Goal: Information Seeking & Learning: Learn about a topic

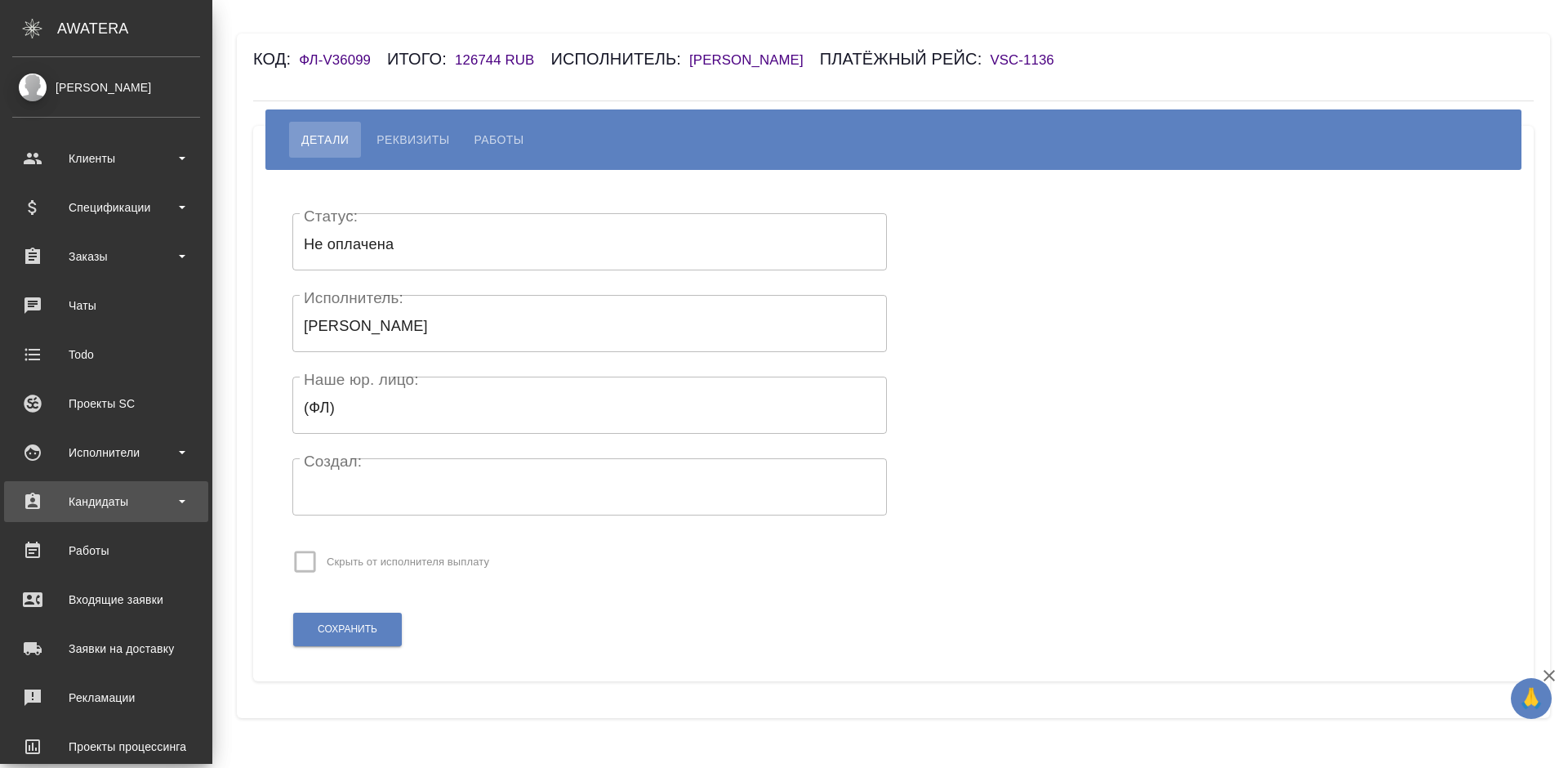
click at [114, 499] on div "Кандидаты" at bounding box center [106, 501] width 188 height 25
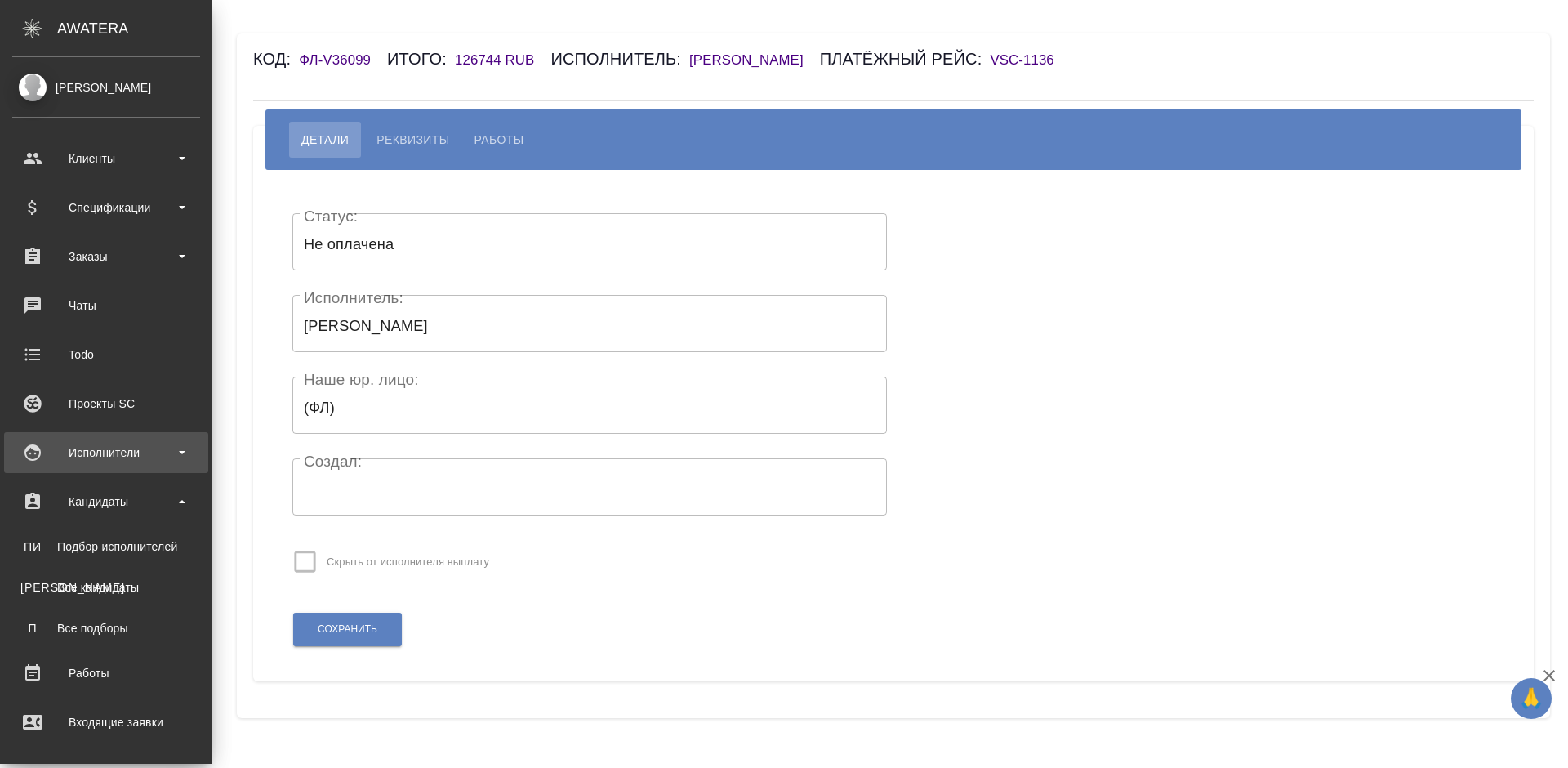
click at [142, 454] on div "Исполнители" at bounding box center [106, 453] width 188 height 25
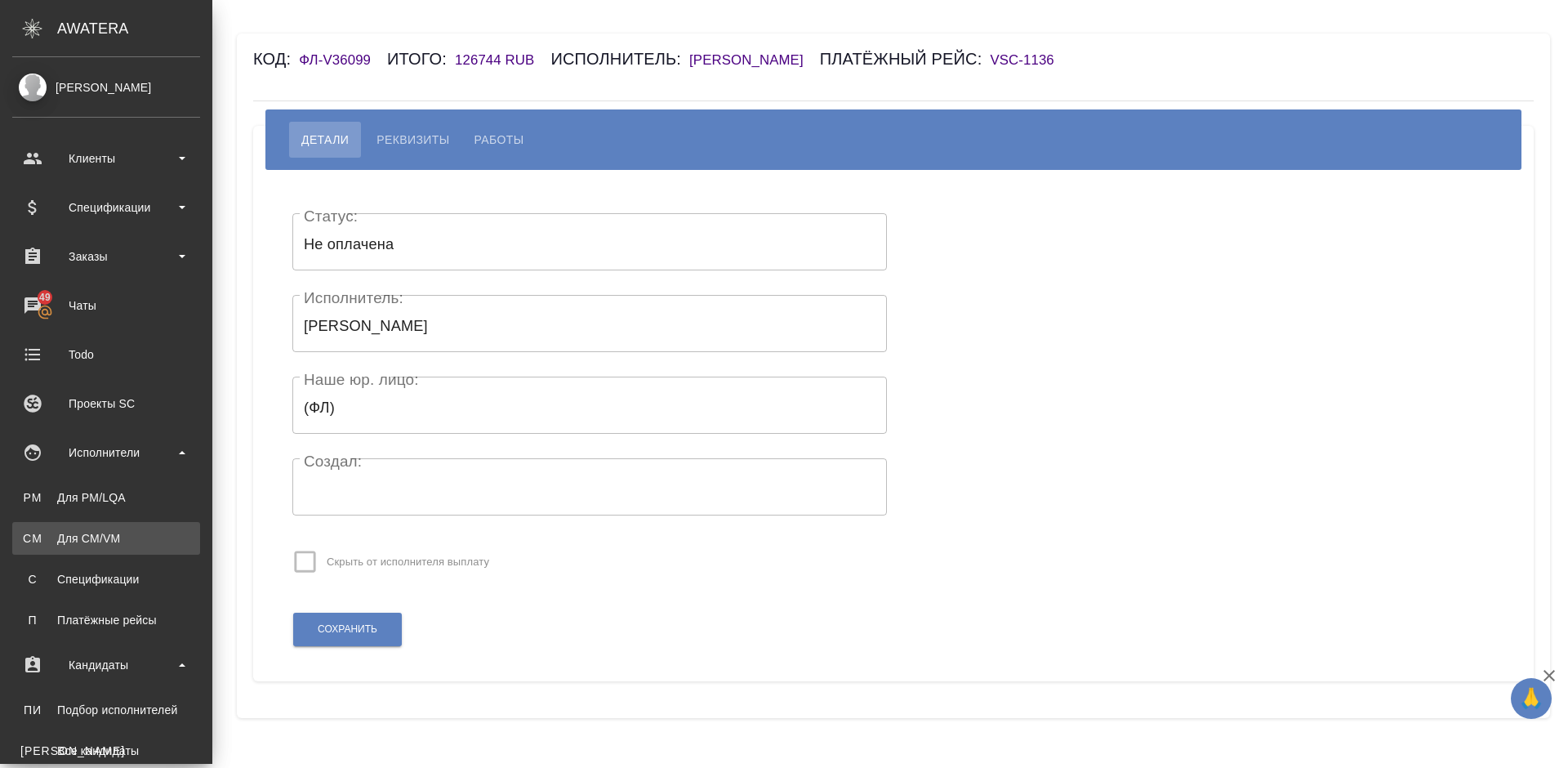
click at [137, 537] on div "Для CM/VM" at bounding box center [106, 538] width 171 height 16
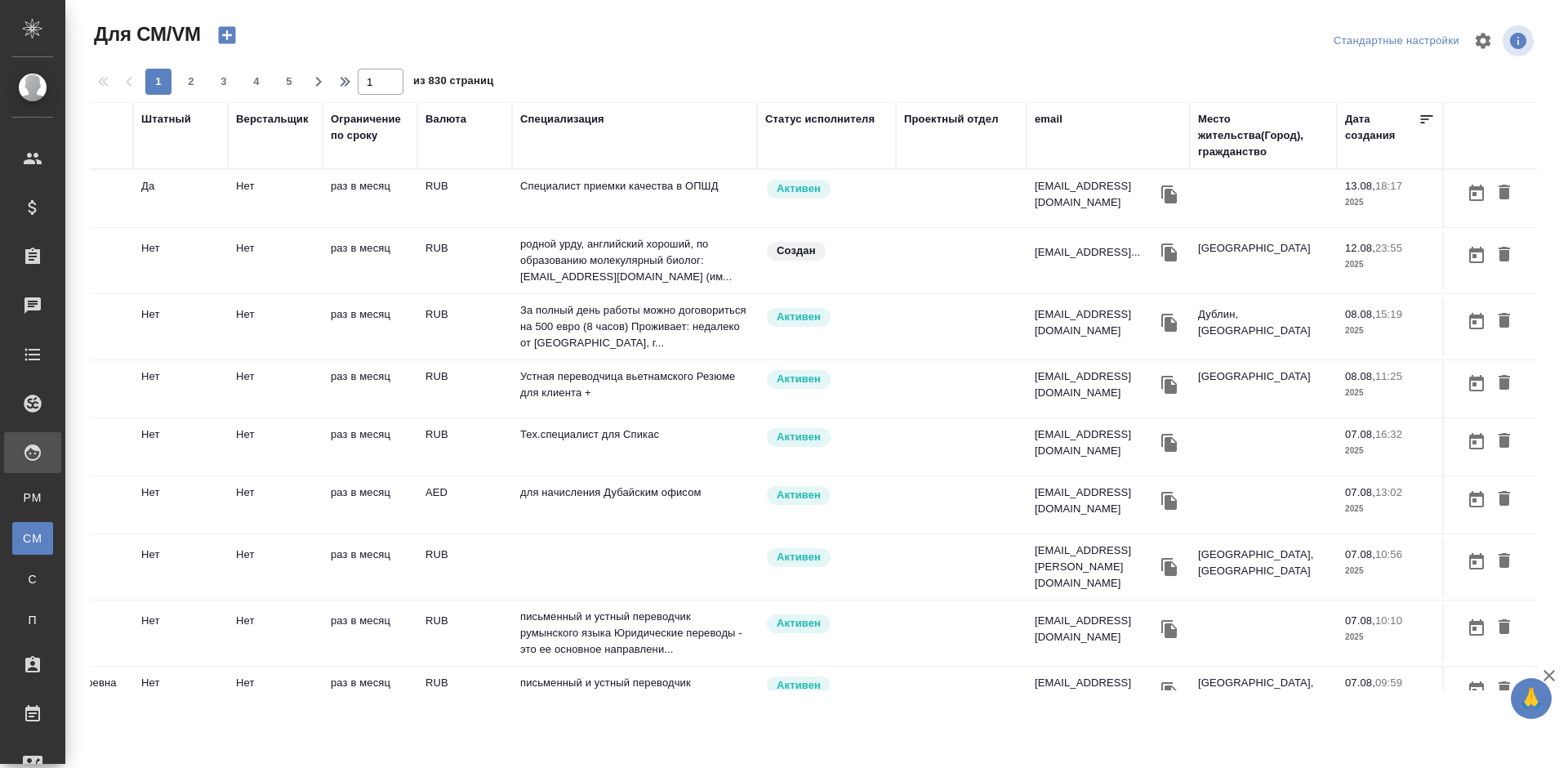
scroll to position [0, 211]
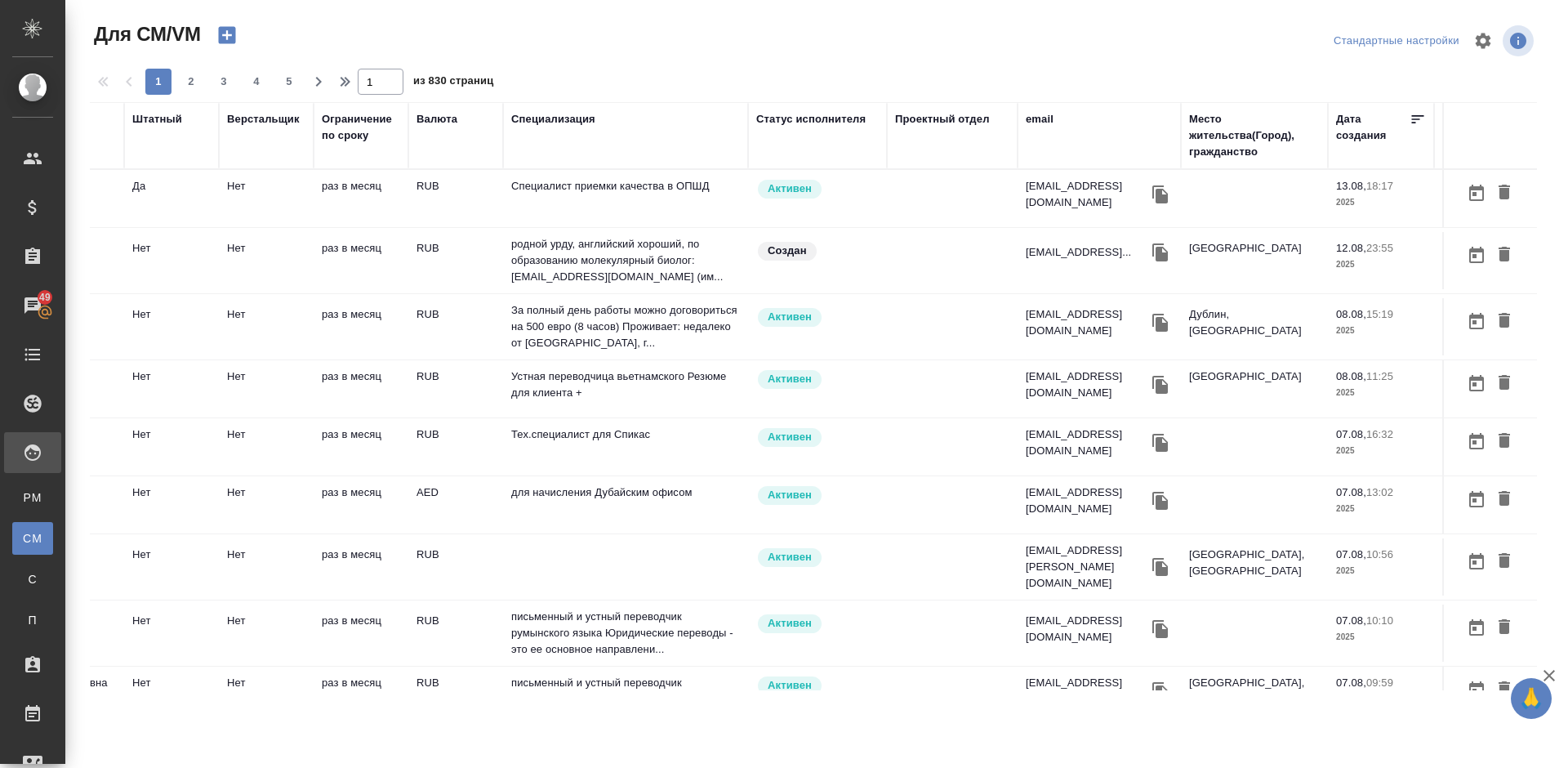
click at [1228, 152] on div "Место жительства(Город), гражданство" at bounding box center [1254, 136] width 131 height 49
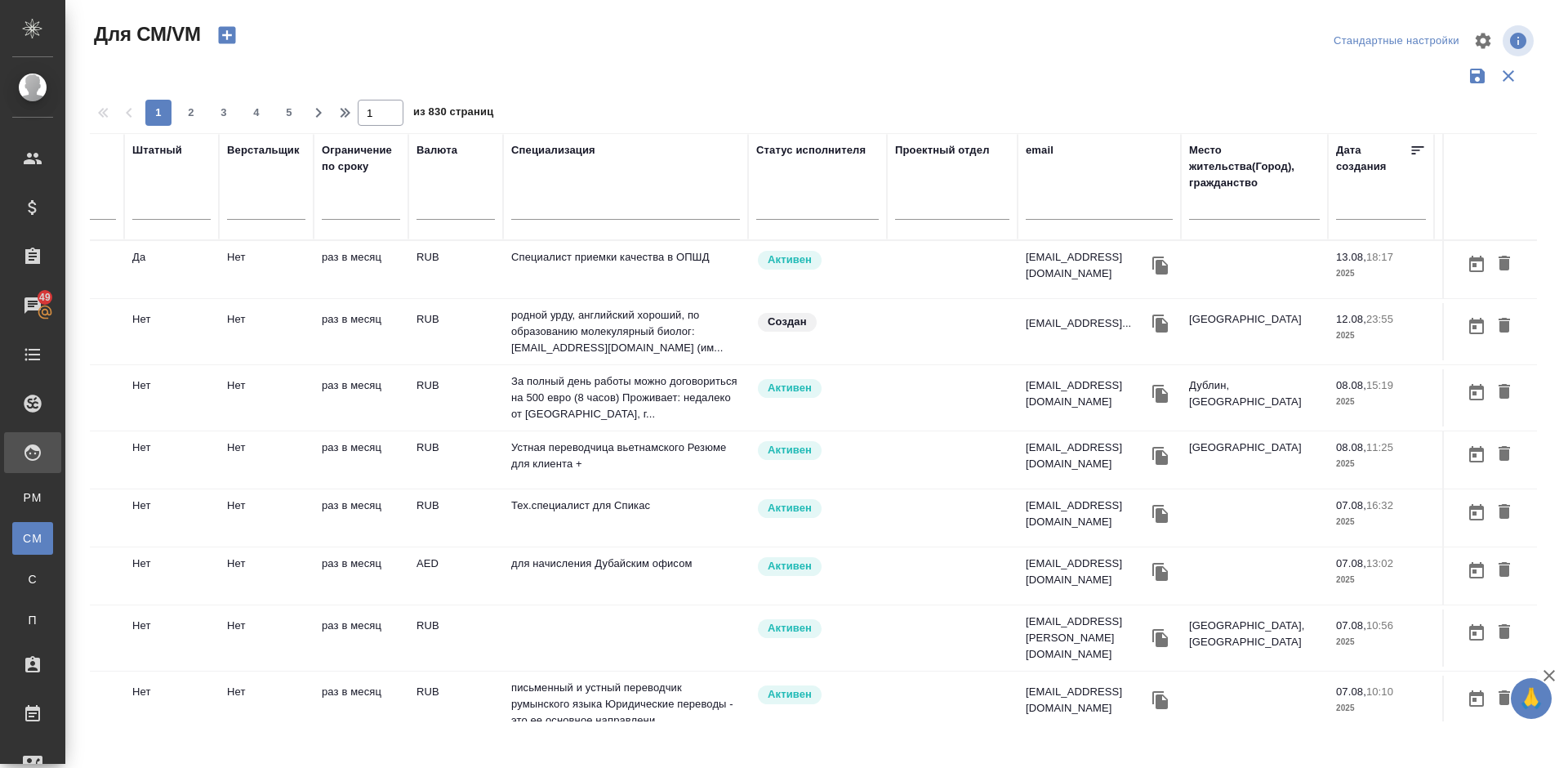
click at [1218, 211] on input "text" at bounding box center [1254, 209] width 131 height 21
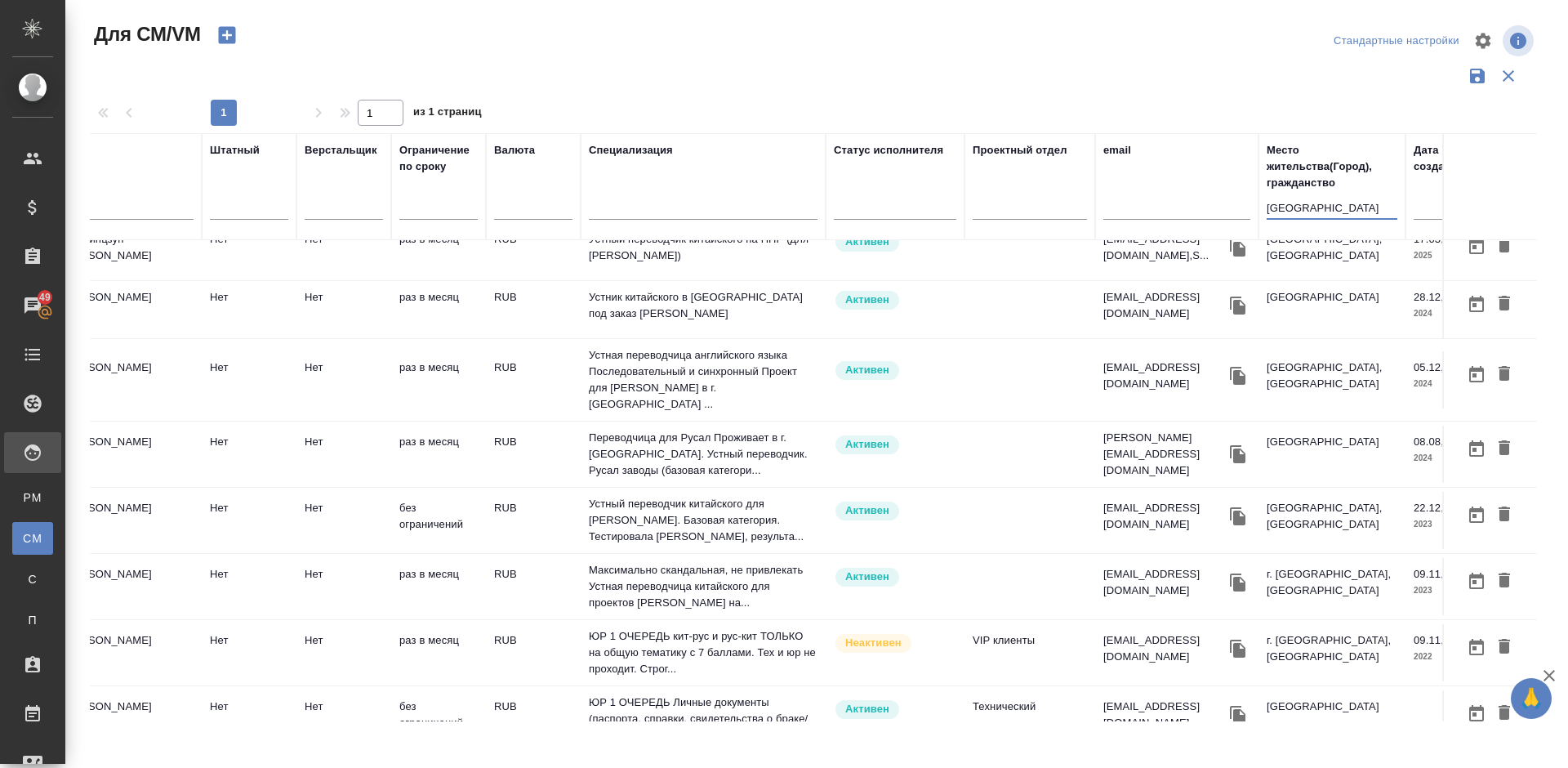
scroll to position [200, 0]
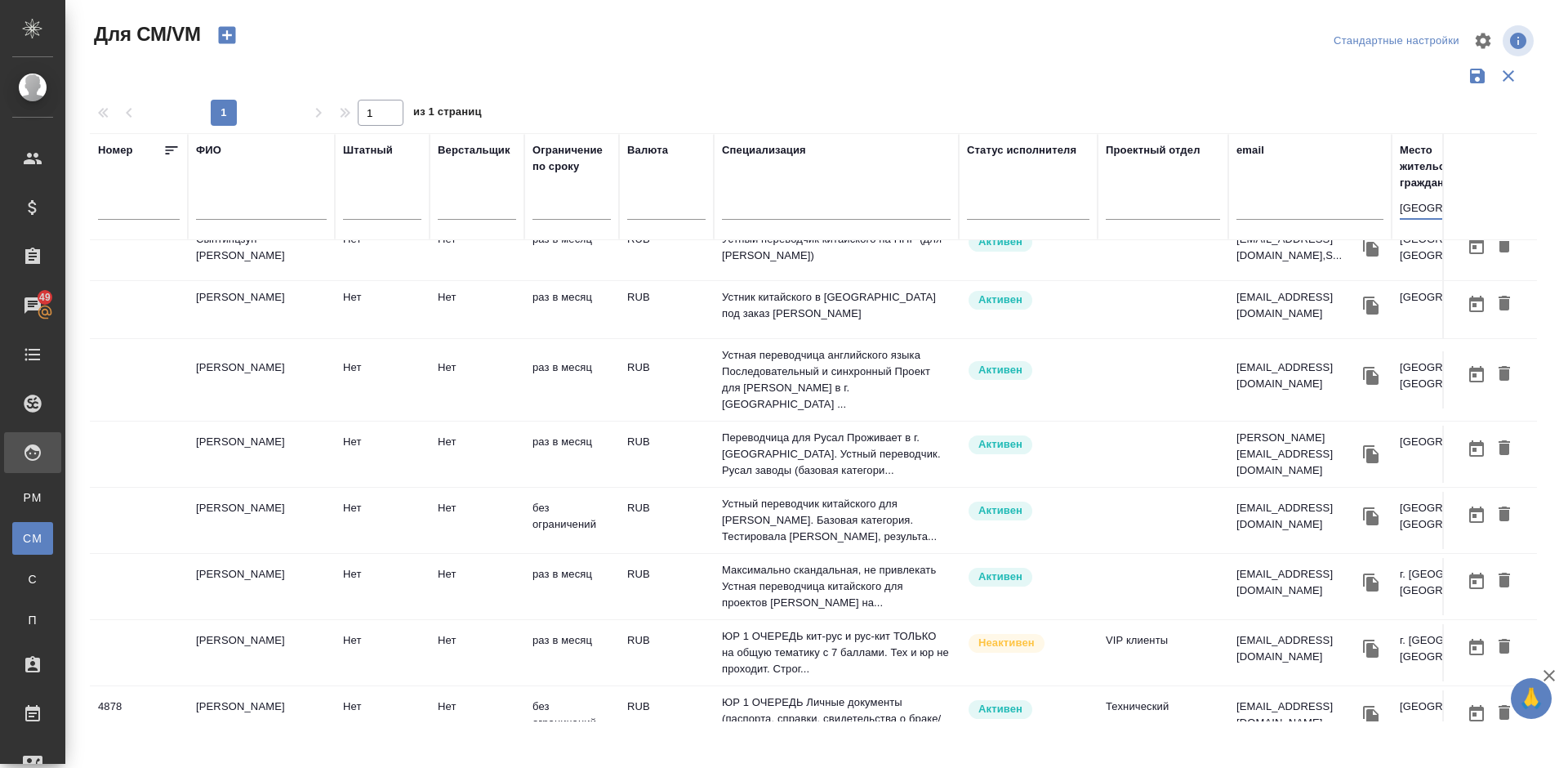
type input "Иркутск"
click at [322, 98] on td "Дротченко Наталия Владимировна" at bounding box center [261, 69] width 147 height 57
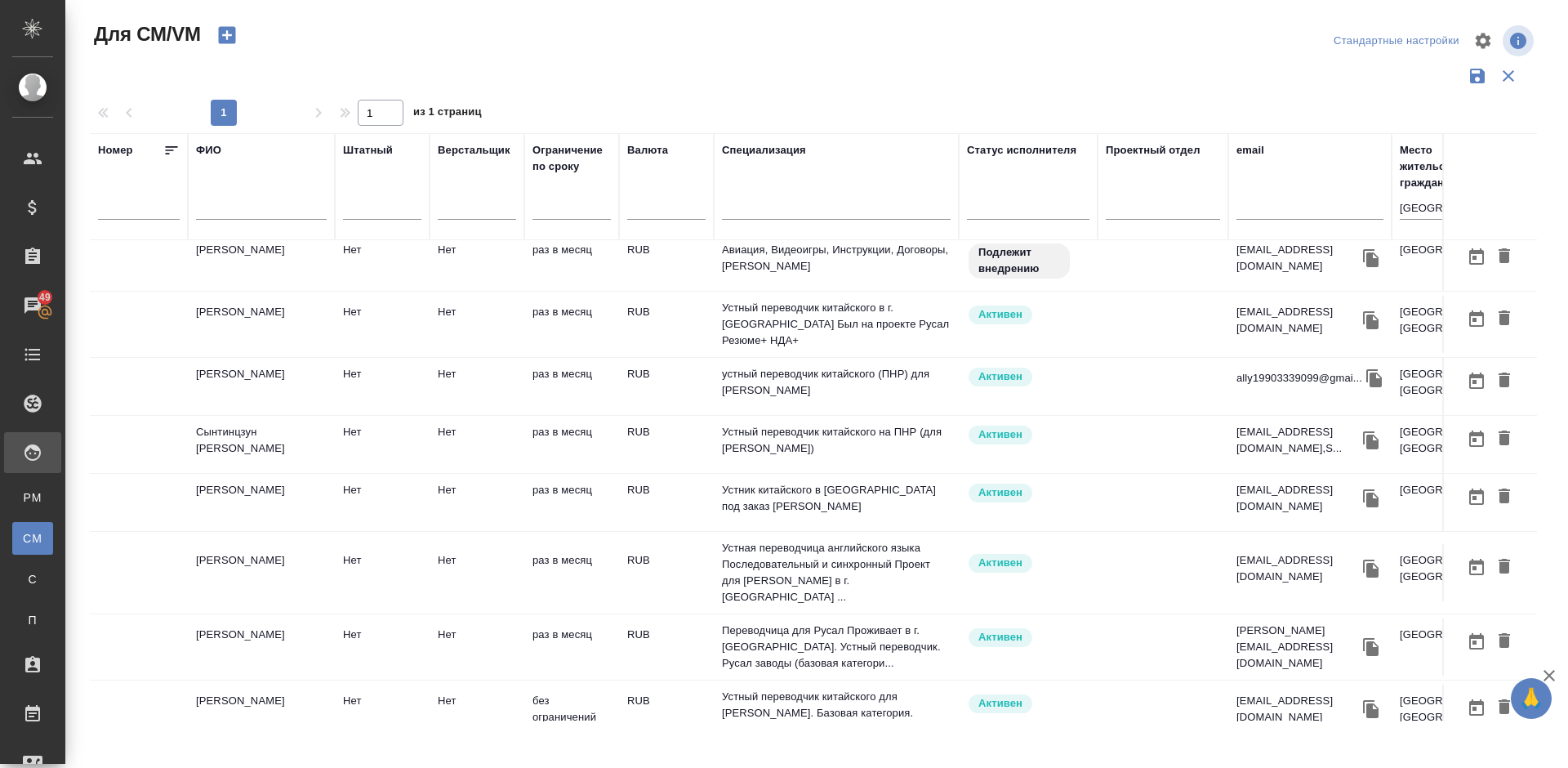
scroll to position [0, 0]
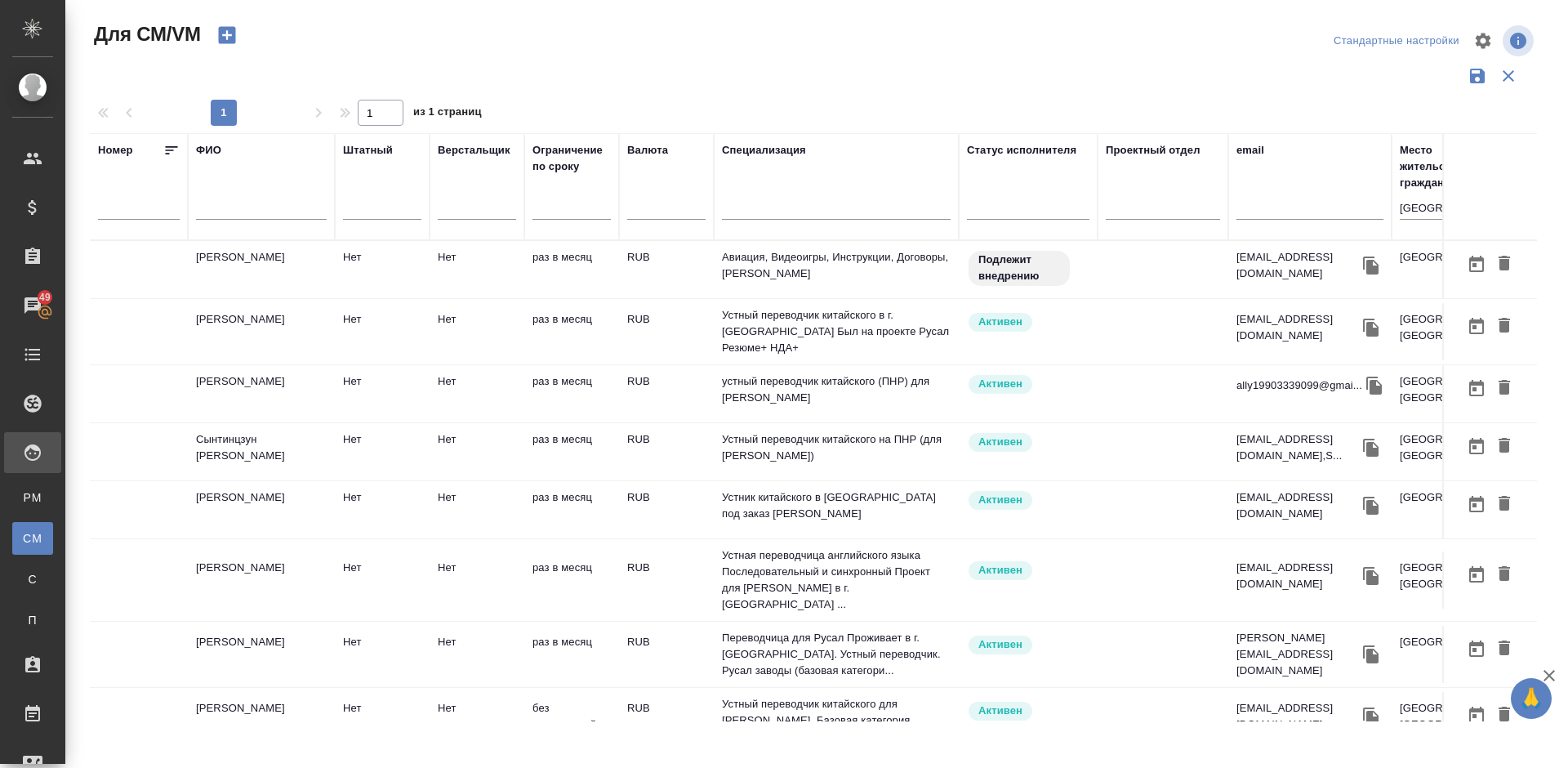
click at [309, 273] on td "Каримов Иван Алексеевич" at bounding box center [261, 269] width 147 height 57
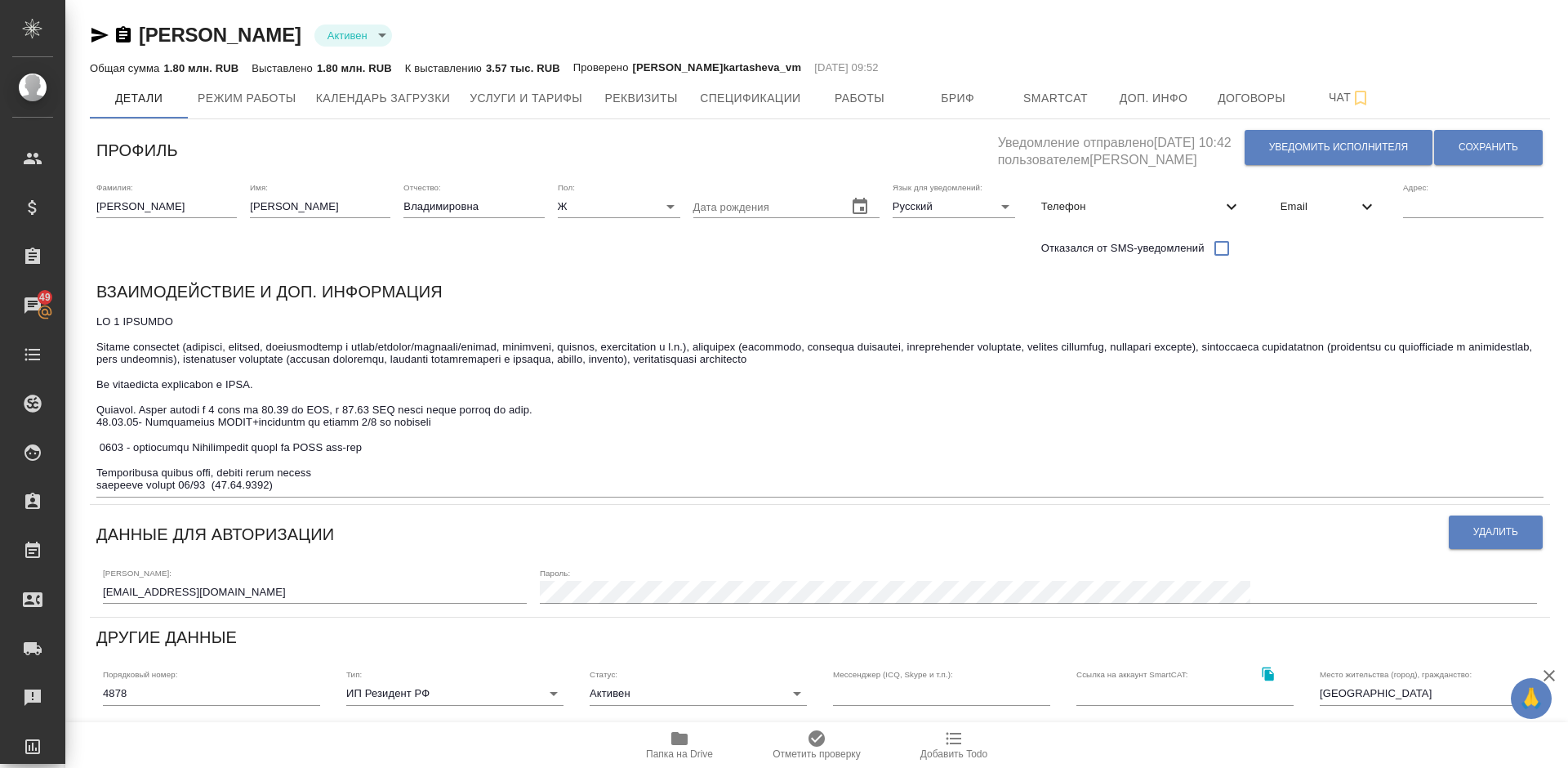
click at [1096, 200] on span "Телефон" at bounding box center [1131, 207] width 180 height 16
select select "RU"
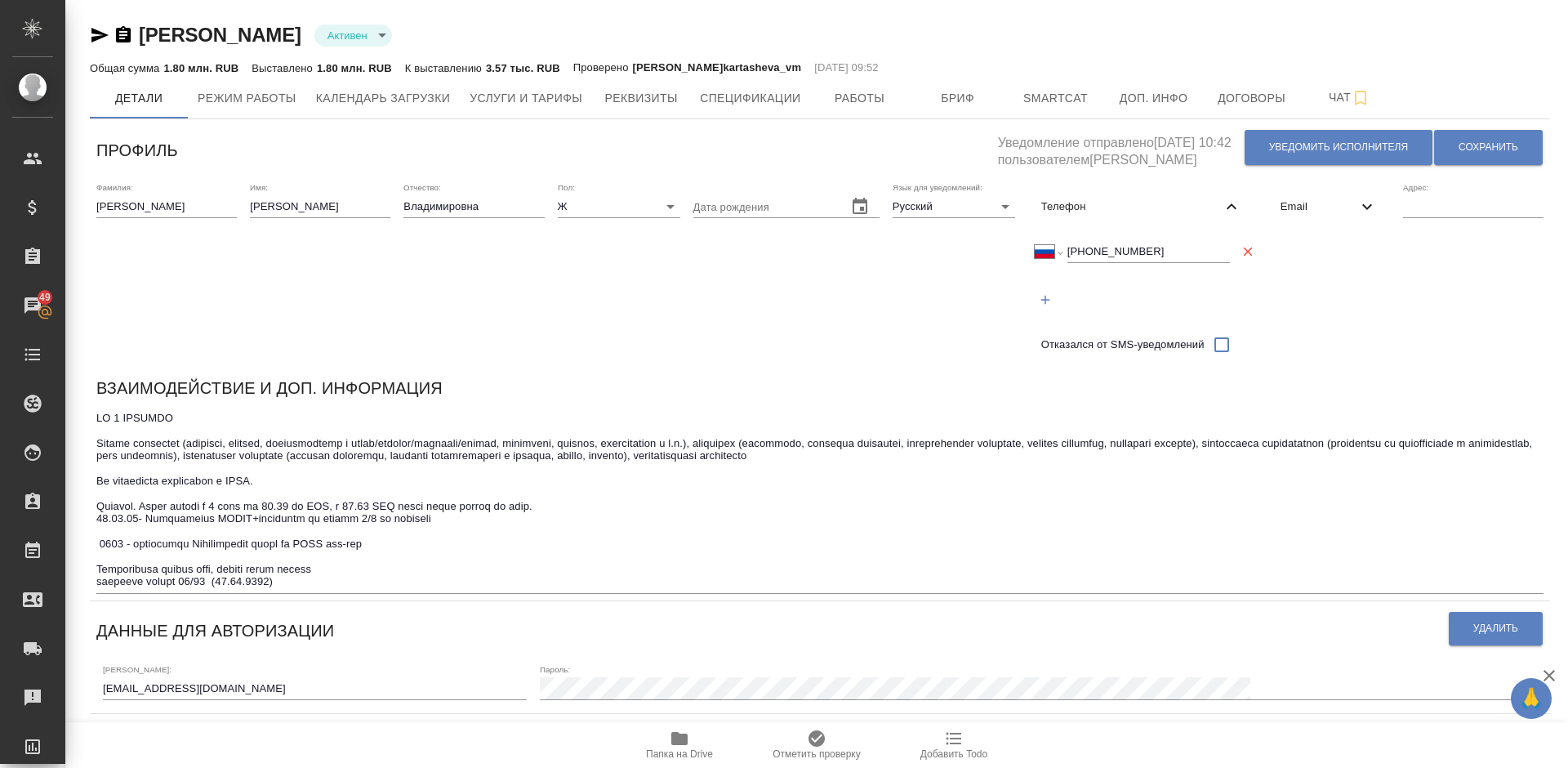
click at [1090, 196] on div "Телефон" at bounding box center [1141, 207] width 226 height 36
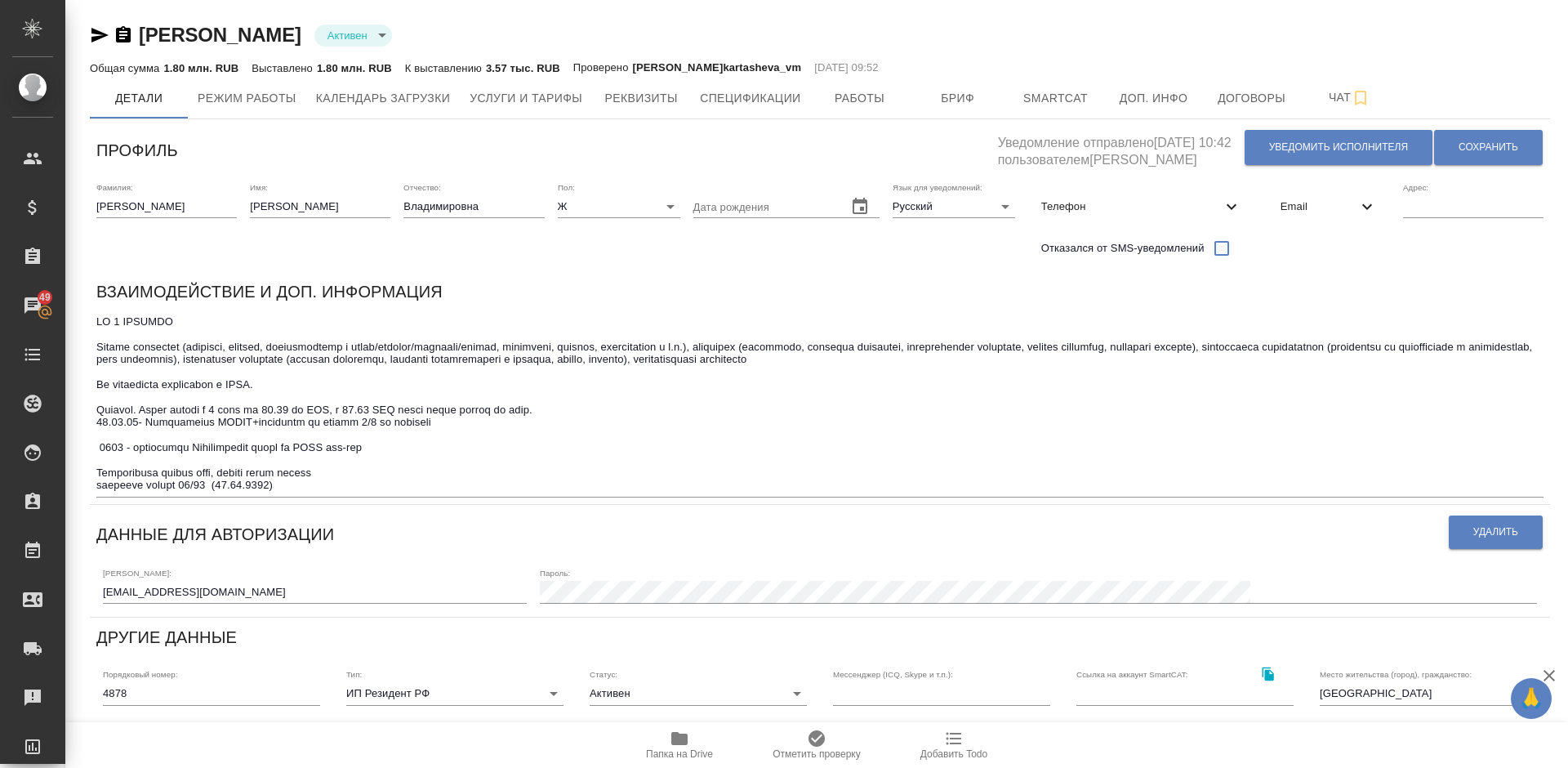
click at [100, 35] on icon "button" at bounding box center [100, 35] width 17 height 15
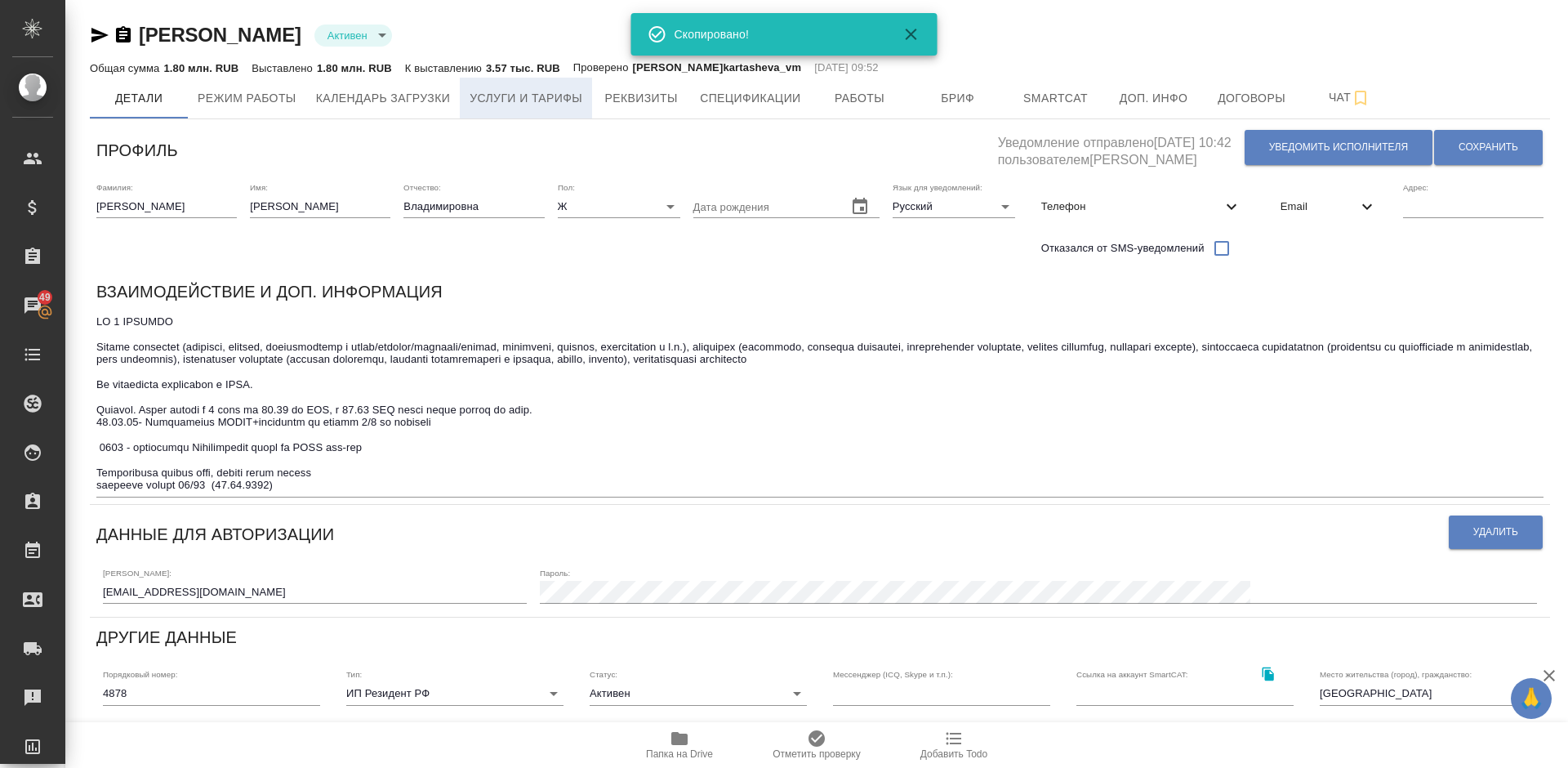
click at [565, 95] on span "Услуги и тарифы" at bounding box center [525, 98] width 113 height 21
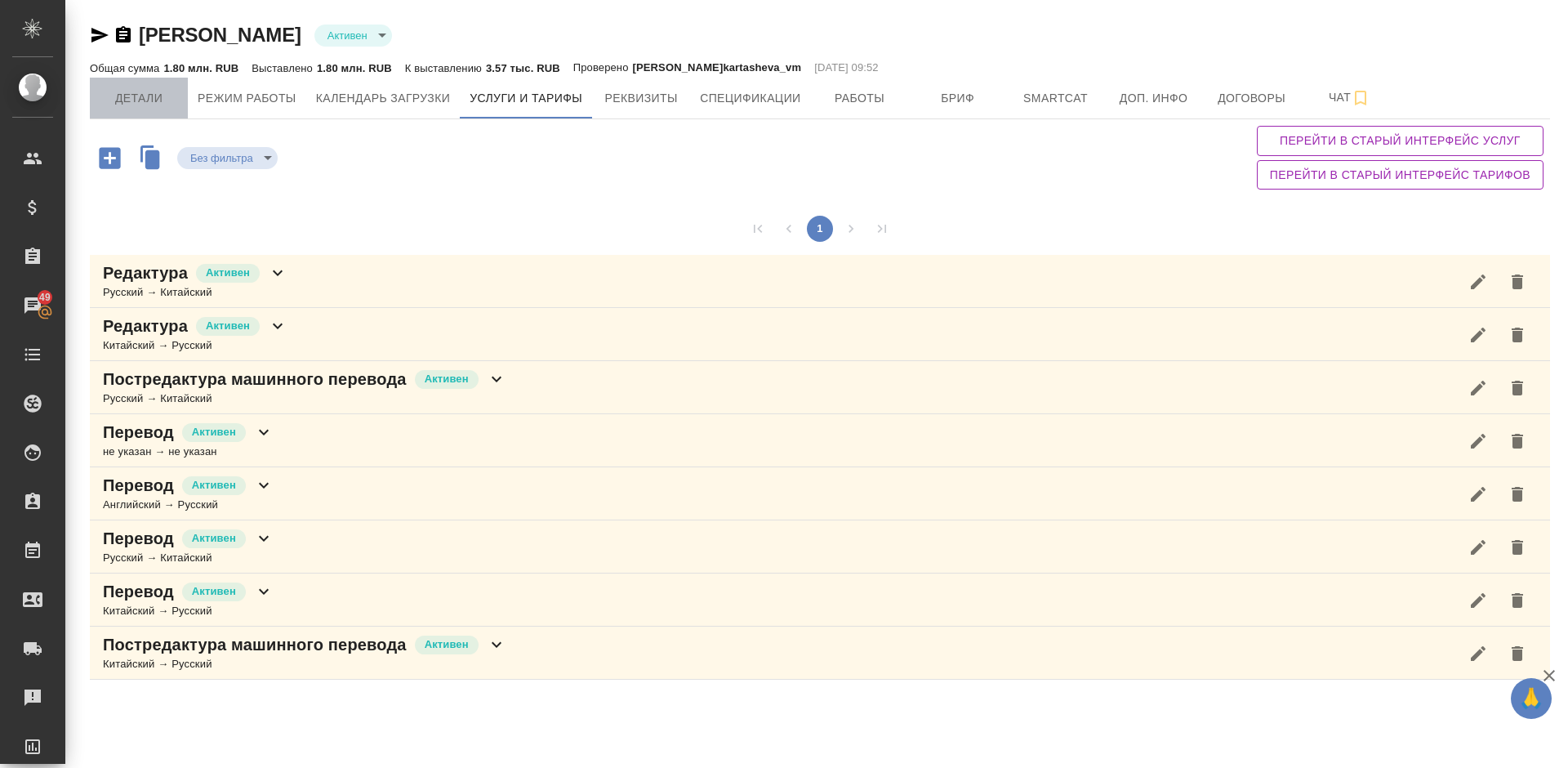
click at [160, 85] on button "Детали" at bounding box center [138, 98] width 98 height 41
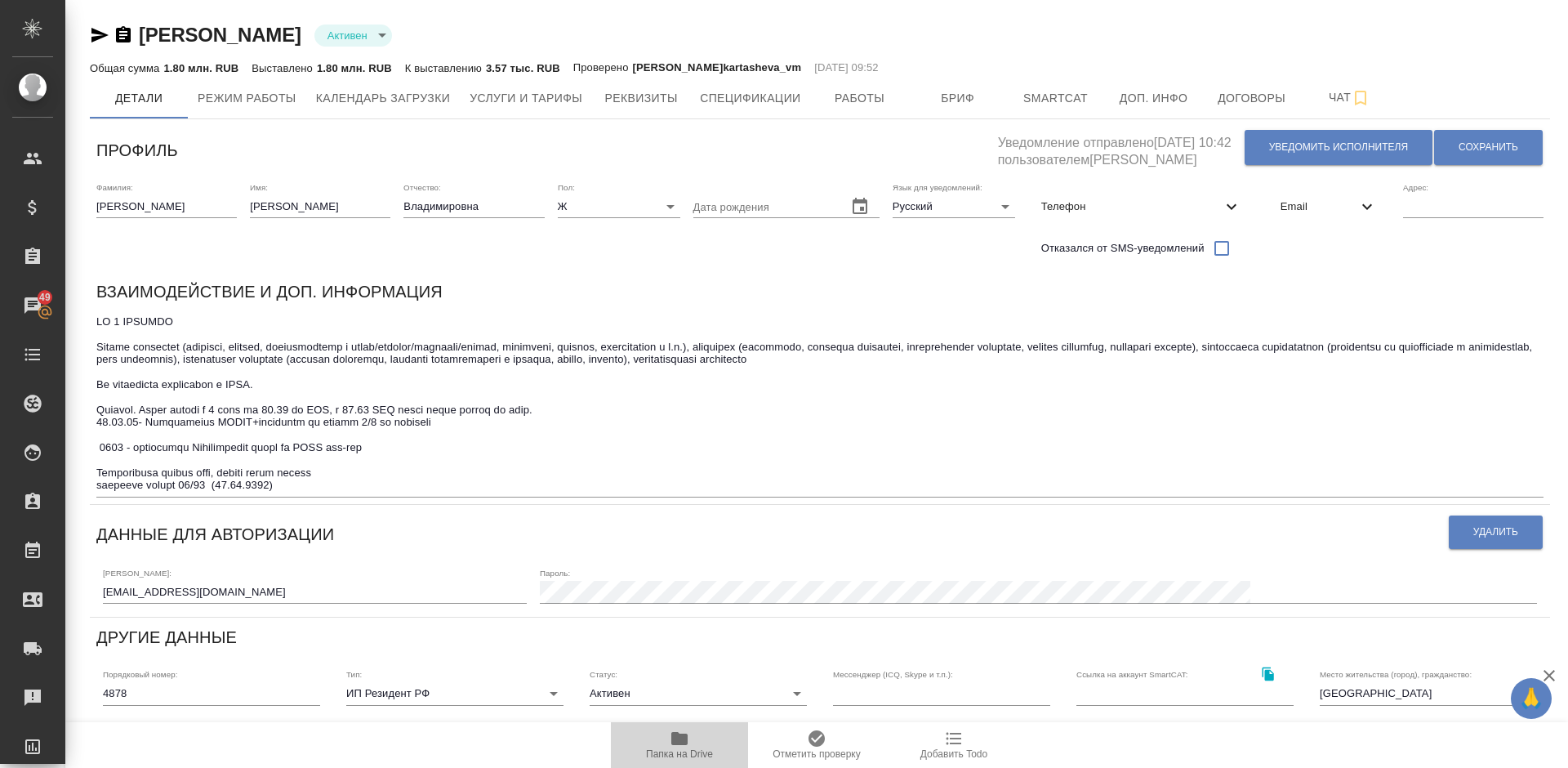
click at [682, 740] on icon "button" at bounding box center [679, 738] width 16 height 13
click at [863, 94] on span "Работы" at bounding box center [859, 98] width 78 height 21
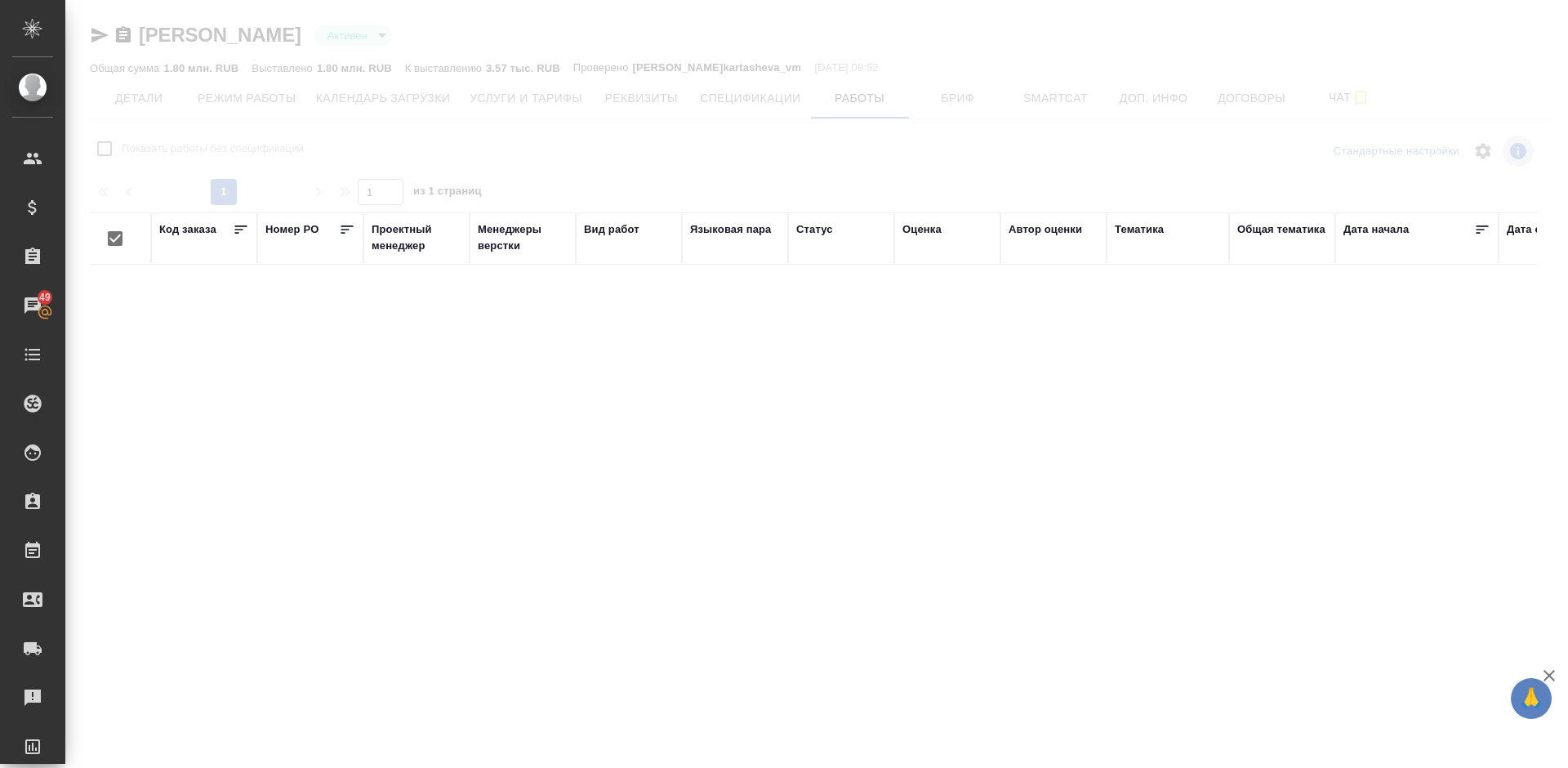
checkbox input "false"
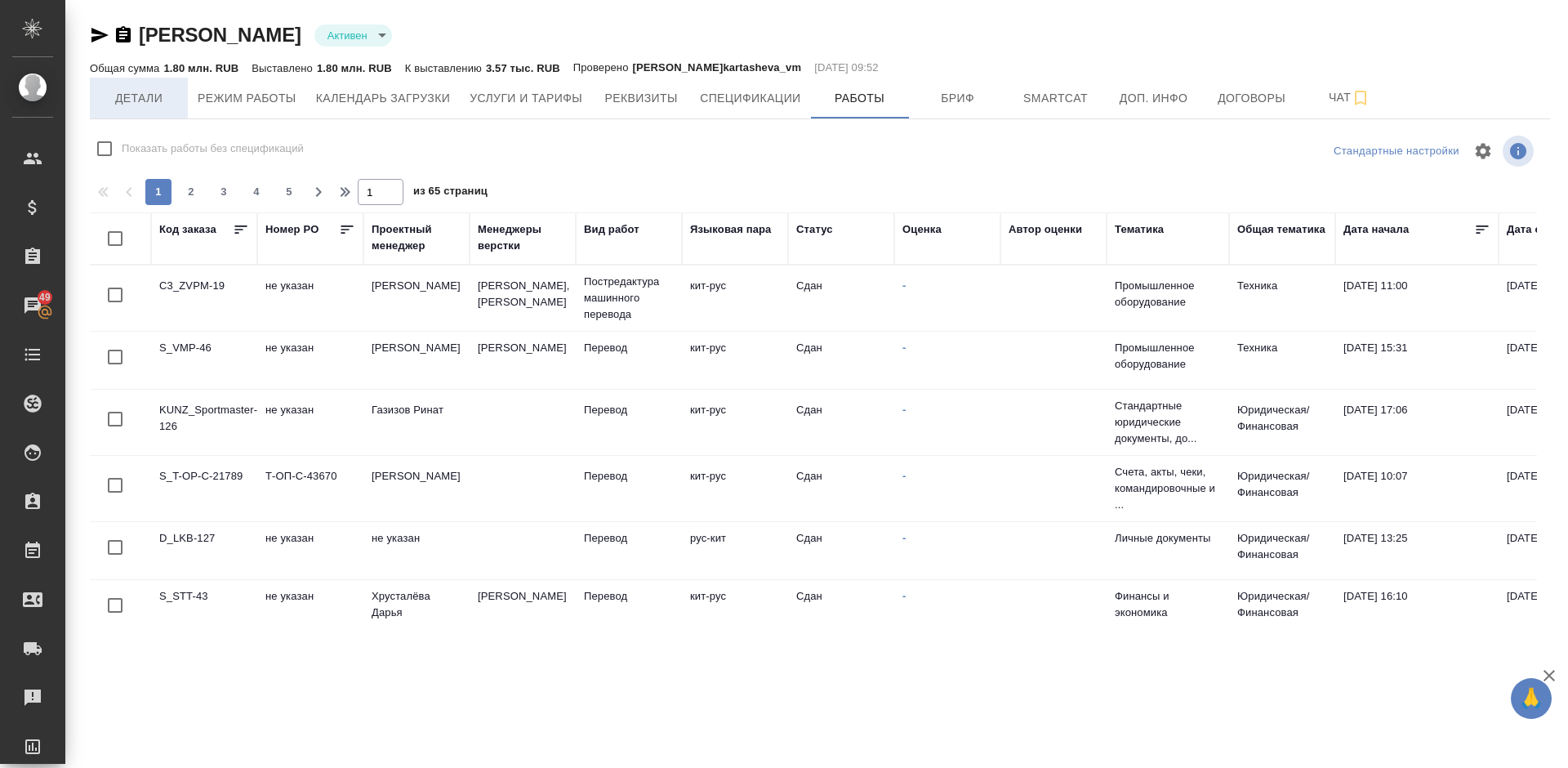
click at [162, 102] on span "Детали" at bounding box center [138, 98] width 78 height 21
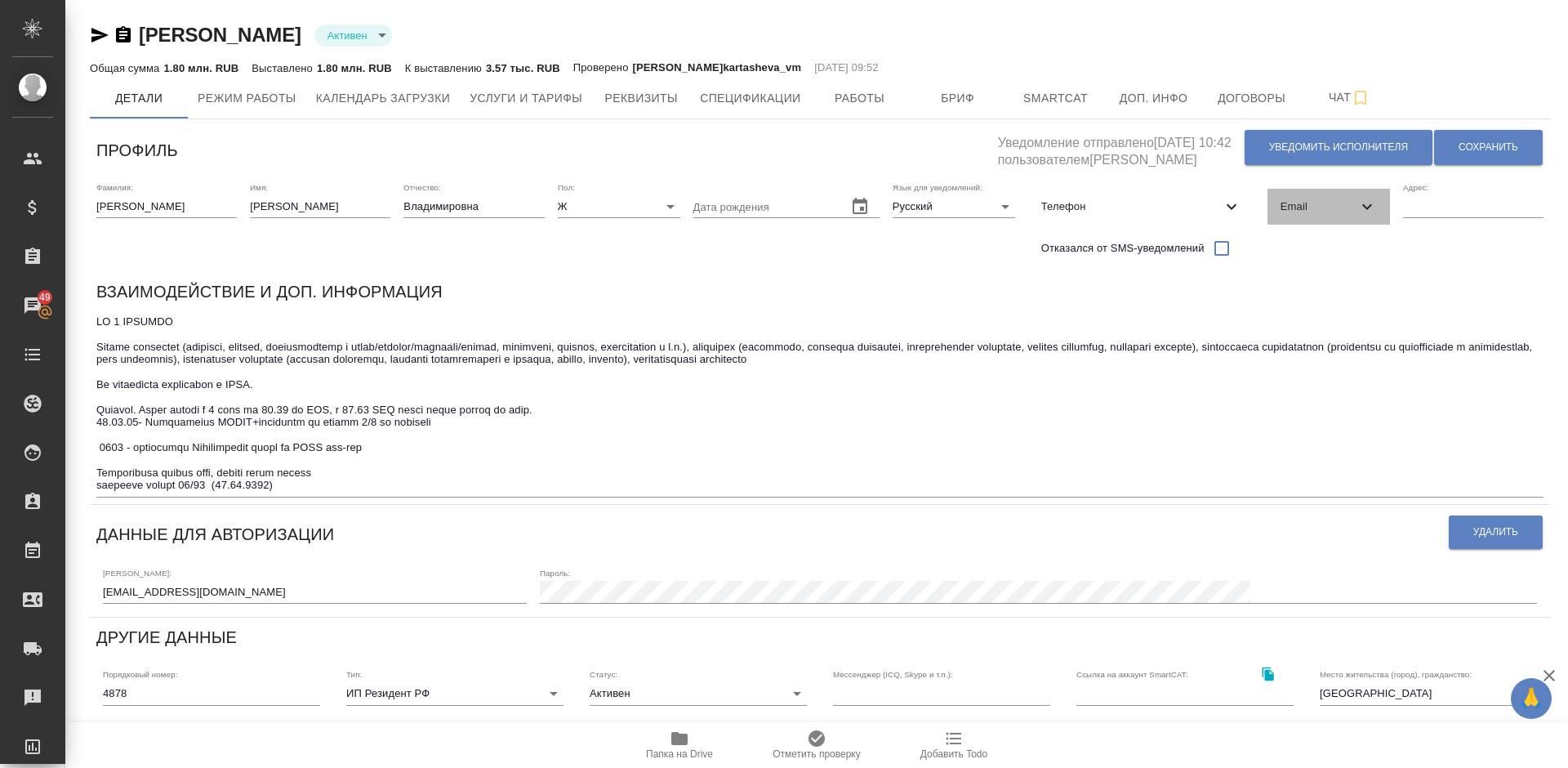
click at [1338, 212] on span "Email" at bounding box center [1319, 207] width 77 height 16
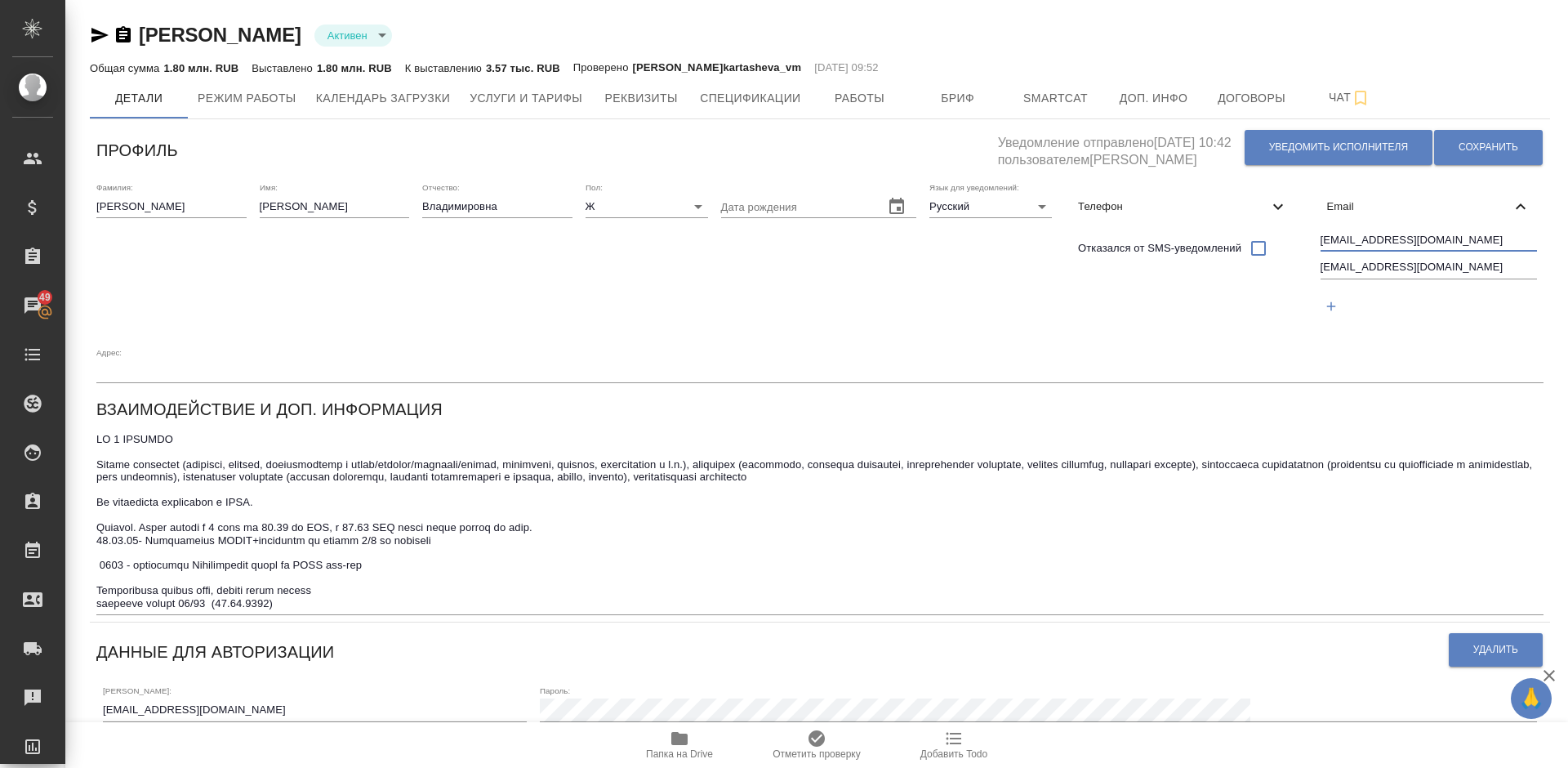
drag, startPoint x: 1430, startPoint y: 238, endPoint x: 1320, endPoint y: 239, distance: 110.0
click at [1320, 239] on input "natasha7779@mail.ru" at bounding box center [1429, 241] width 217 height 21
click at [100, 37] on icon "button" at bounding box center [100, 35] width 17 height 15
click at [681, 742] on icon "button" at bounding box center [679, 738] width 16 height 13
click at [95, 35] on icon "button" at bounding box center [100, 35] width 20 height 20
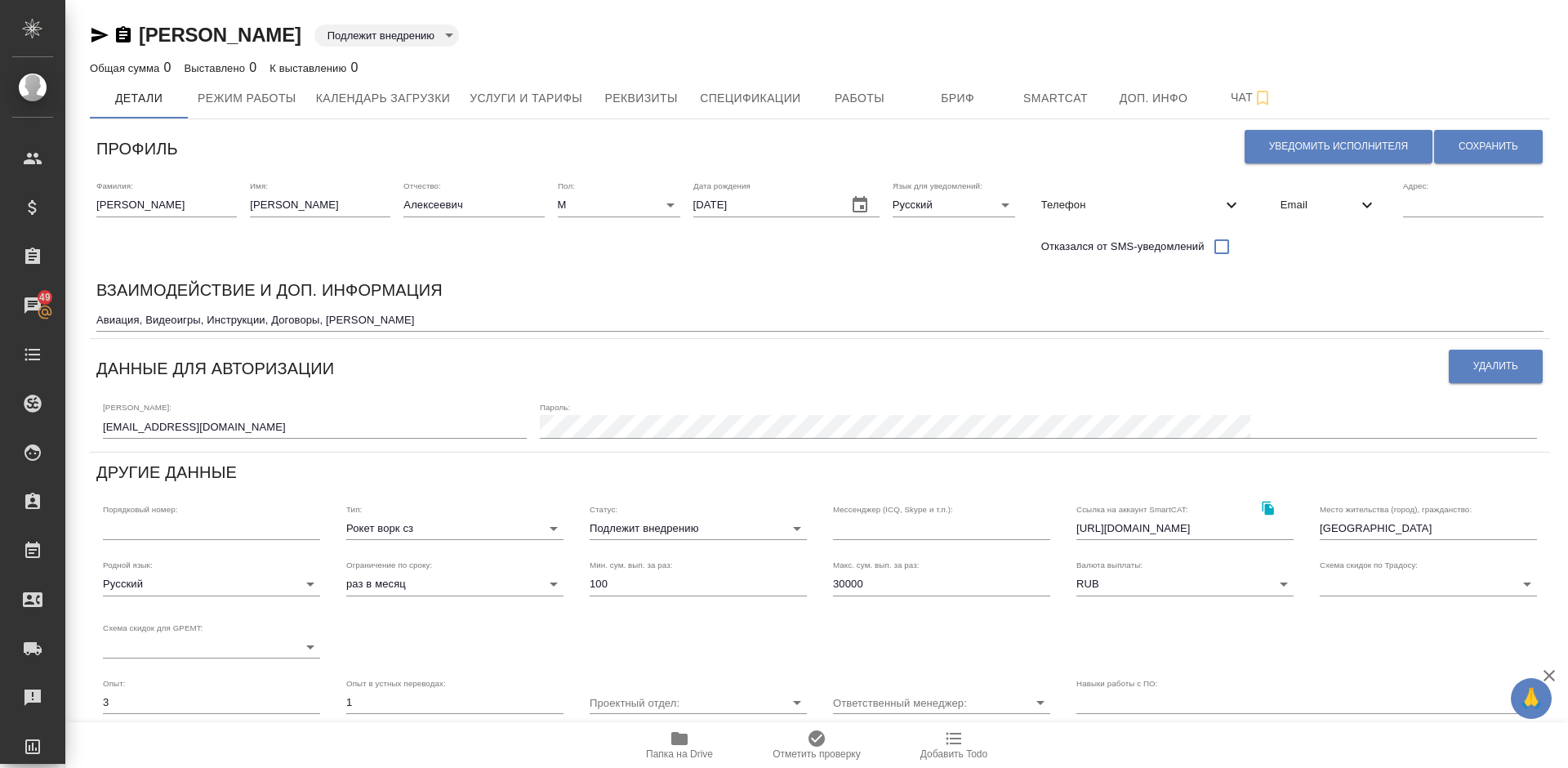
click at [675, 737] on icon "button" at bounding box center [679, 738] width 16 height 13
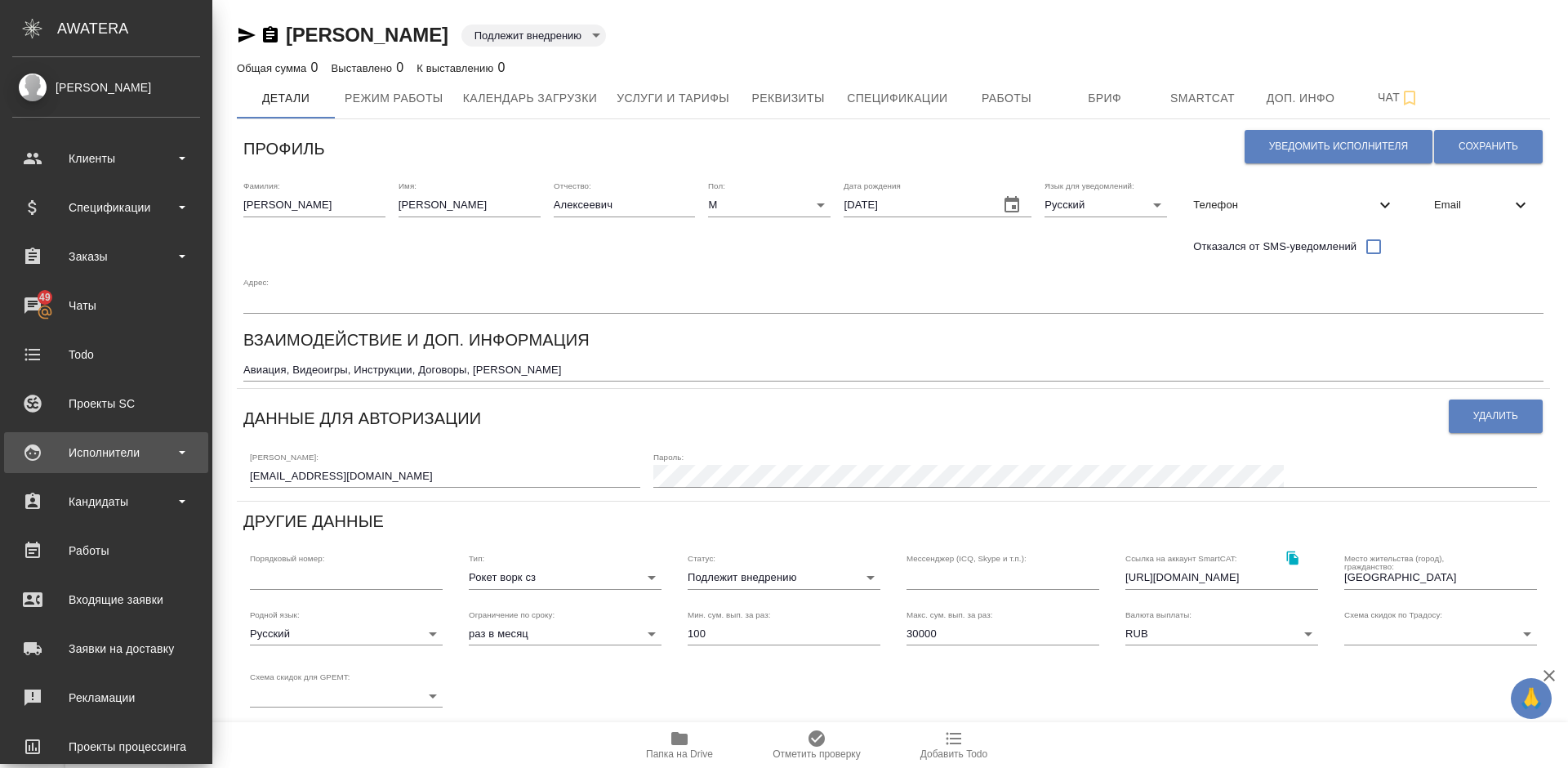
click at [111, 455] on div "Исполнители" at bounding box center [106, 453] width 188 height 25
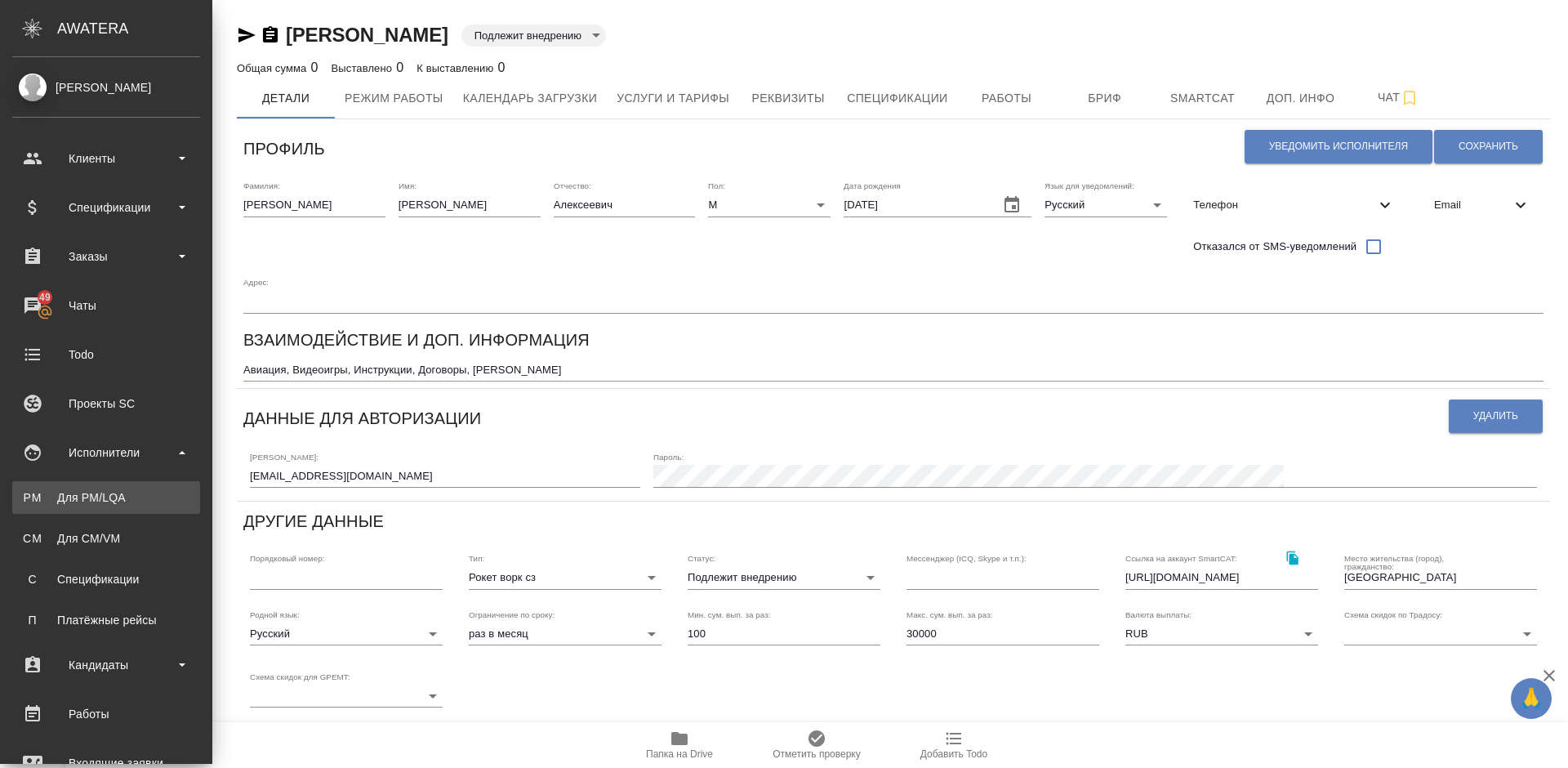
click at [137, 487] on link "PM Для PM/LQA" at bounding box center [106, 497] width 188 height 33
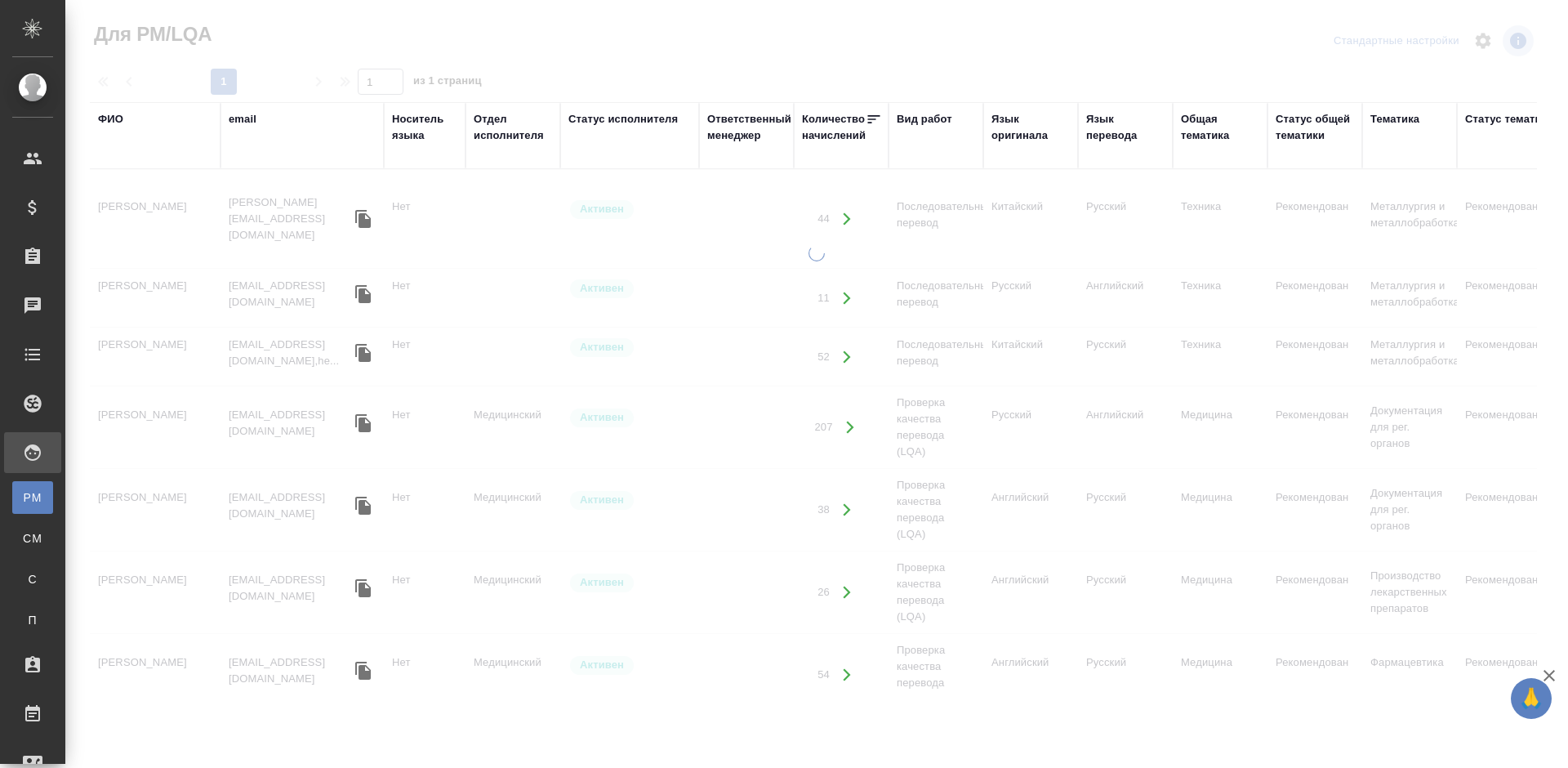
click at [114, 120] on div "ФИО" at bounding box center [110, 119] width 26 height 16
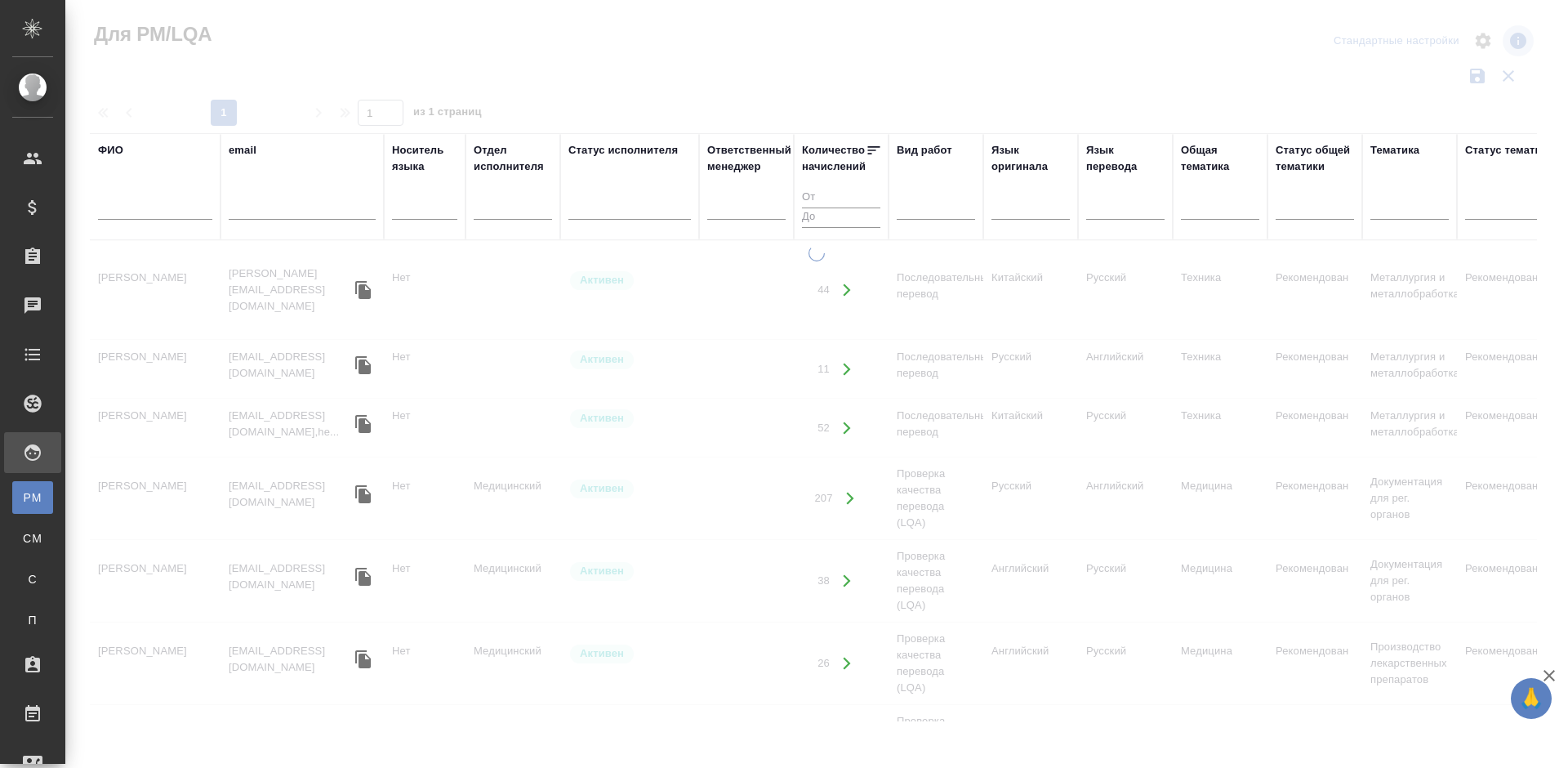
click at [159, 207] on input "text" at bounding box center [155, 209] width 114 height 21
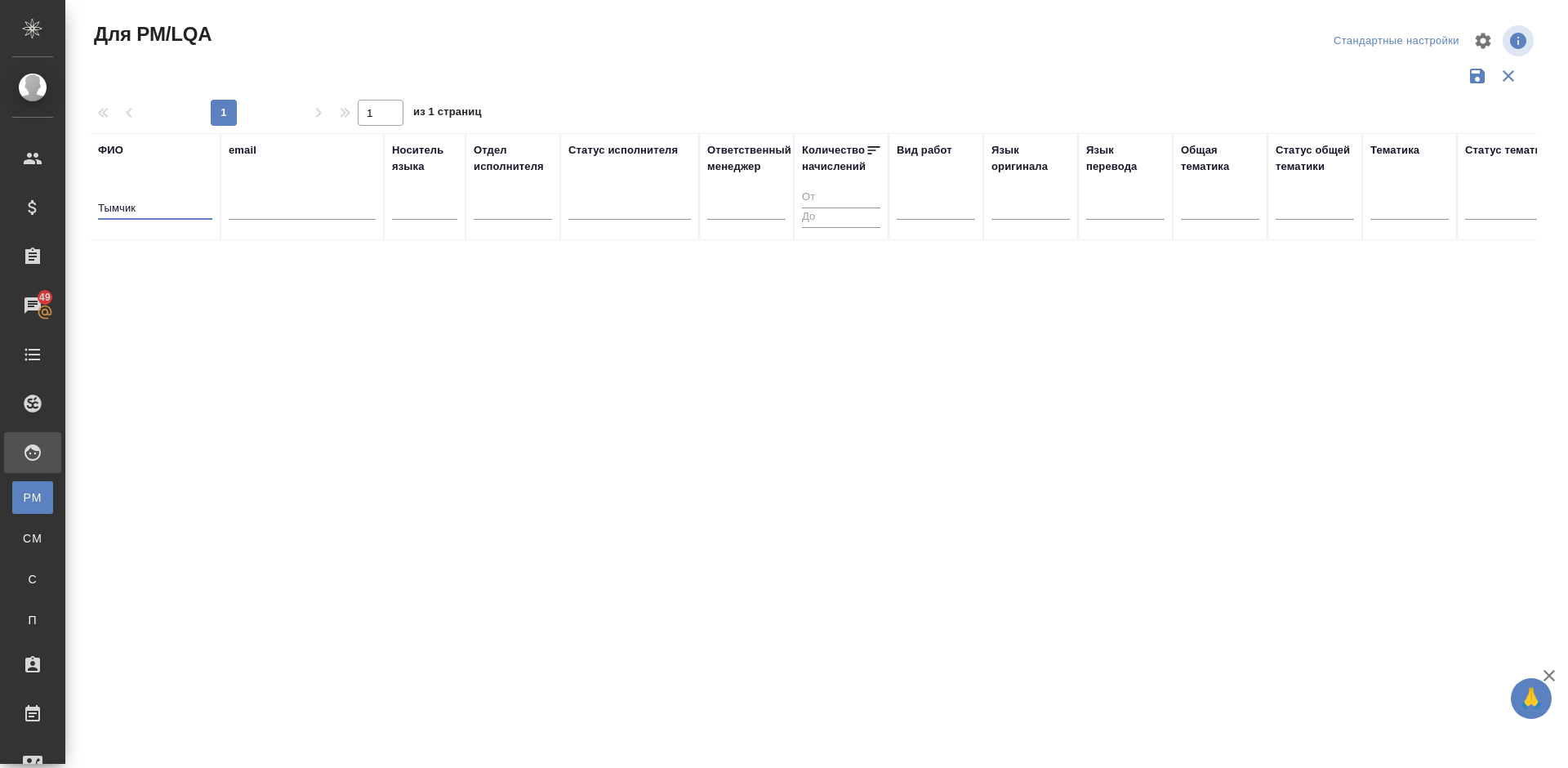
type input "Тымчик"
drag, startPoint x: 153, startPoint y: 209, endPoint x: 82, endPoint y: 209, distance: 71.0
click at [82, 209] on div "Для PM/LQA Стандартные настройки 1 1 из 1 страниц ФИО Тымчик email Носитель язы…" at bounding box center [820, 365] width 1478 height 730
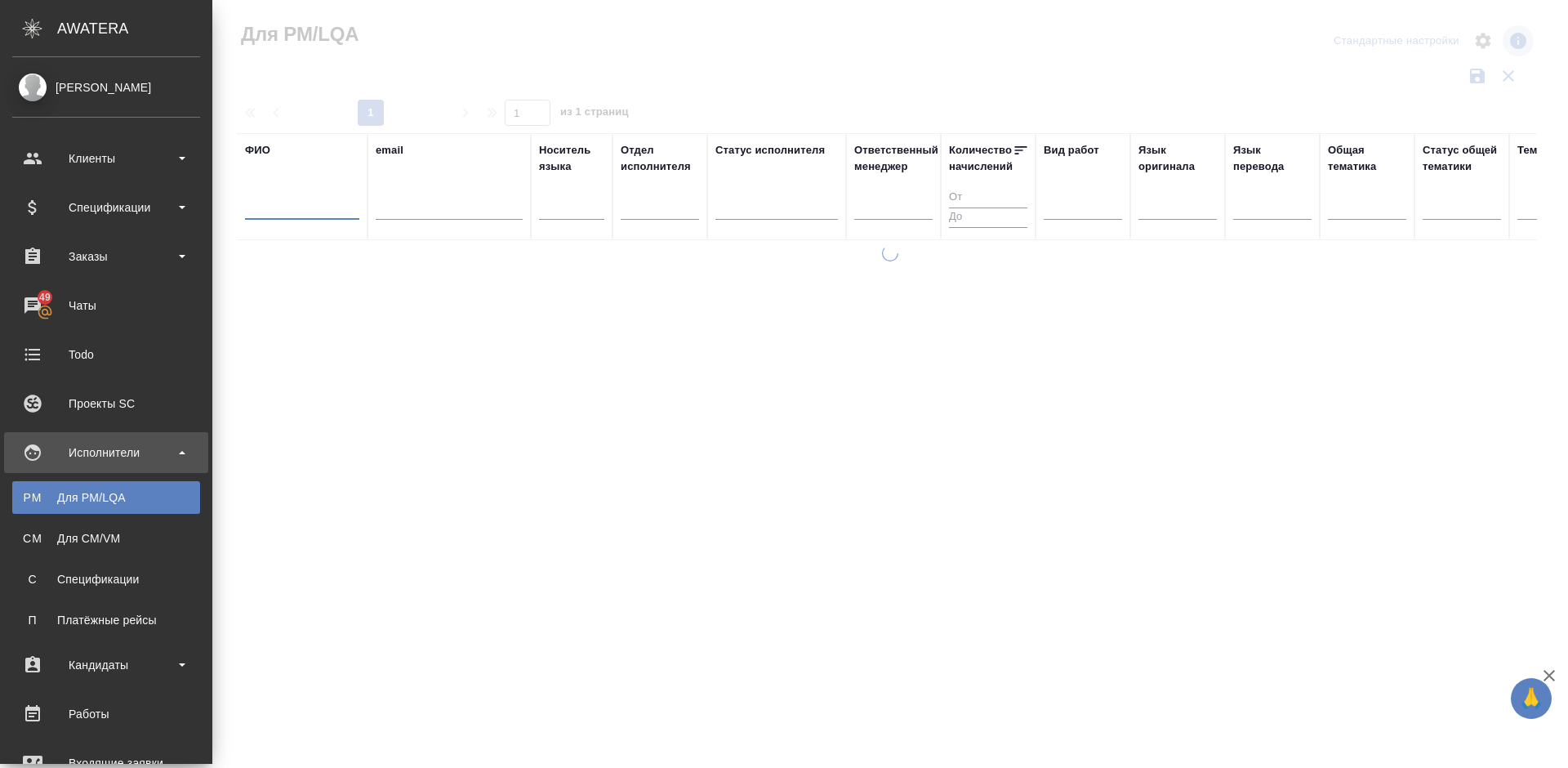
click at [47, 535] on div "Для CM/VM" at bounding box center [106, 538] width 171 height 16
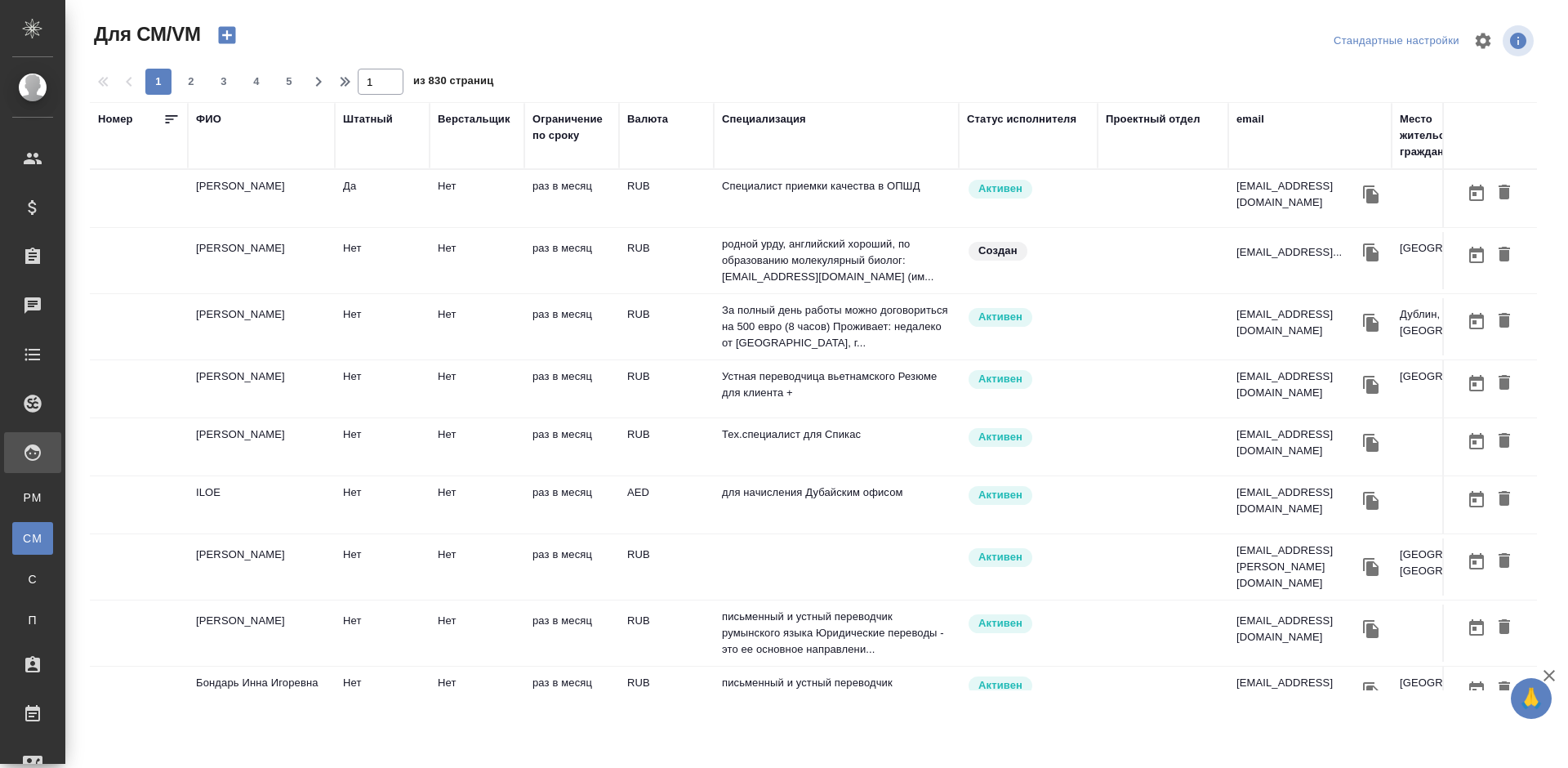
click at [220, 119] on div "ФИО" at bounding box center [208, 119] width 26 height 16
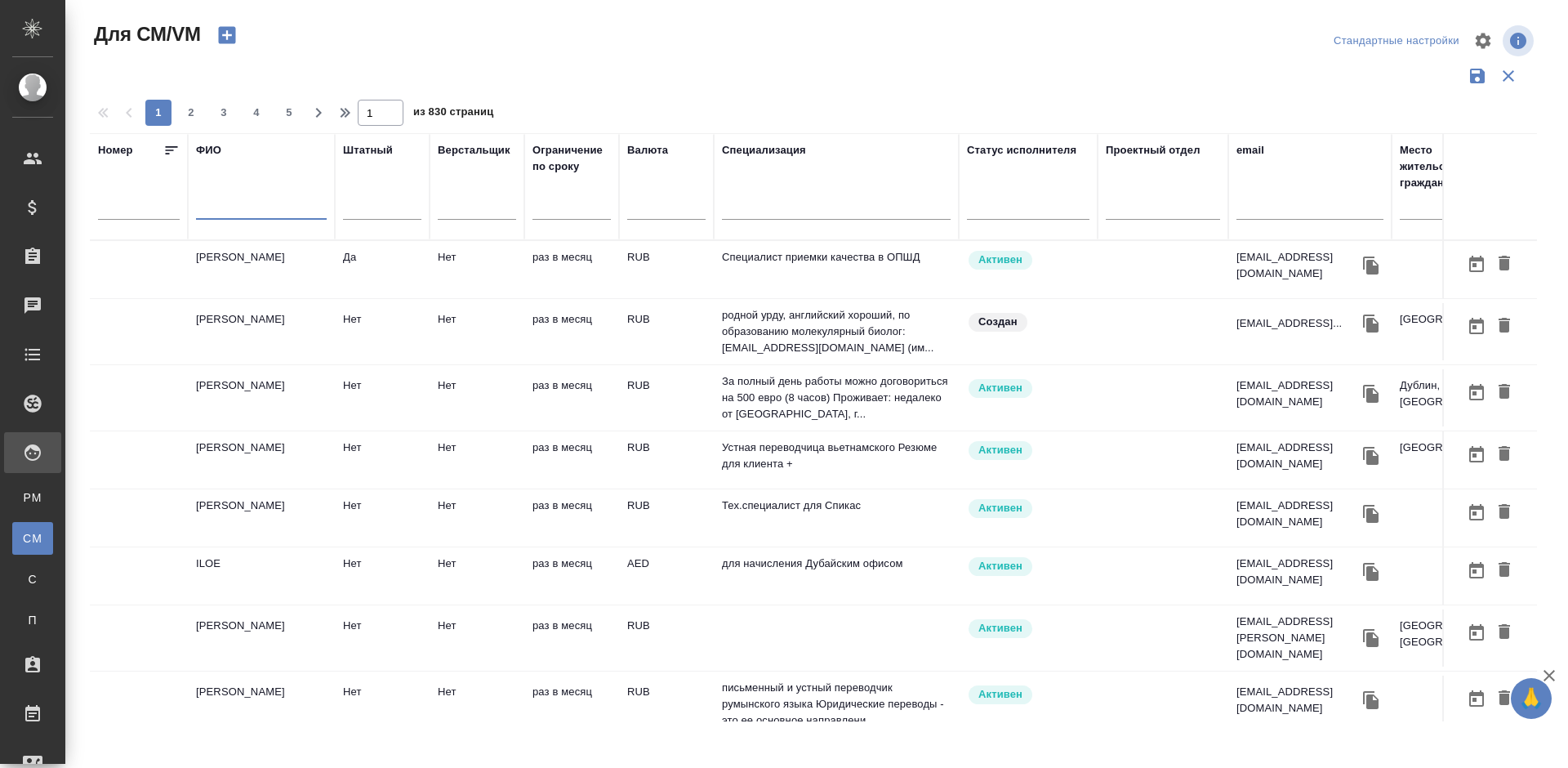
click at [268, 207] on input "text" at bounding box center [261, 209] width 131 height 21
type input "Тымчик"
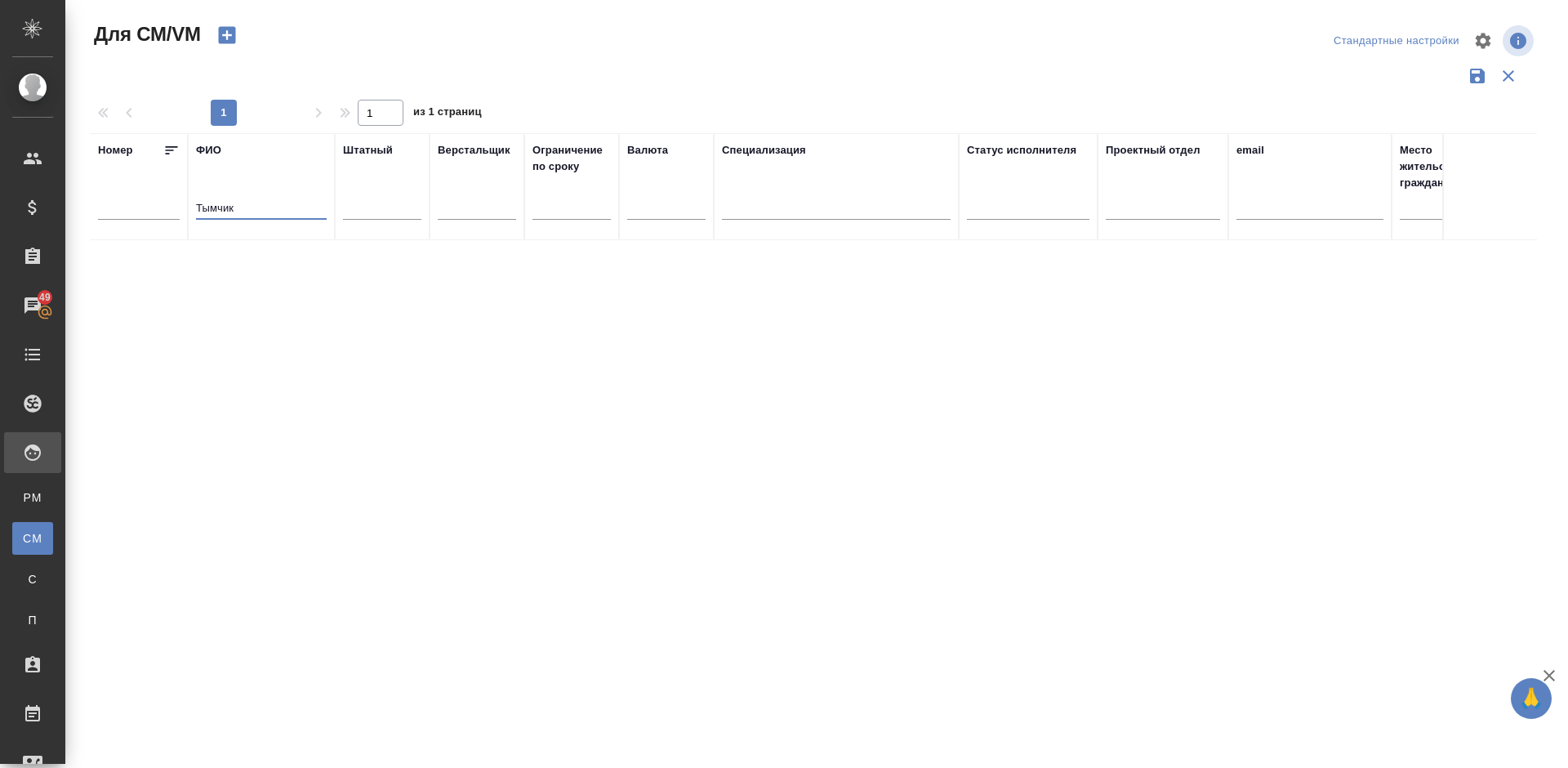
drag, startPoint x: 248, startPoint y: 207, endPoint x: 189, endPoint y: 204, distance: 59.1
click at [189, 204] on th "ФИО Тымчик" at bounding box center [261, 187] width 147 height 107
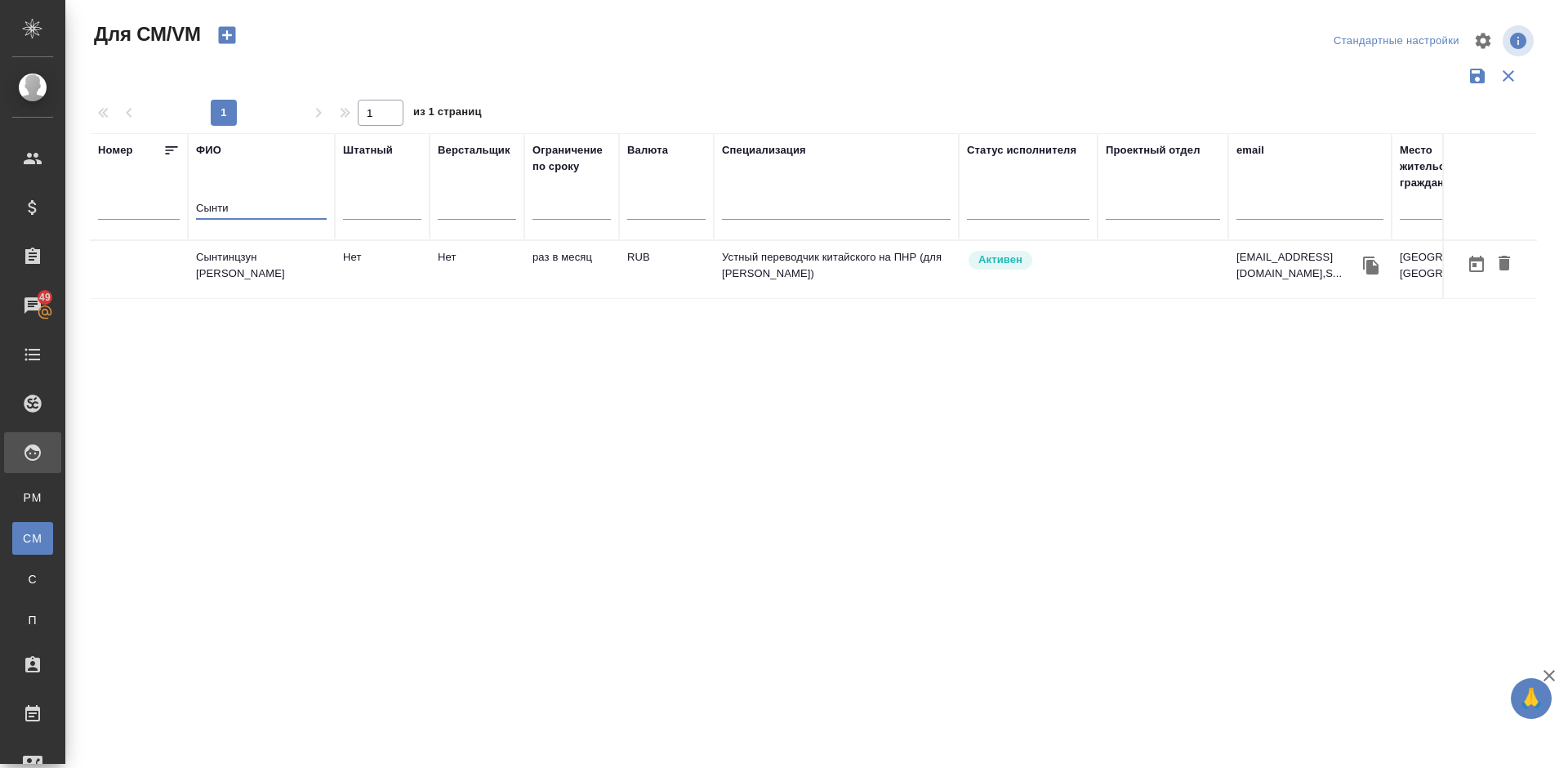
type input "Сынти"
click at [294, 267] on td "Сынтинцзун [PERSON_NAME]" at bounding box center [261, 269] width 147 height 57
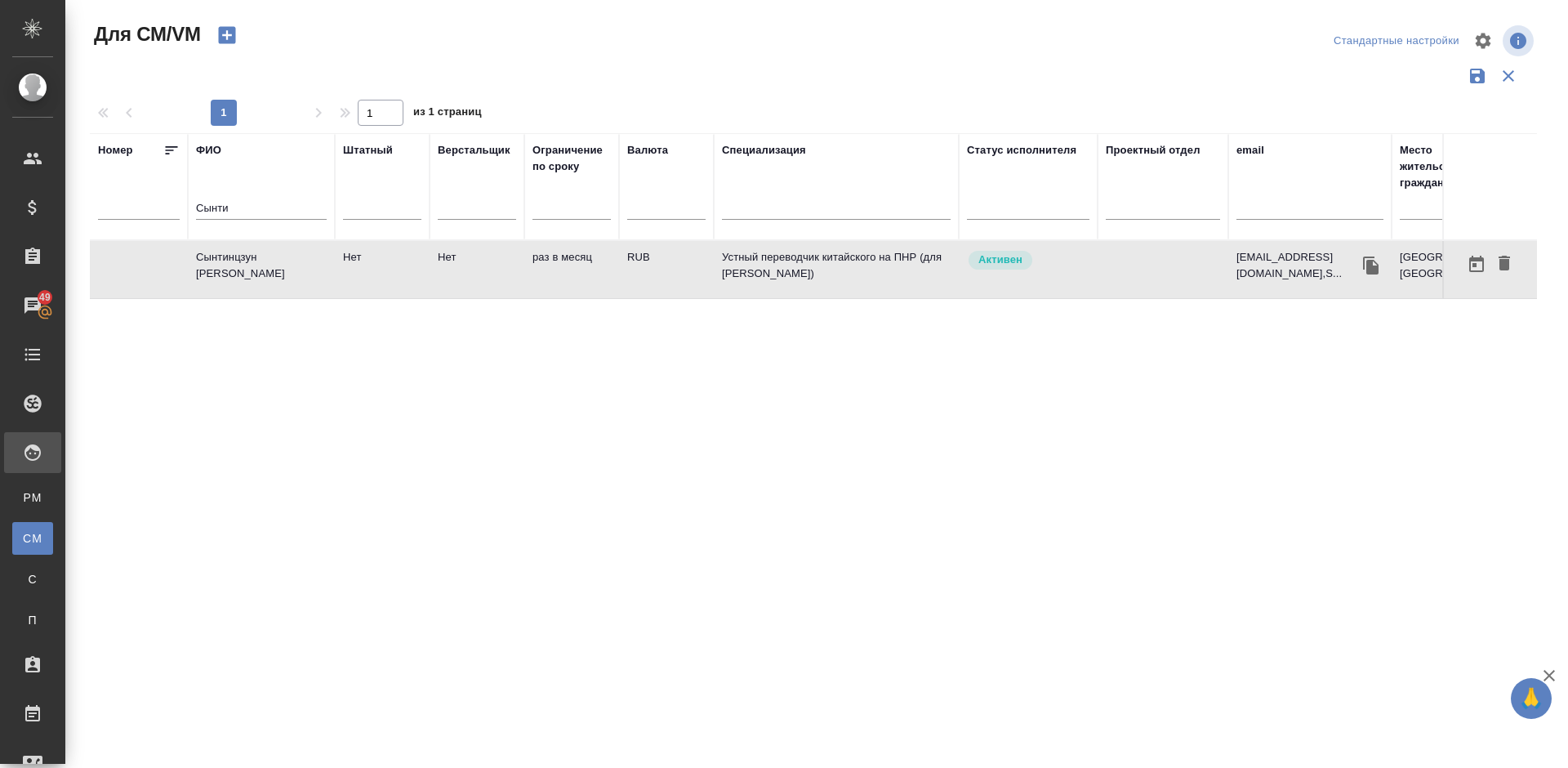
click at [305, 282] on td "Сынтинцзун [PERSON_NAME]" at bounding box center [261, 269] width 147 height 57
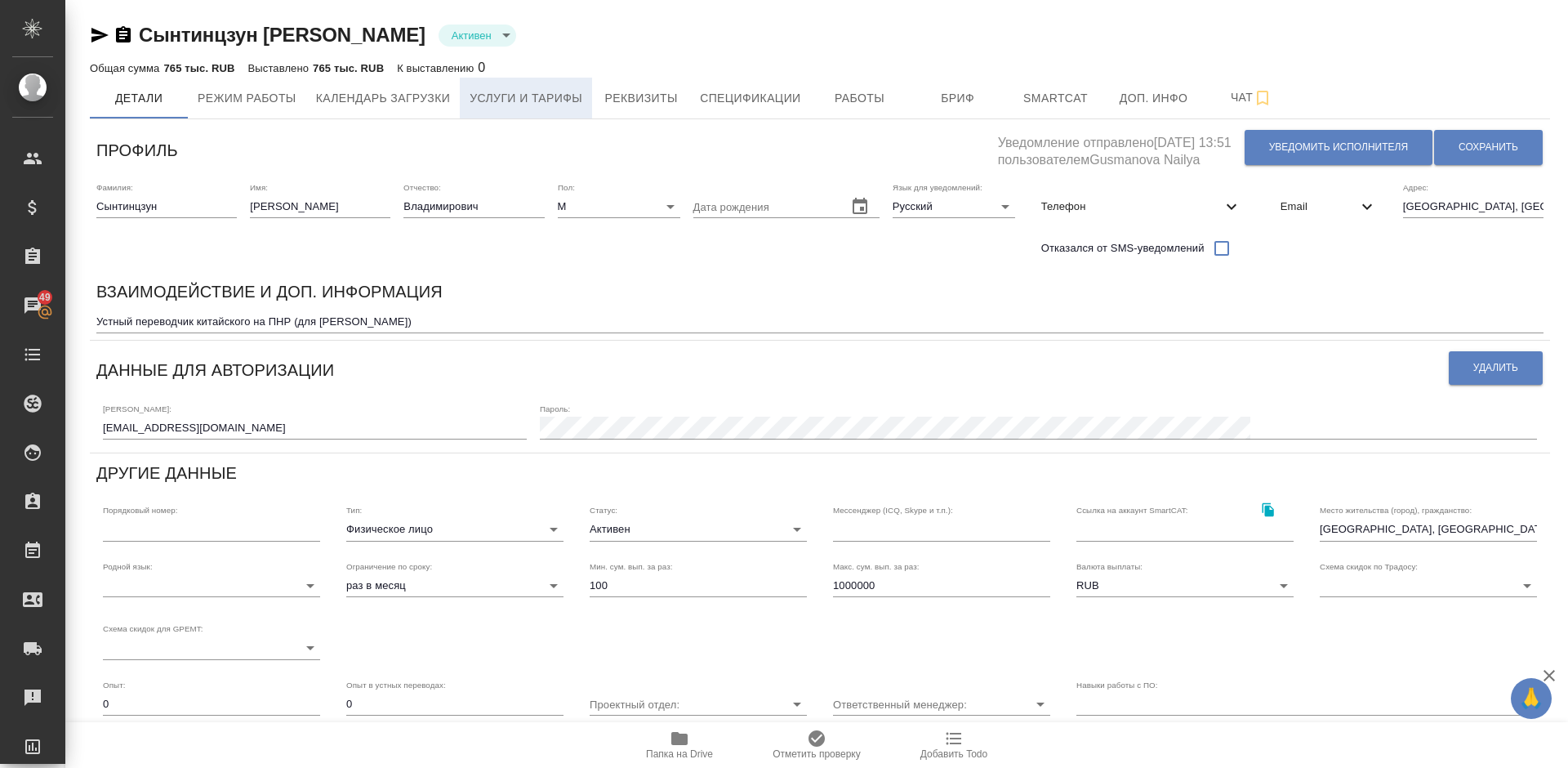
click at [570, 86] on button "Услуги и тарифы" at bounding box center [526, 98] width 133 height 41
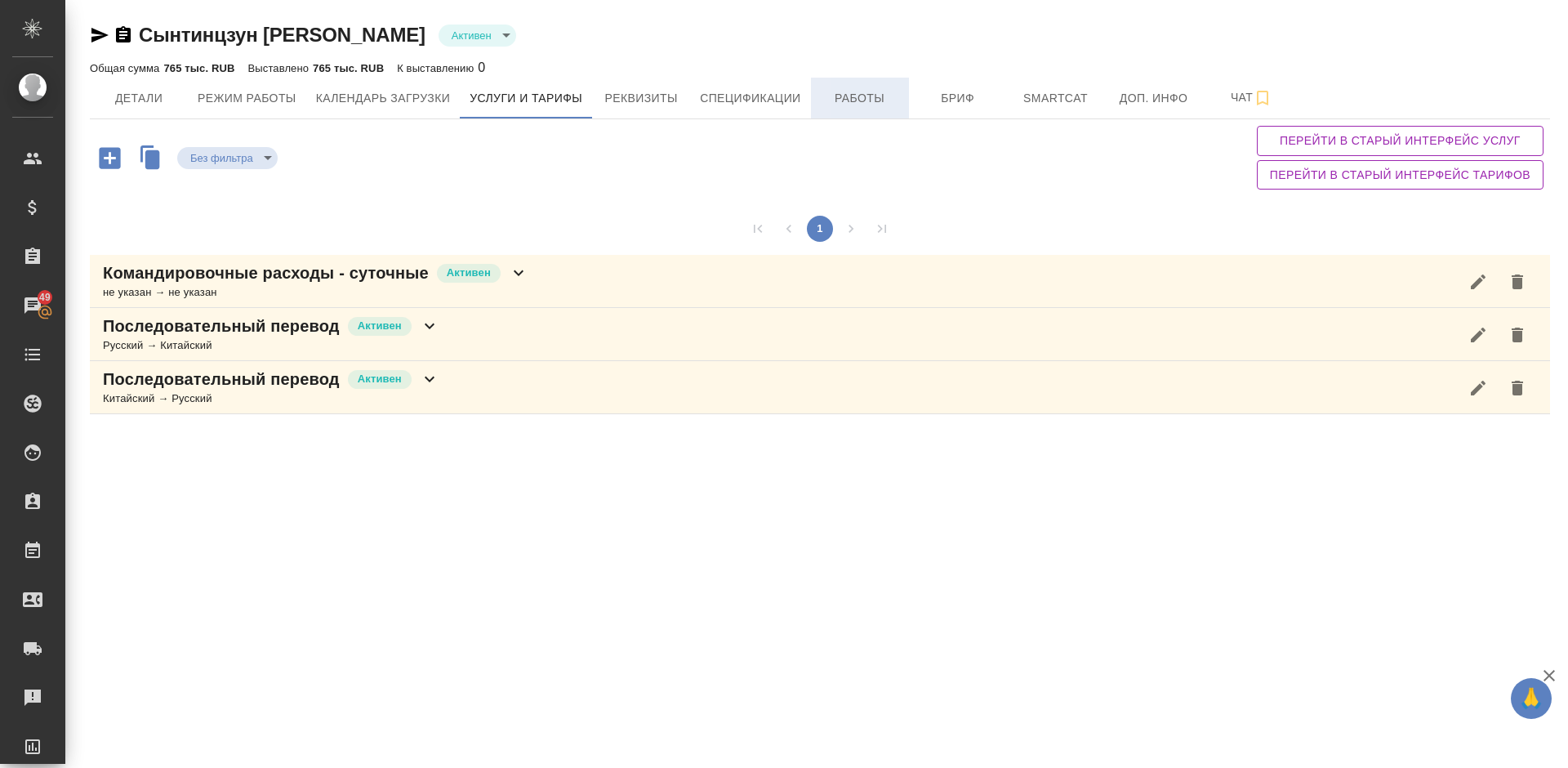
click at [843, 98] on span "Работы" at bounding box center [859, 98] width 78 height 21
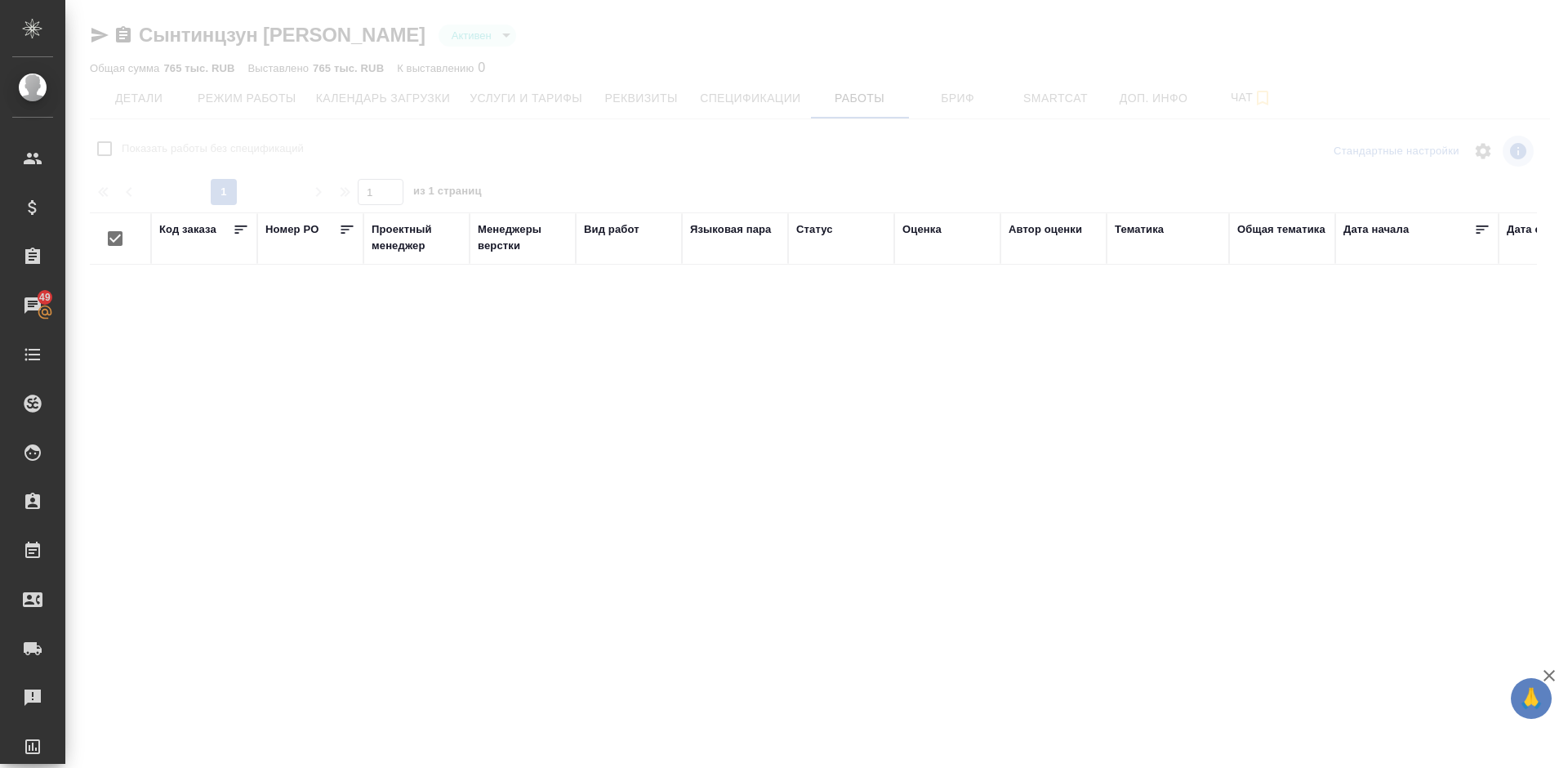
checkbox input "false"
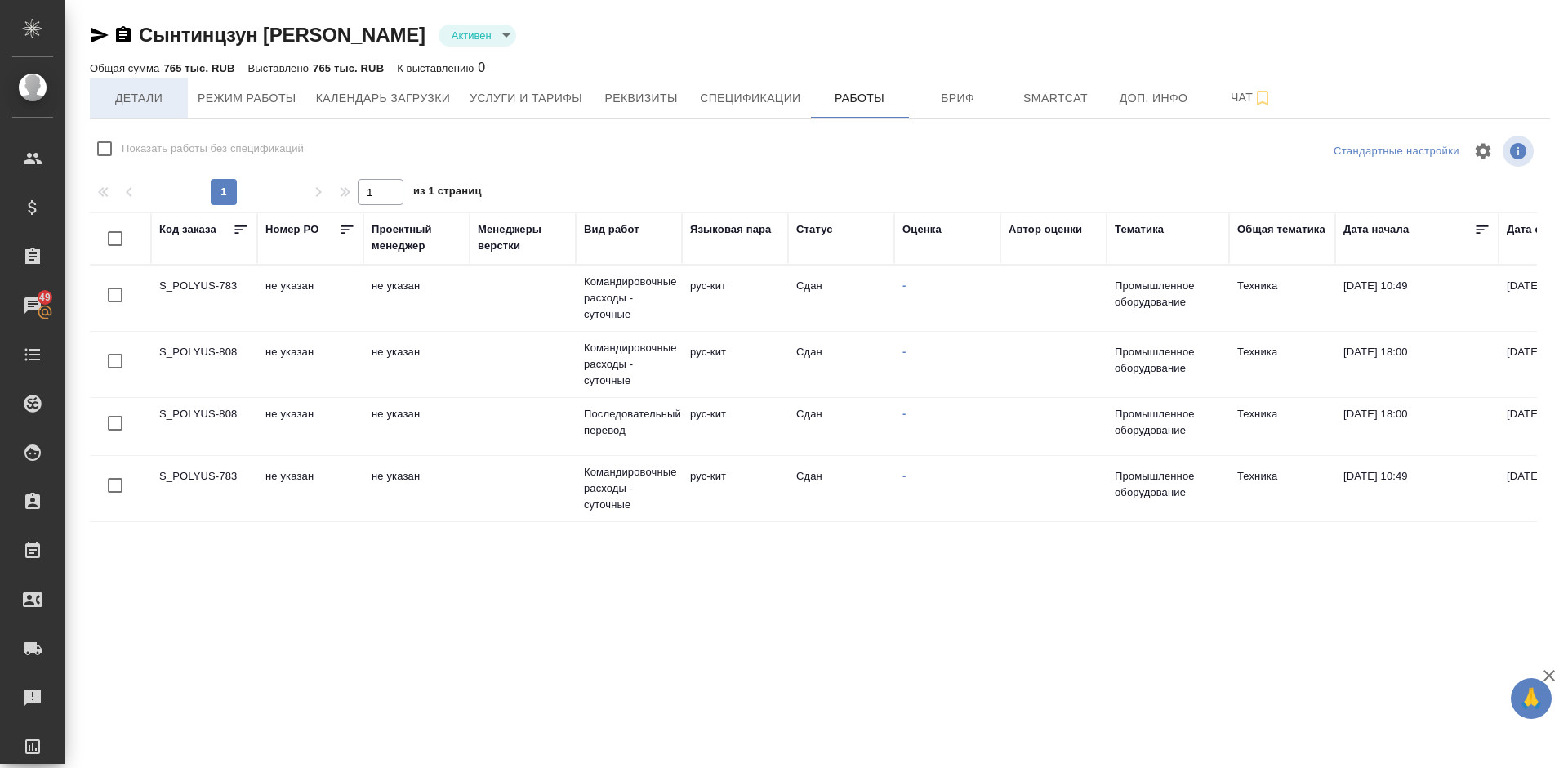
click at [167, 104] on span "Детали" at bounding box center [138, 98] width 78 height 21
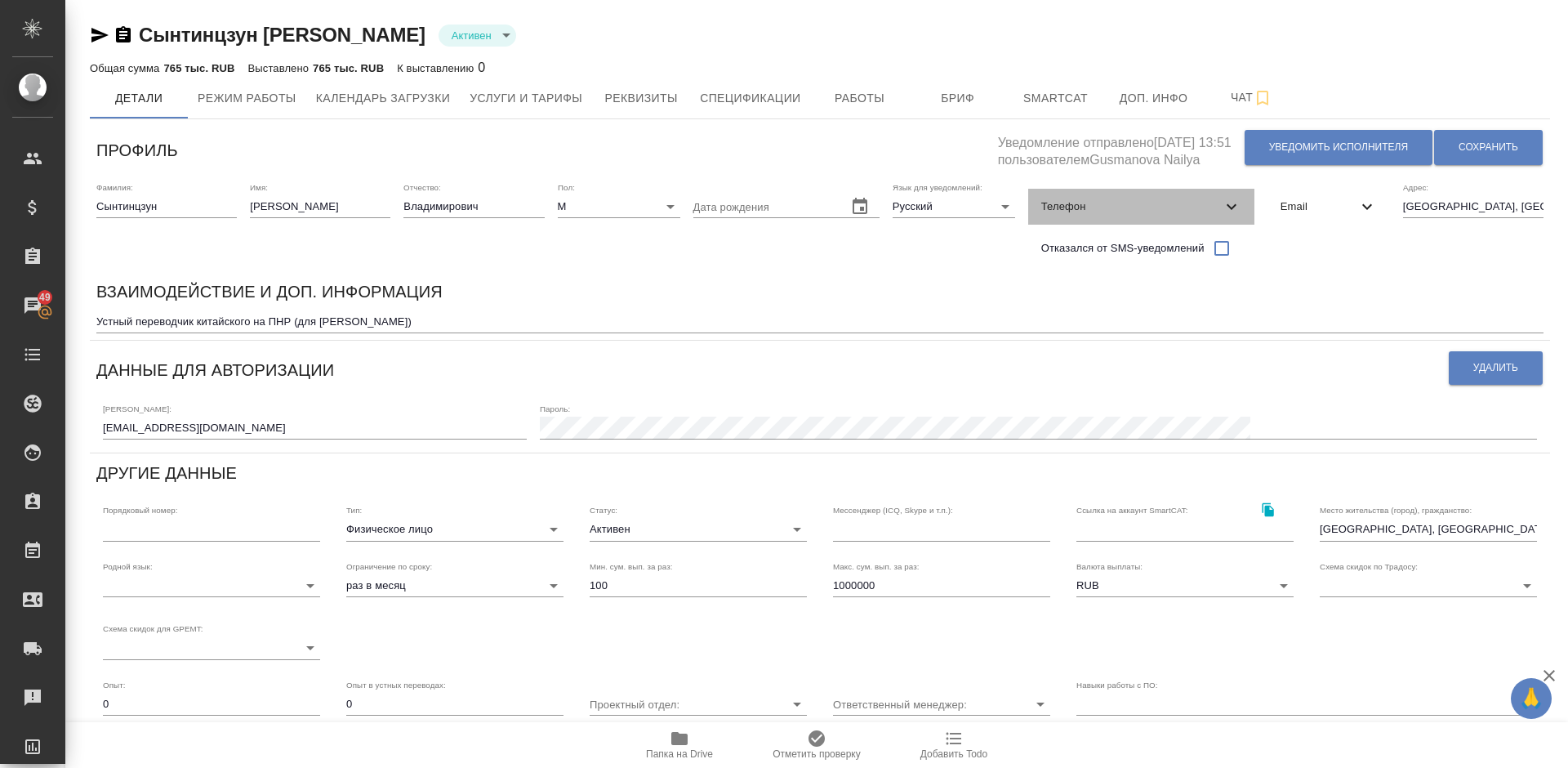
click at [1142, 213] on span "Телефон" at bounding box center [1131, 207] width 180 height 16
select select "RU"
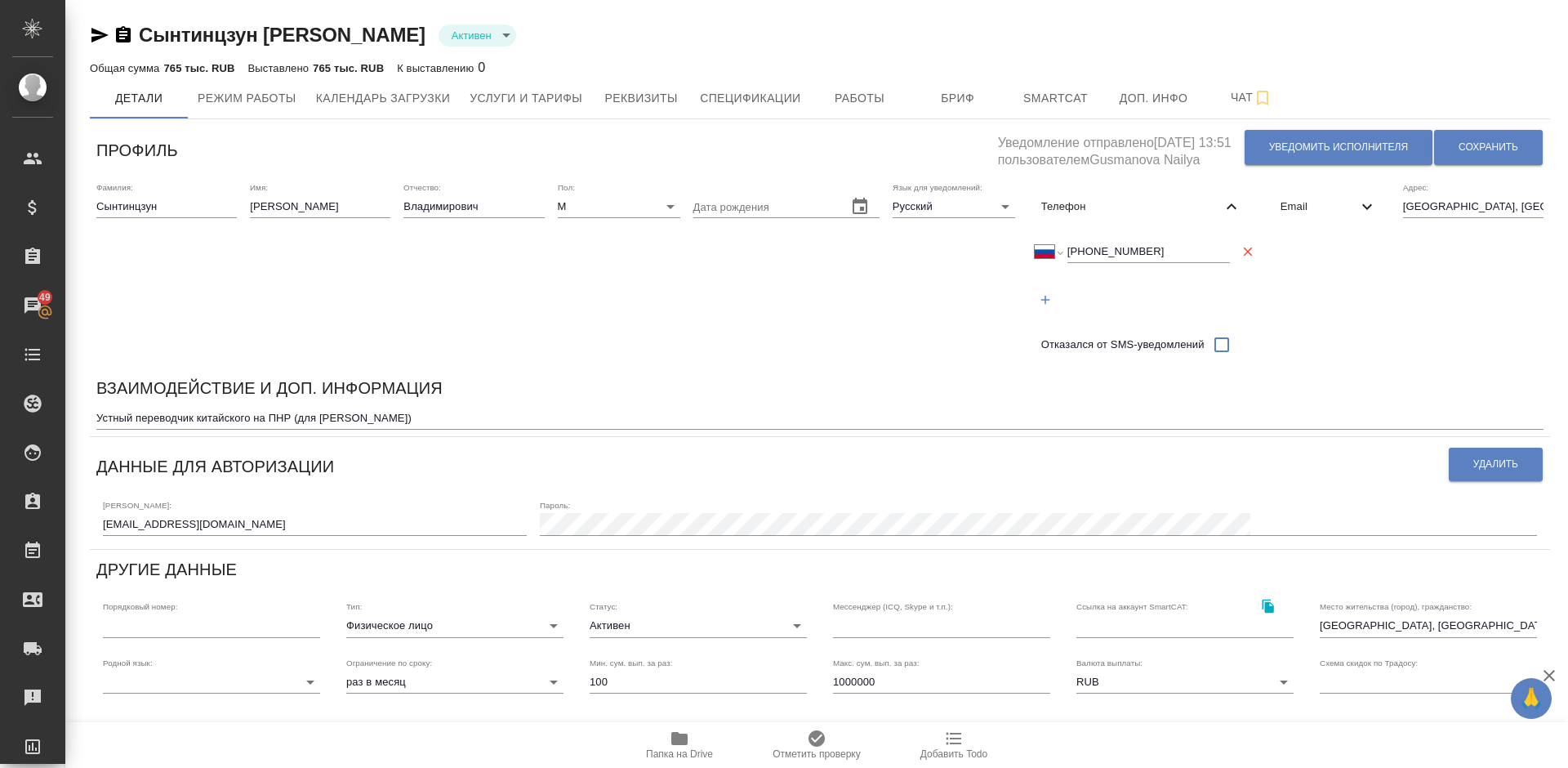
click at [136, 33] on div "Сынтинцзун Андрей Владимирович Активен active" at bounding box center [820, 35] width 1460 height 26
drag, startPoint x: 136, startPoint y: 33, endPoint x: 256, endPoint y: 32, distance: 120.0
click at [256, 32] on div "Сынтинцзун Андрей Владимирович Активен active" at bounding box center [820, 35] width 1460 height 26
copy link "Сынтинцзун"
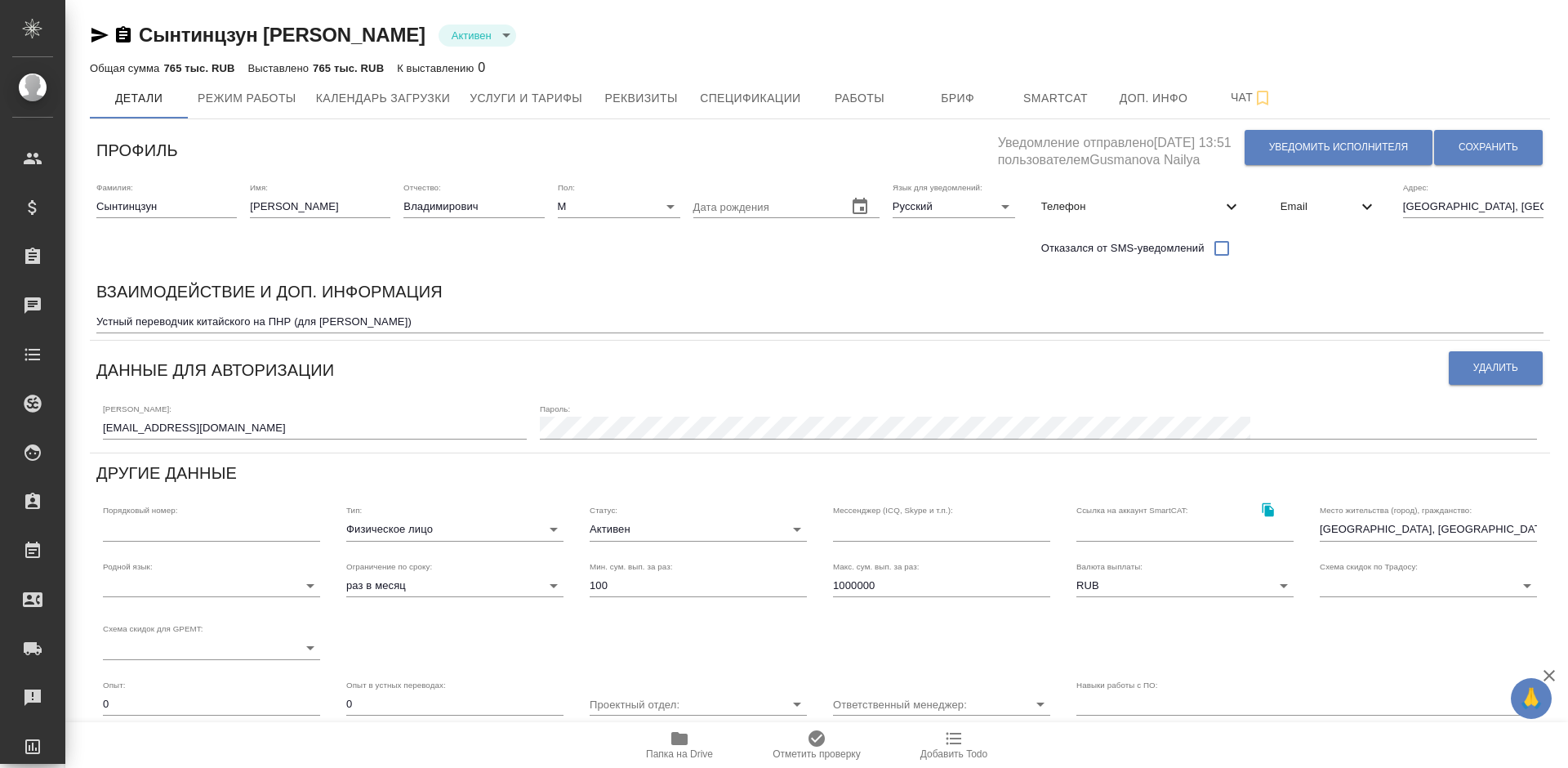
click at [683, 734] on icon "button" at bounding box center [679, 738] width 16 height 13
click at [841, 94] on span "Работы" at bounding box center [859, 98] width 78 height 21
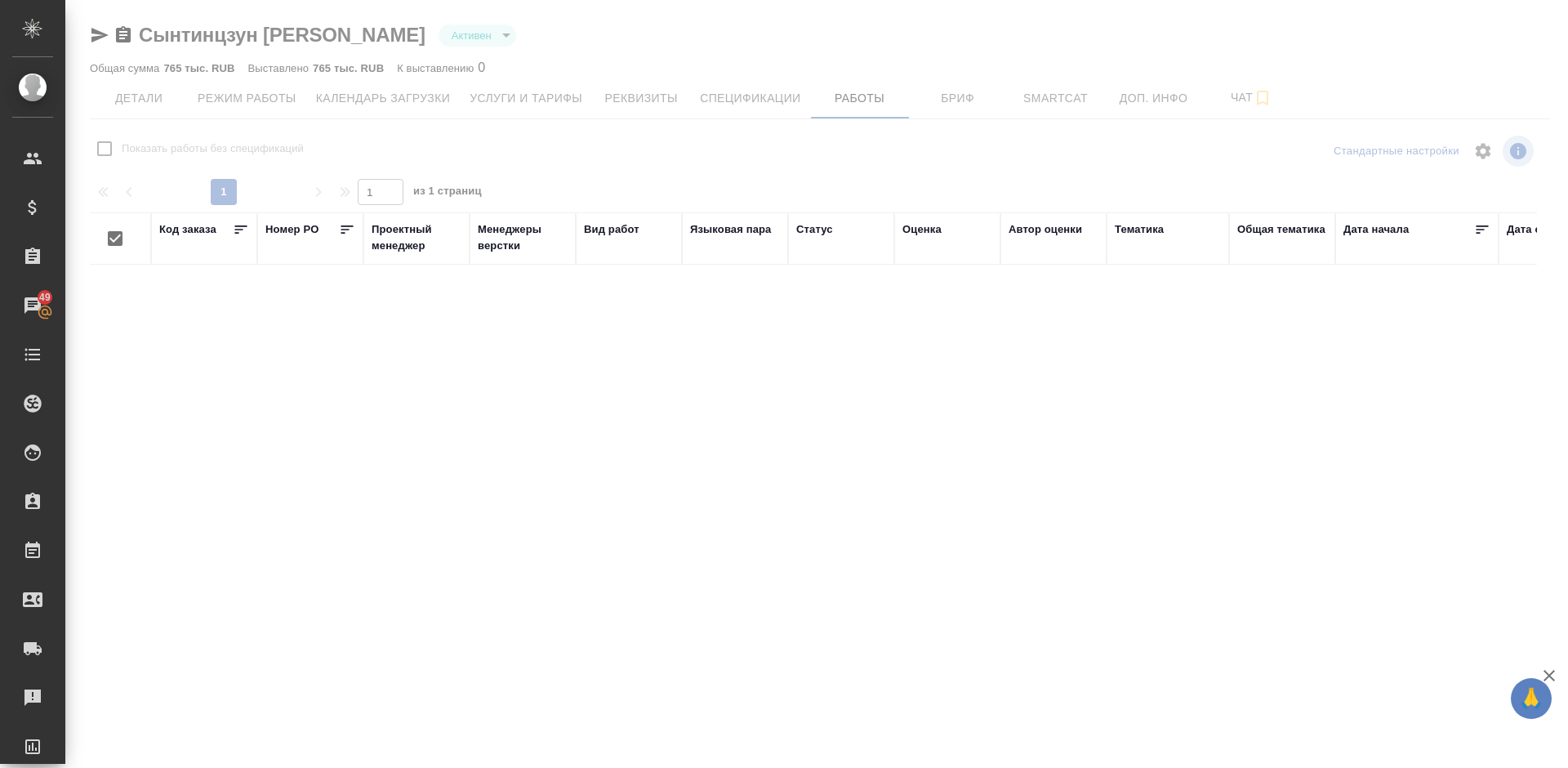
checkbox input "false"
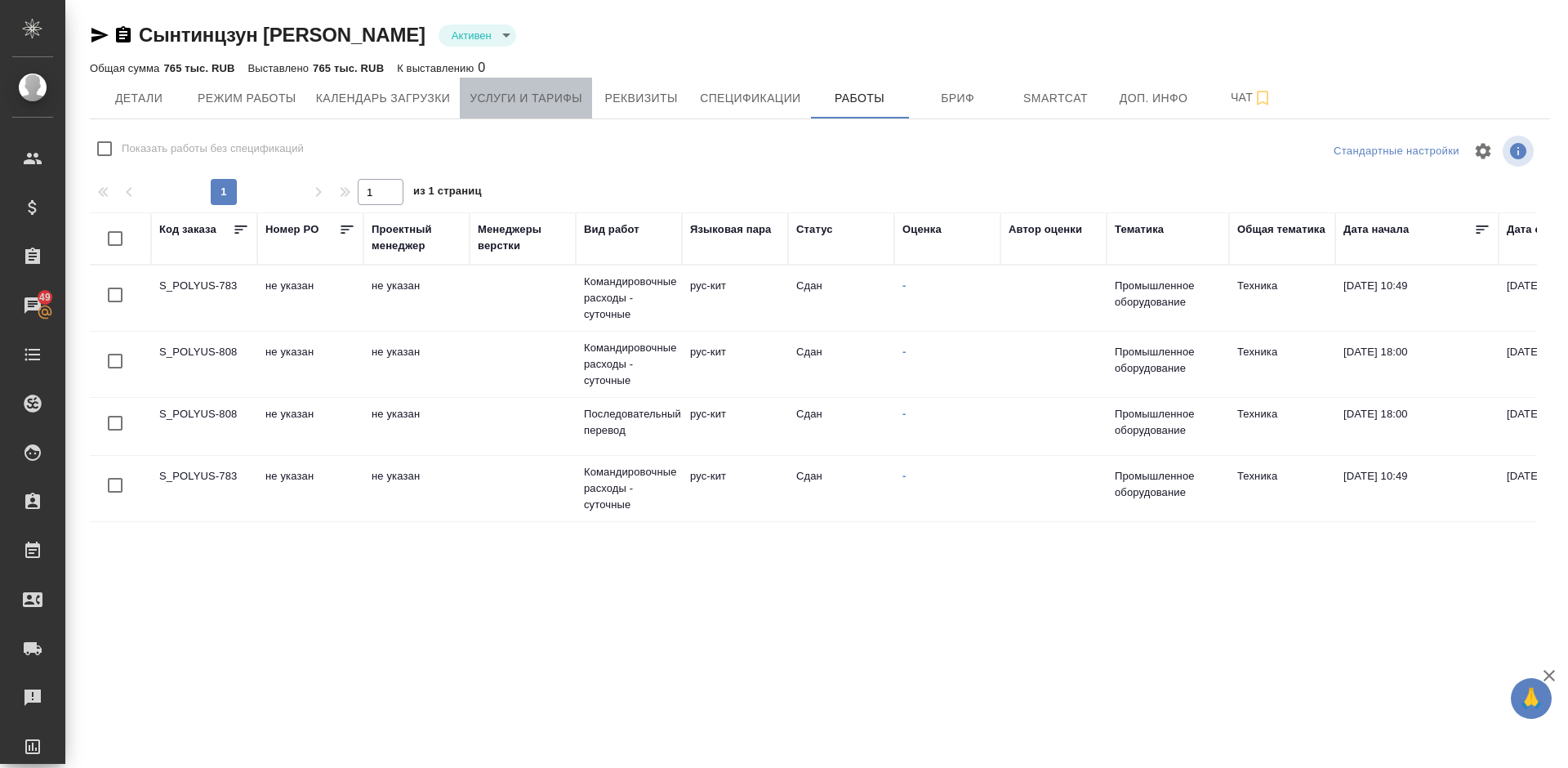
click at [540, 105] on span "Услуги и тарифы" at bounding box center [525, 98] width 113 height 21
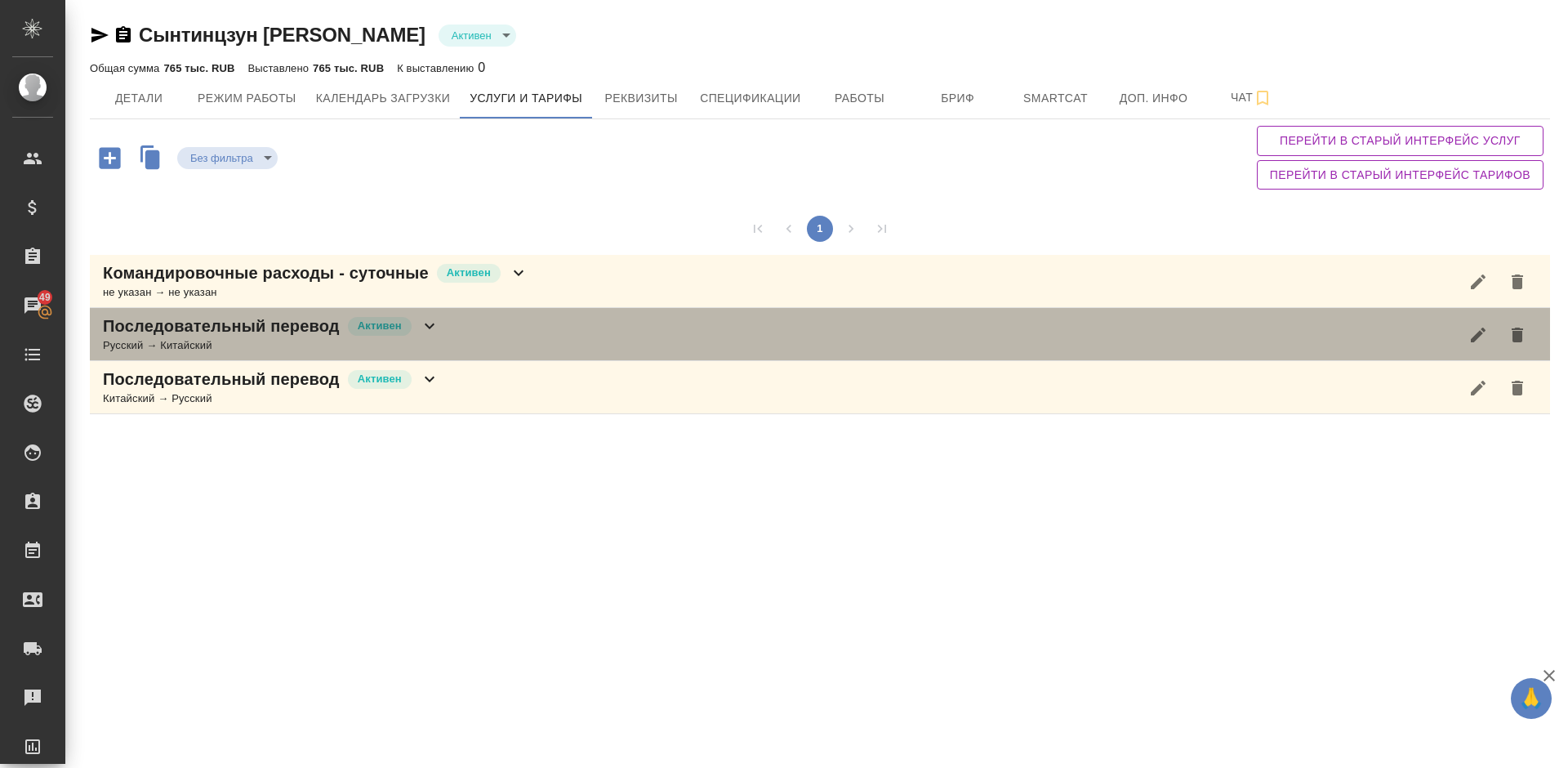
click at [481, 346] on div "Последовательный перевод Активен Русский → Китайский" at bounding box center [820, 334] width 1460 height 53
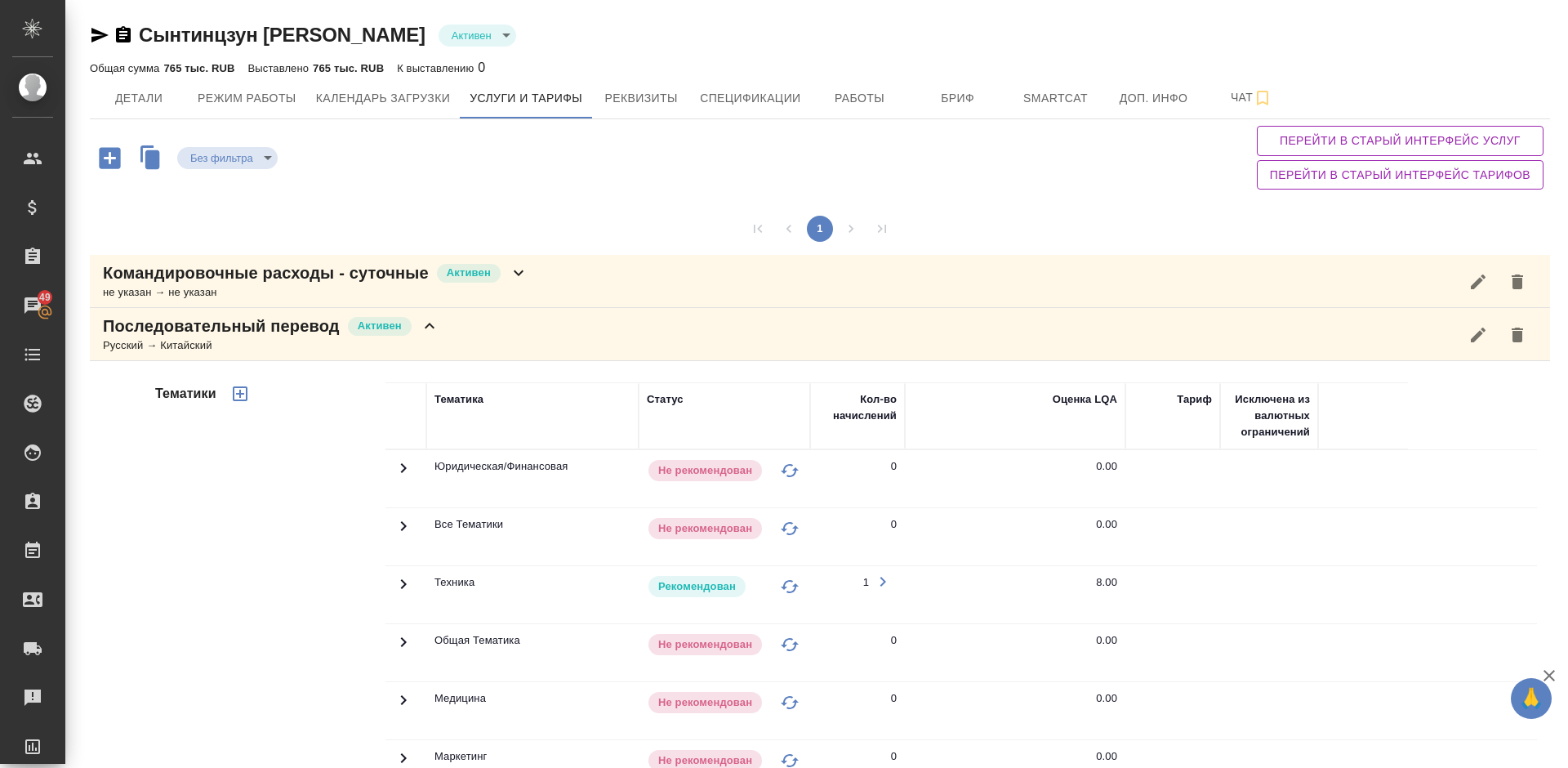
click at [286, 561] on div "Тематики" at bounding box center [269, 644] width 234 height 547
click at [439, 325] on icon at bounding box center [430, 326] width 20 height 20
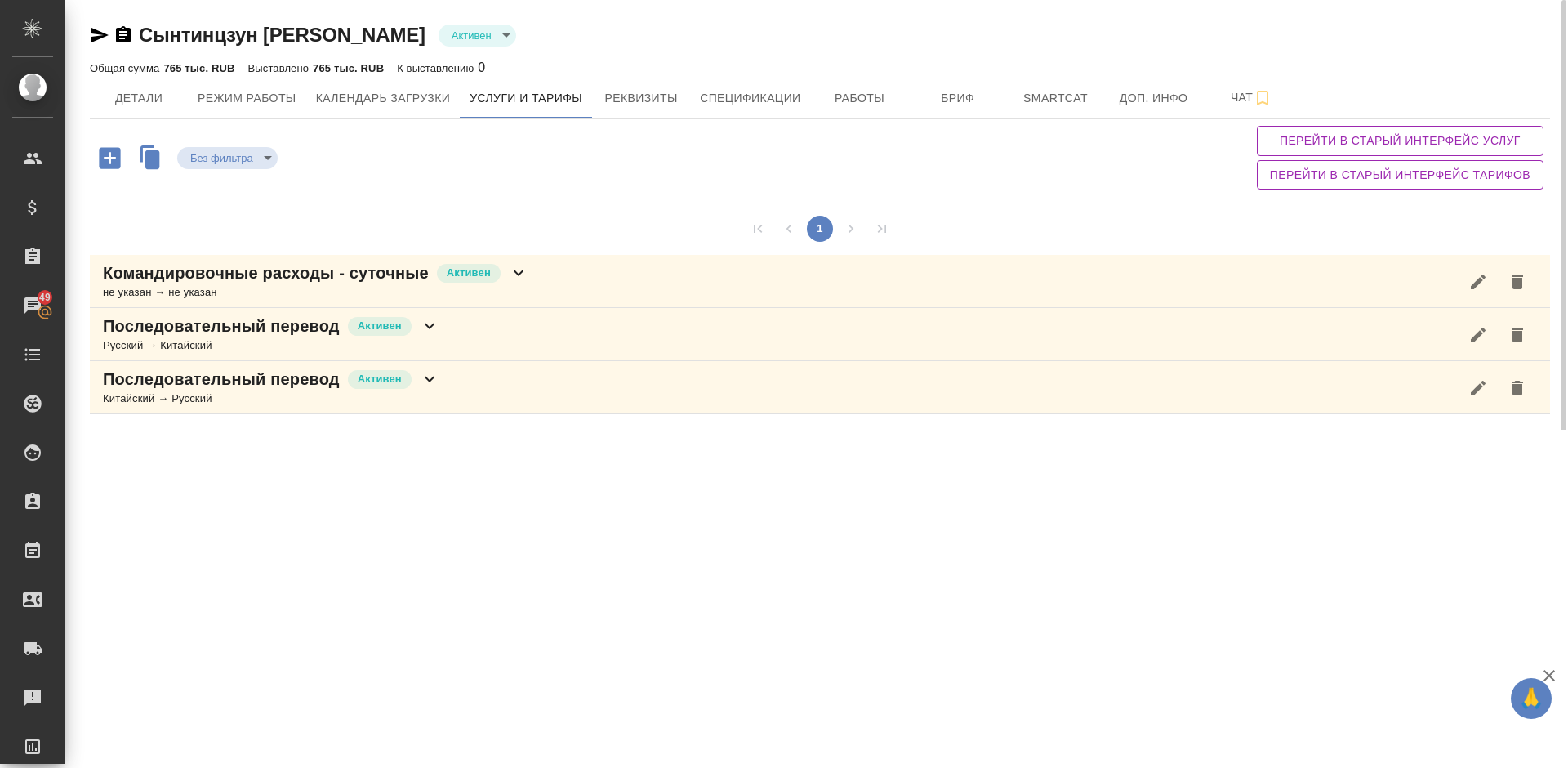
click at [466, 385] on div "Последовательный перевод [PERSON_NAME] → Русский" at bounding box center [820, 387] width 1460 height 53
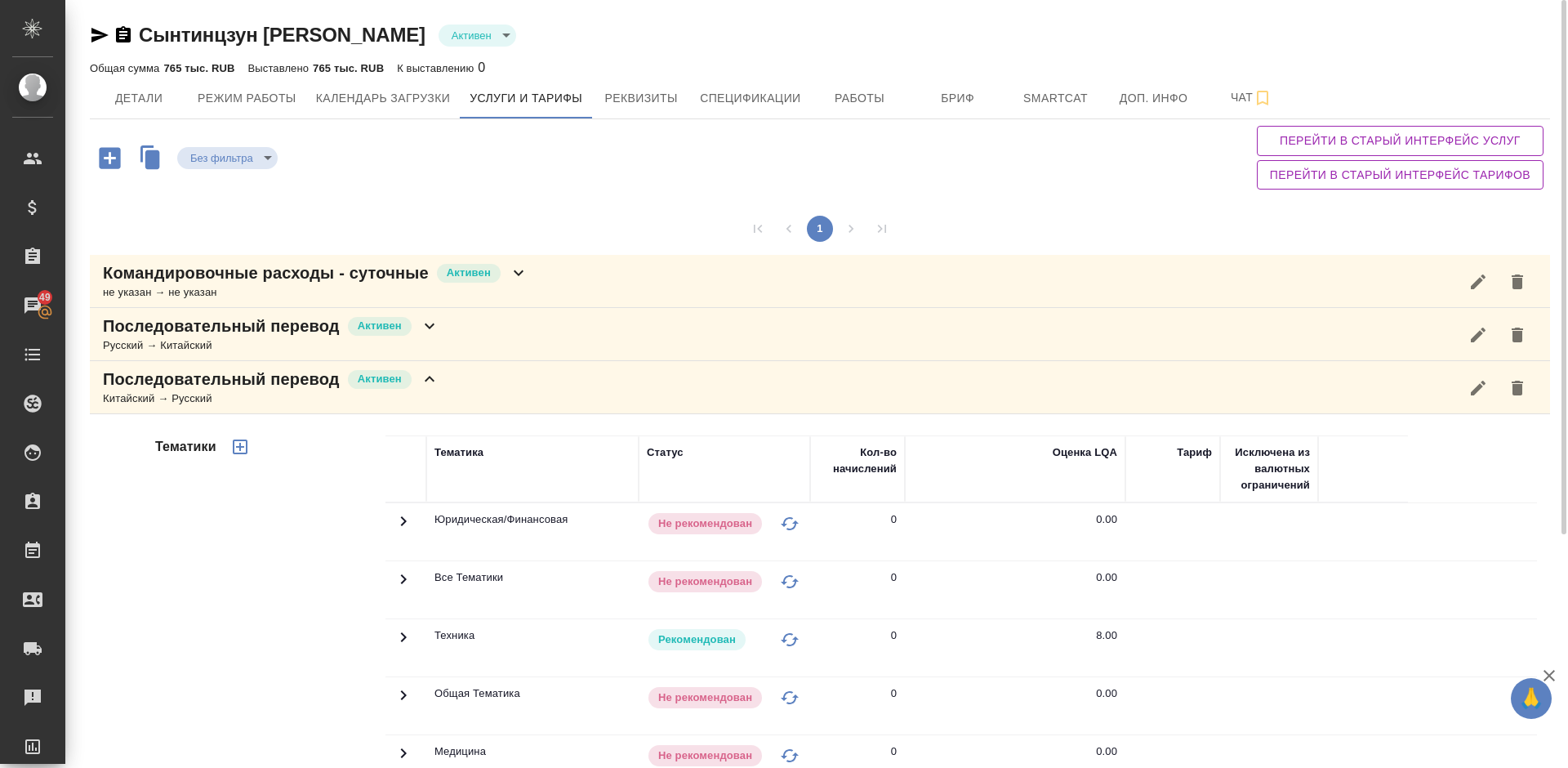
click at [254, 533] on div "Тематики" at bounding box center [269, 697] width 234 height 547
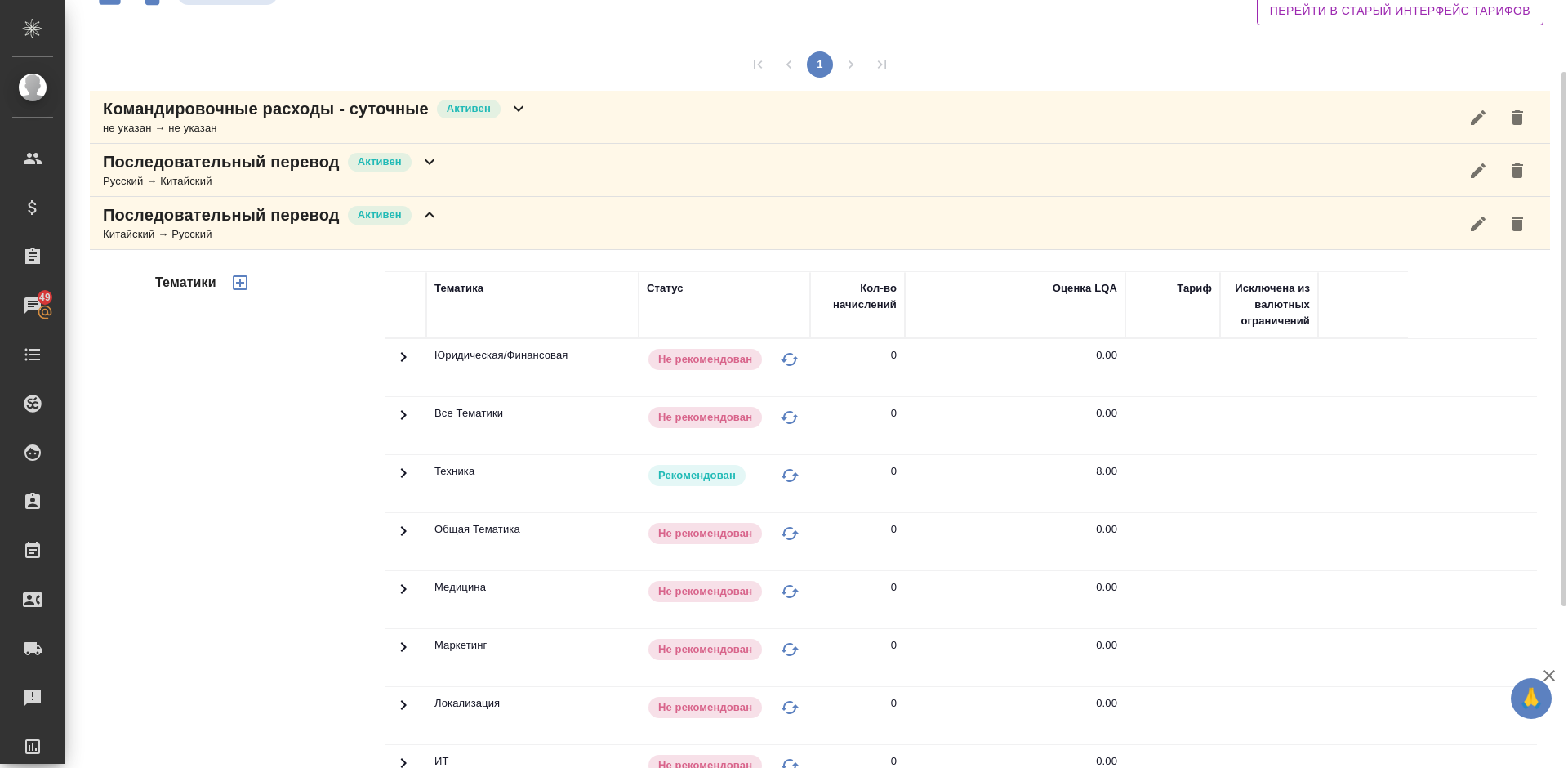
scroll to position [17, 0]
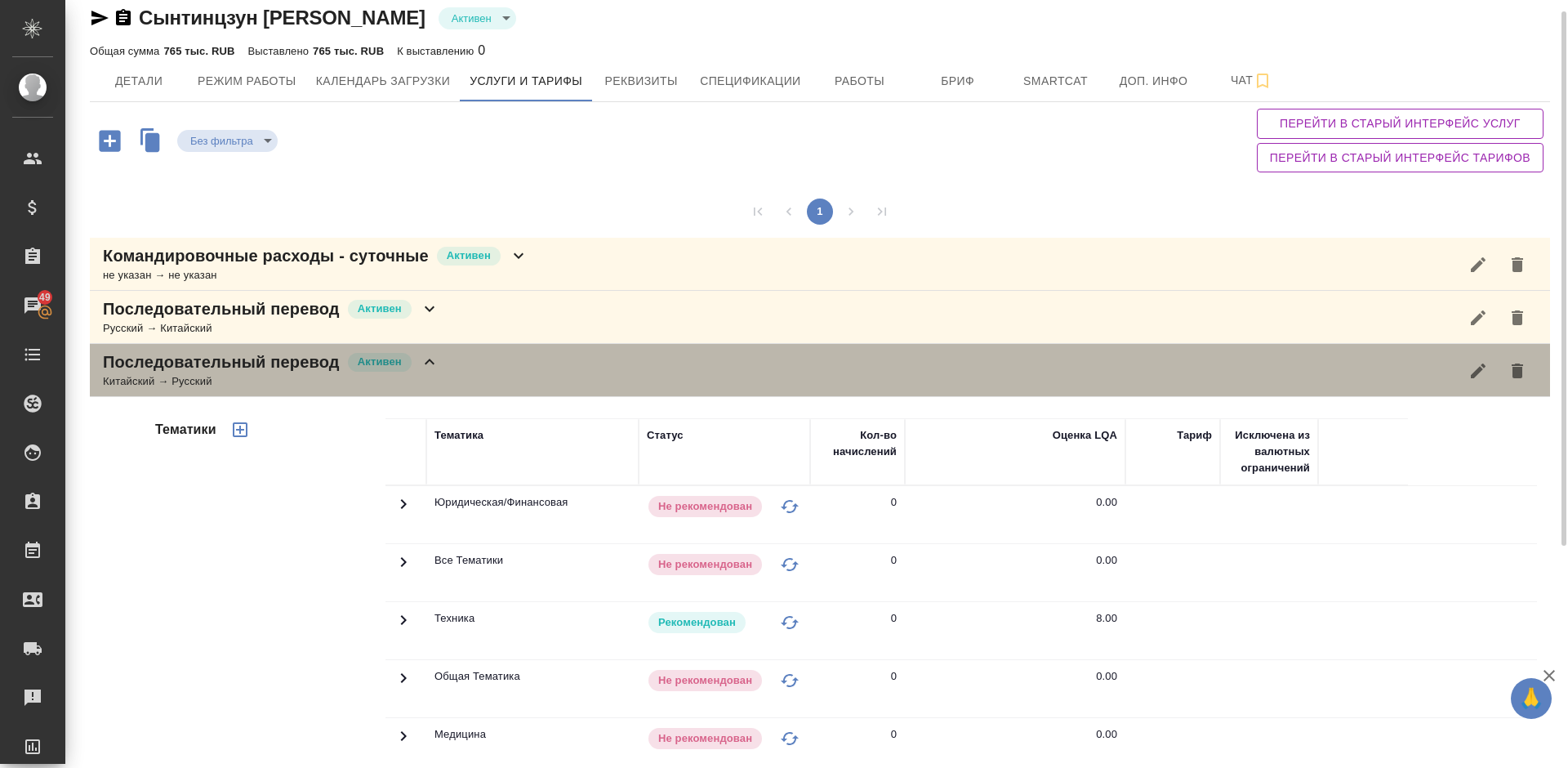
click at [455, 373] on div "Последовательный перевод [PERSON_NAME] → Русский" at bounding box center [820, 370] width 1460 height 53
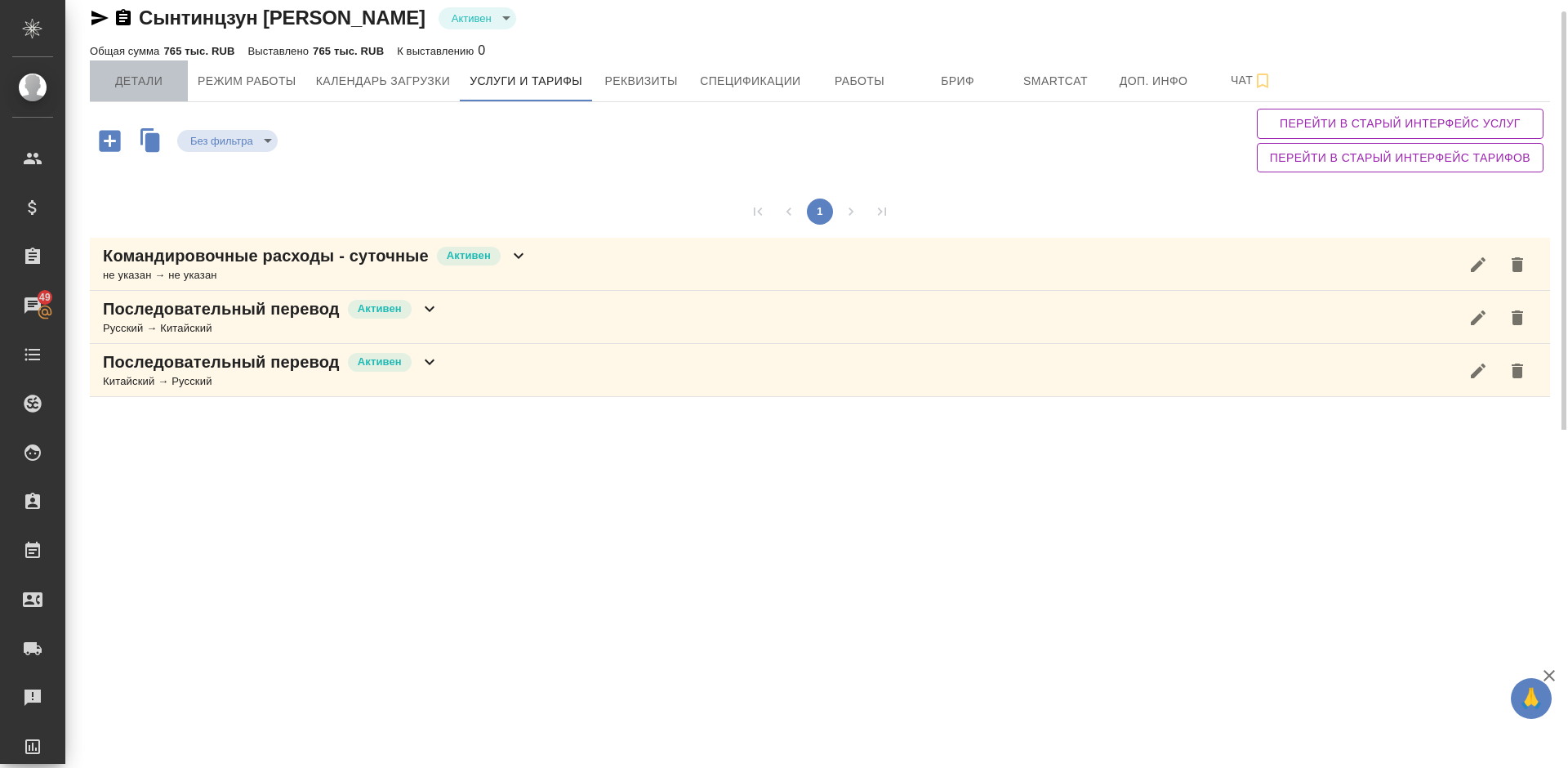
click at [159, 71] on span "Детали" at bounding box center [138, 81] width 78 height 21
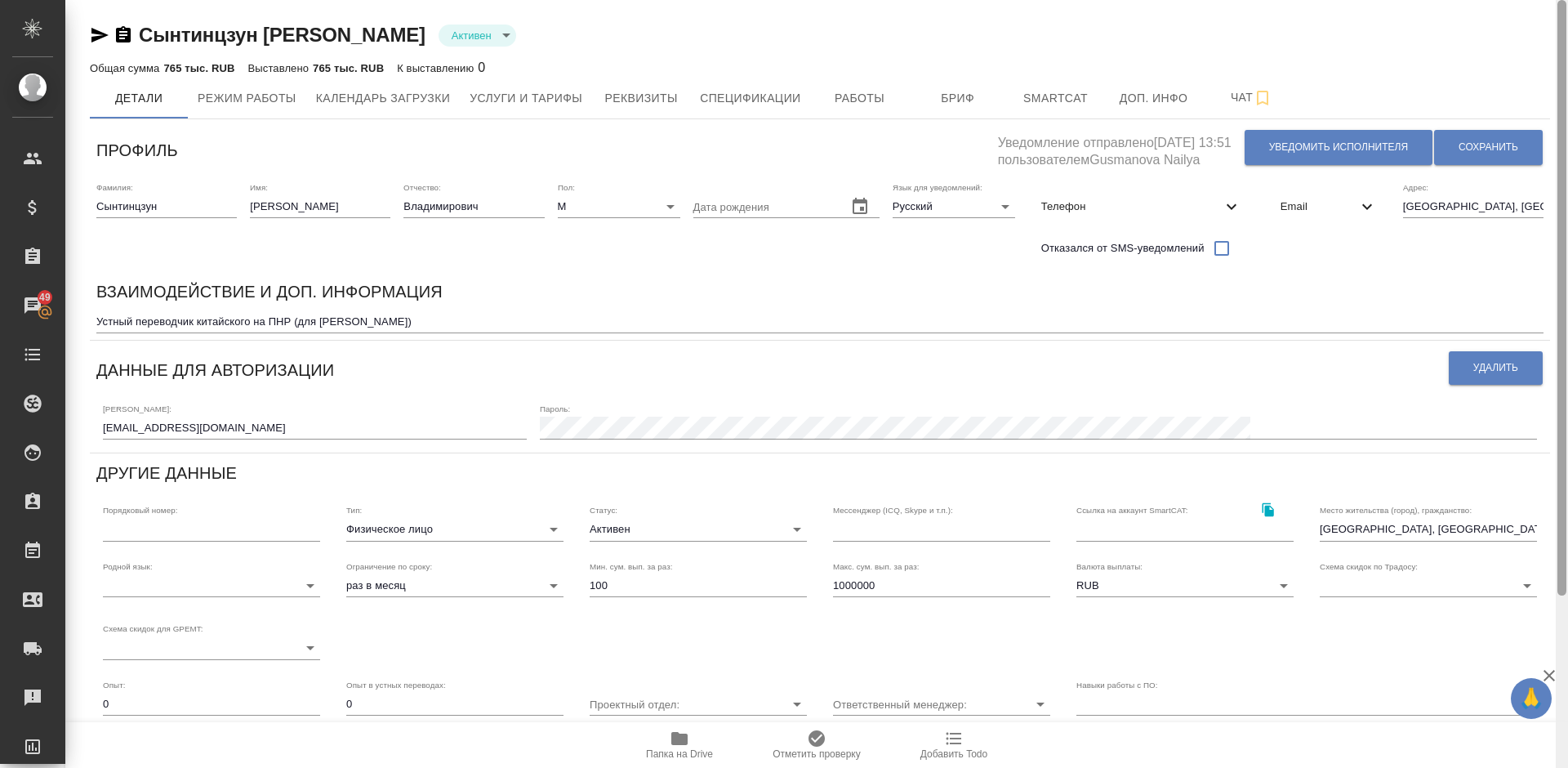
drag, startPoint x: 1563, startPoint y: 119, endPoint x: 1567, endPoint y: 87, distance: 32.2
click at [1567, 87] on div at bounding box center [1561, 384] width 12 height 768
click at [864, 94] on span "Работы" at bounding box center [859, 98] width 78 height 21
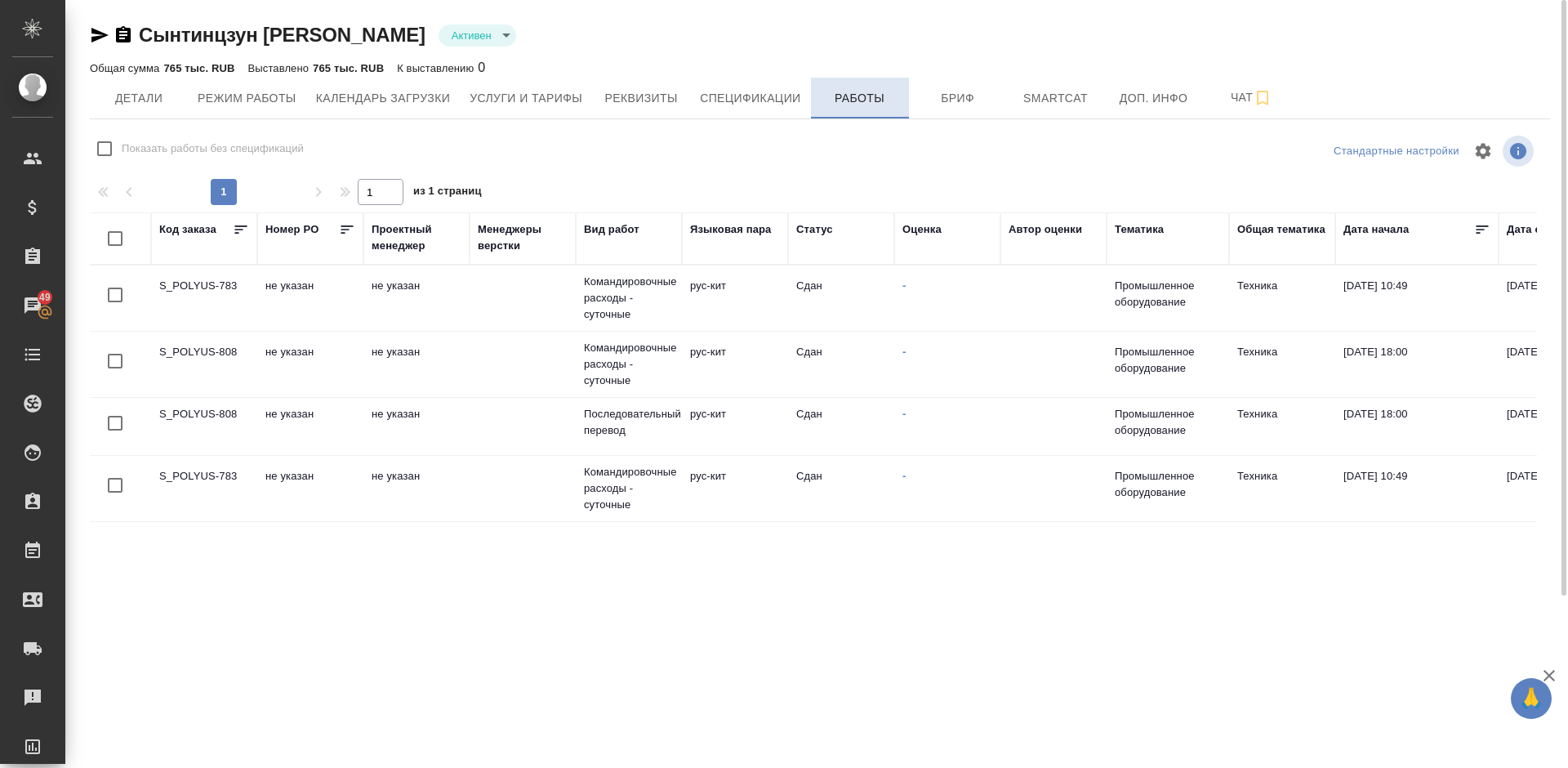
checkbox input "false"
click at [514, 95] on span "Услуги и тарифы" at bounding box center [525, 98] width 113 height 21
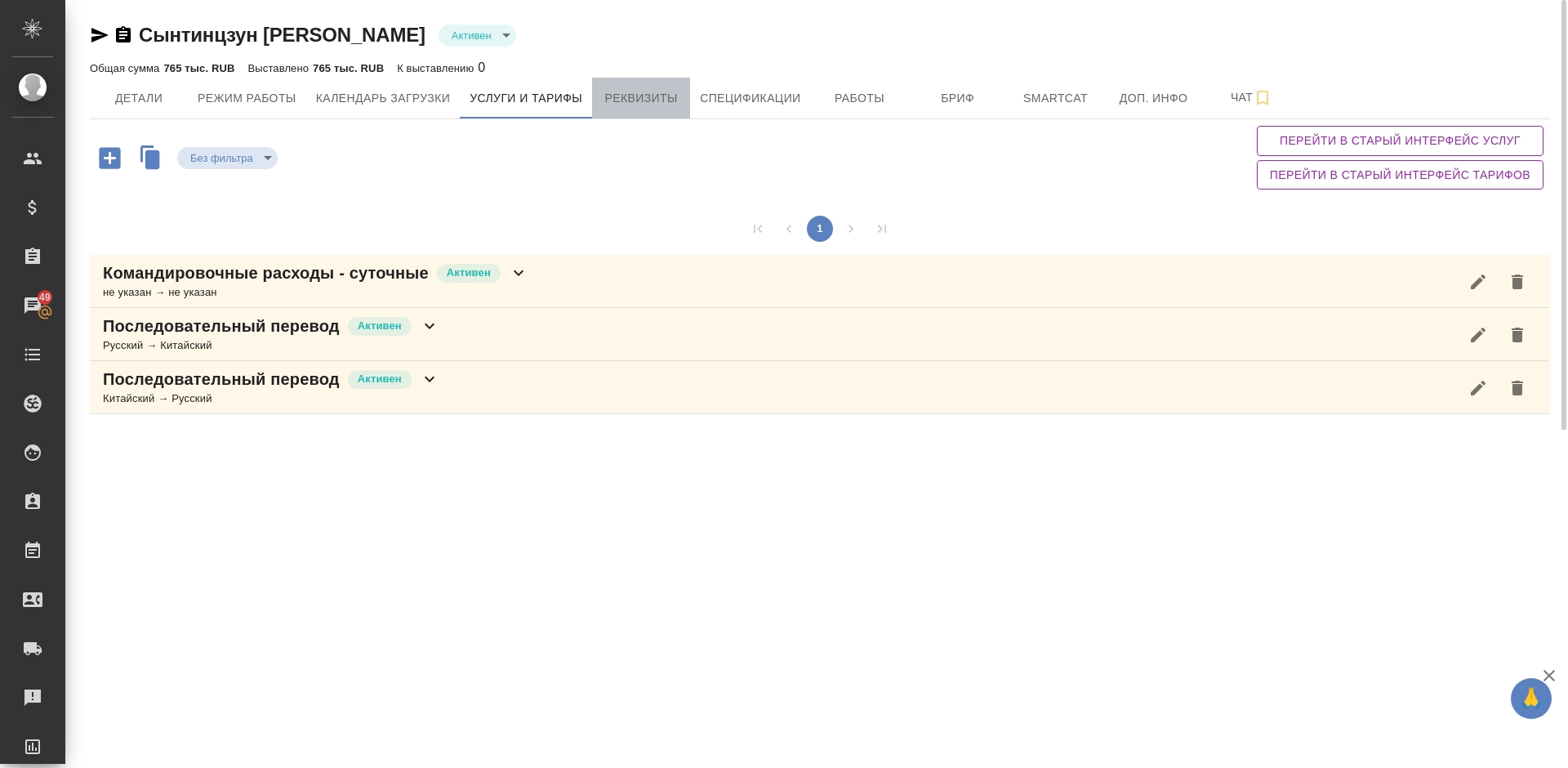
click at [674, 86] on button "Реквизиты" at bounding box center [640, 98] width 98 height 41
select select "10"
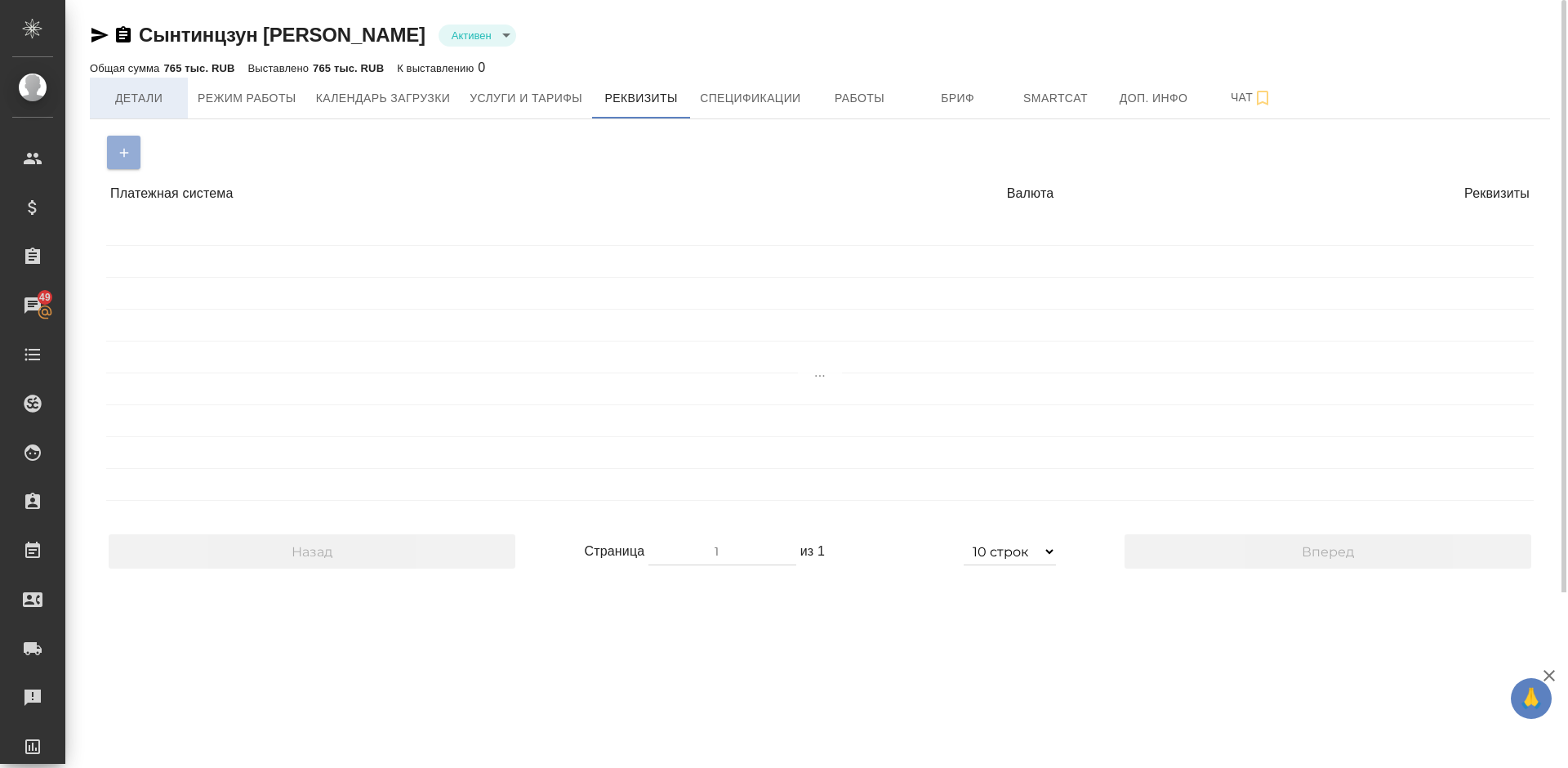
click at [147, 105] on span "Детали" at bounding box center [138, 98] width 78 height 21
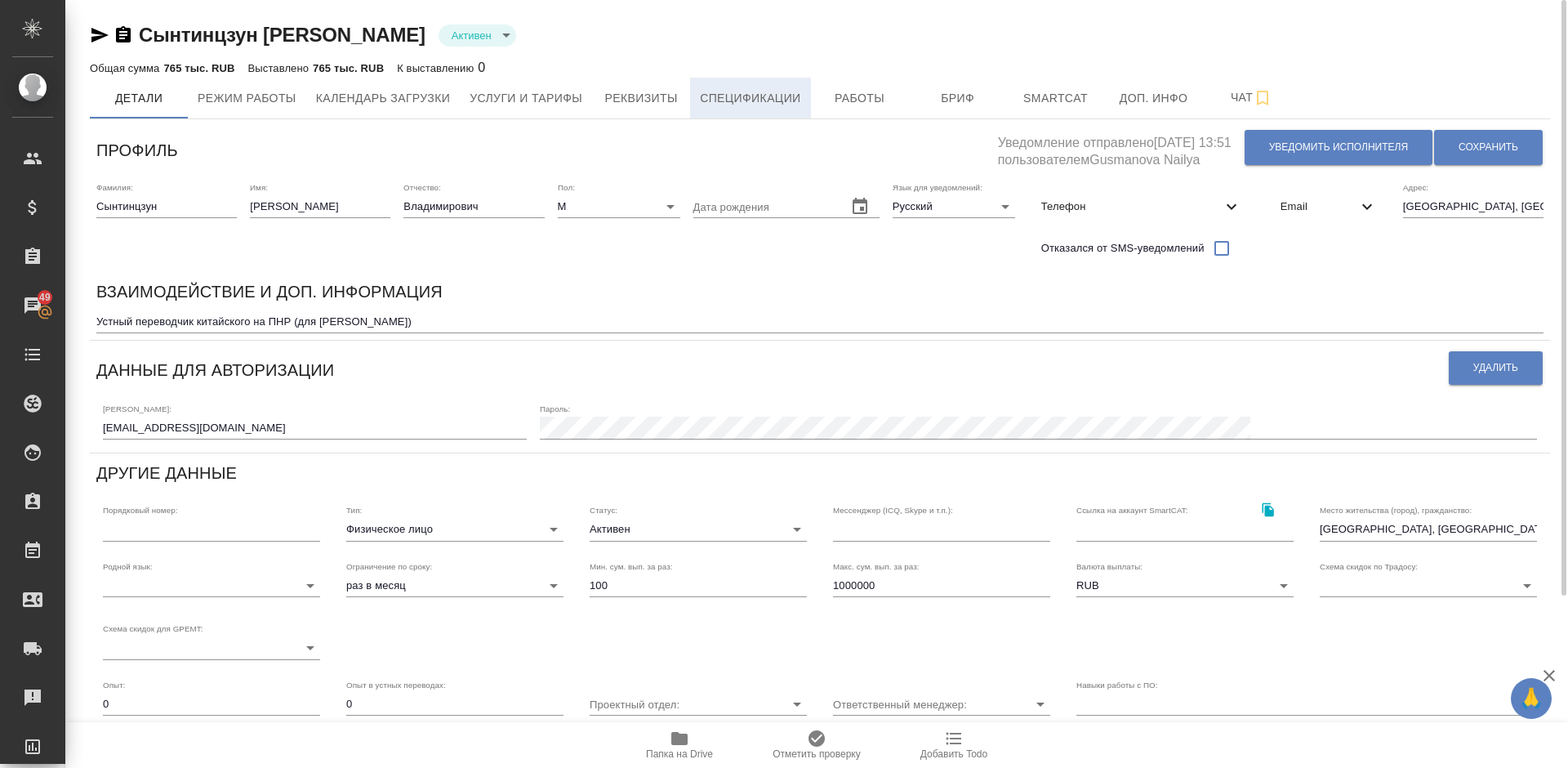
click at [786, 99] on span "Спецификации" at bounding box center [750, 98] width 100 height 21
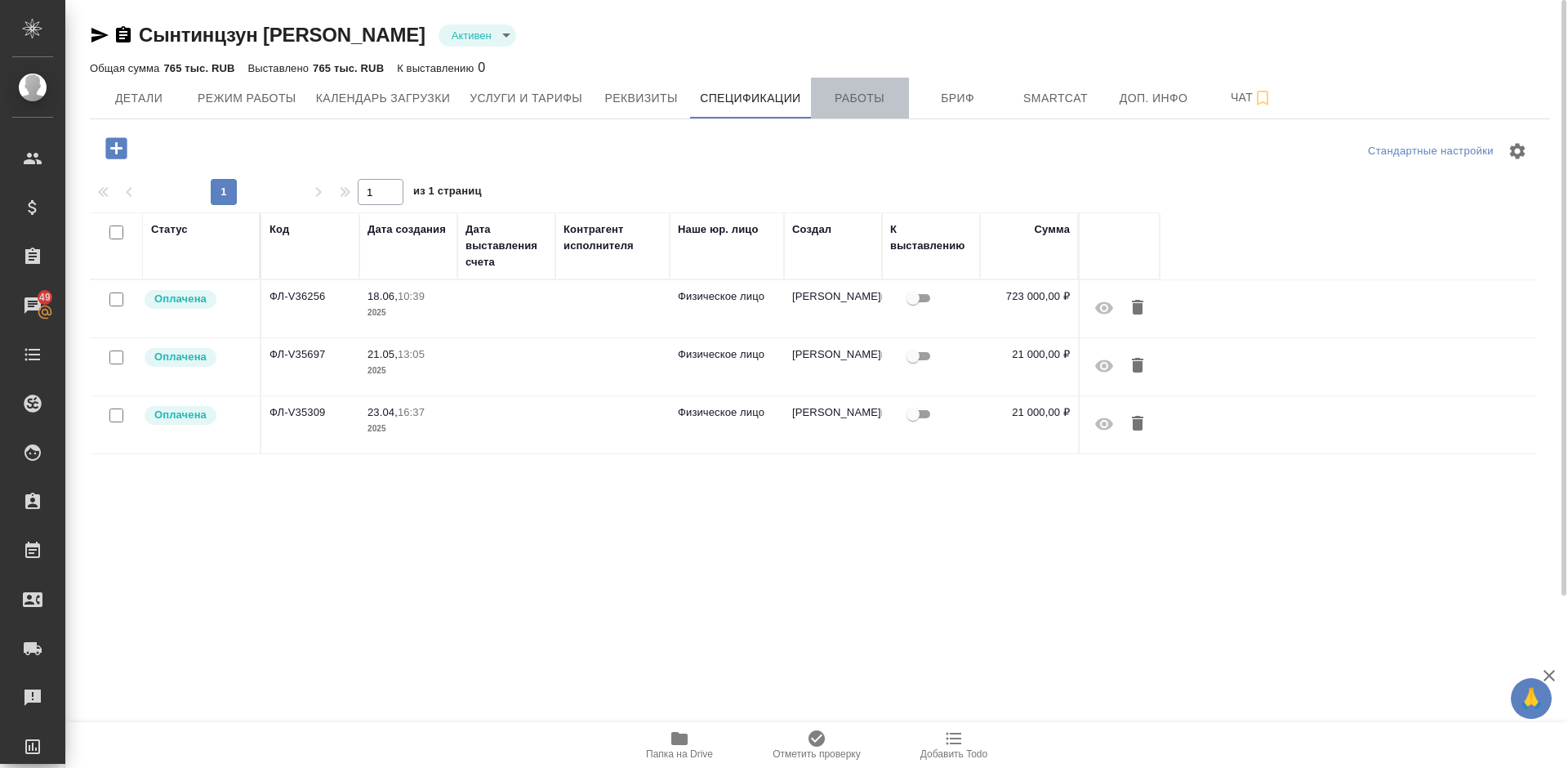
click at [848, 103] on span "Работы" at bounding box center [859, 98] width 78 height 21
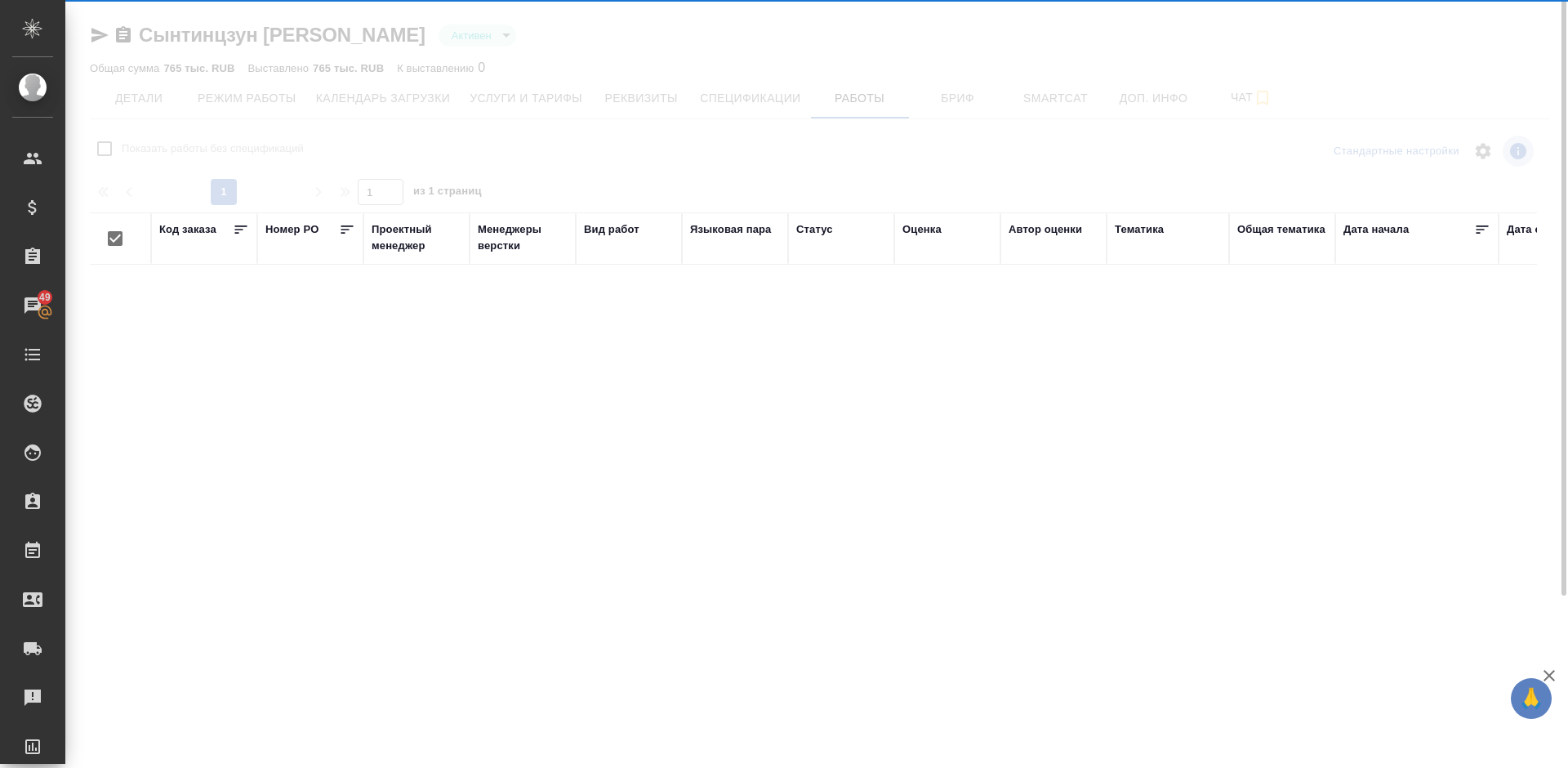
checkbox input "false"
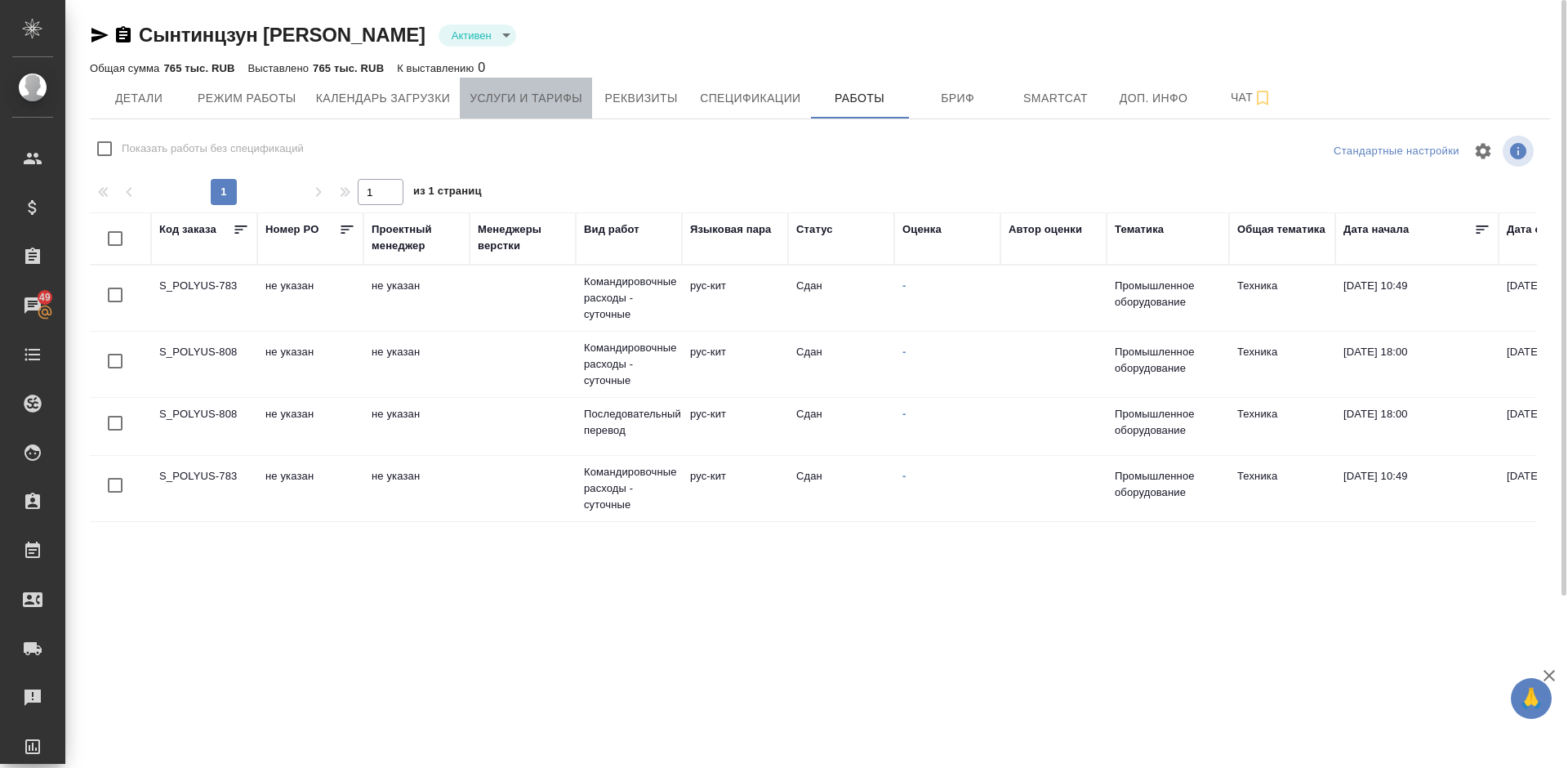
click at [527, 90] on span "Услуги и тарифы" at bounding box center [525, 98] width 113 height 21
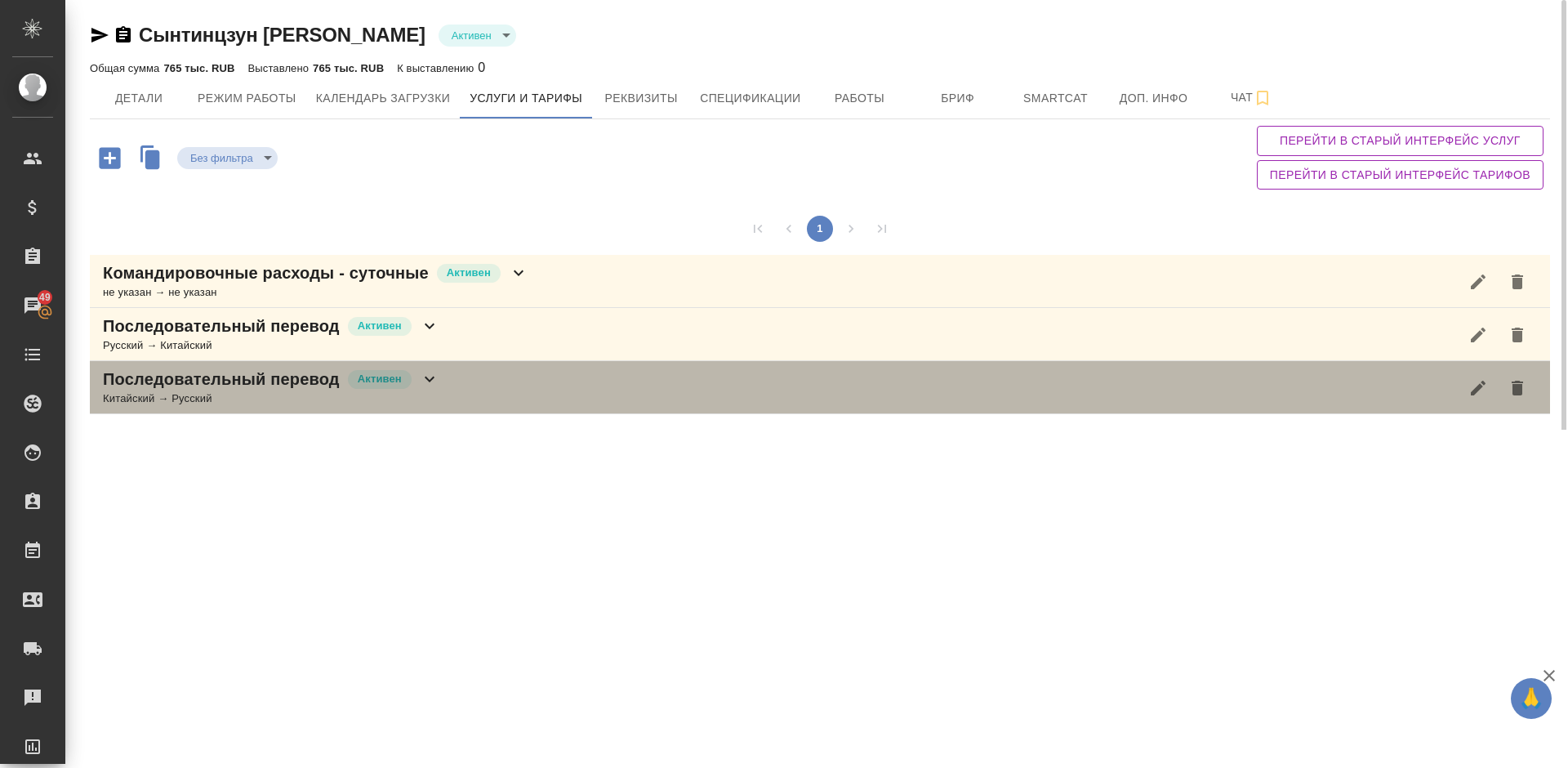
click at [486, 392] on div "Последовательный перевод [PERSON_NAME] → Русский" at bounding box center [820, 387] width 1460 height 53
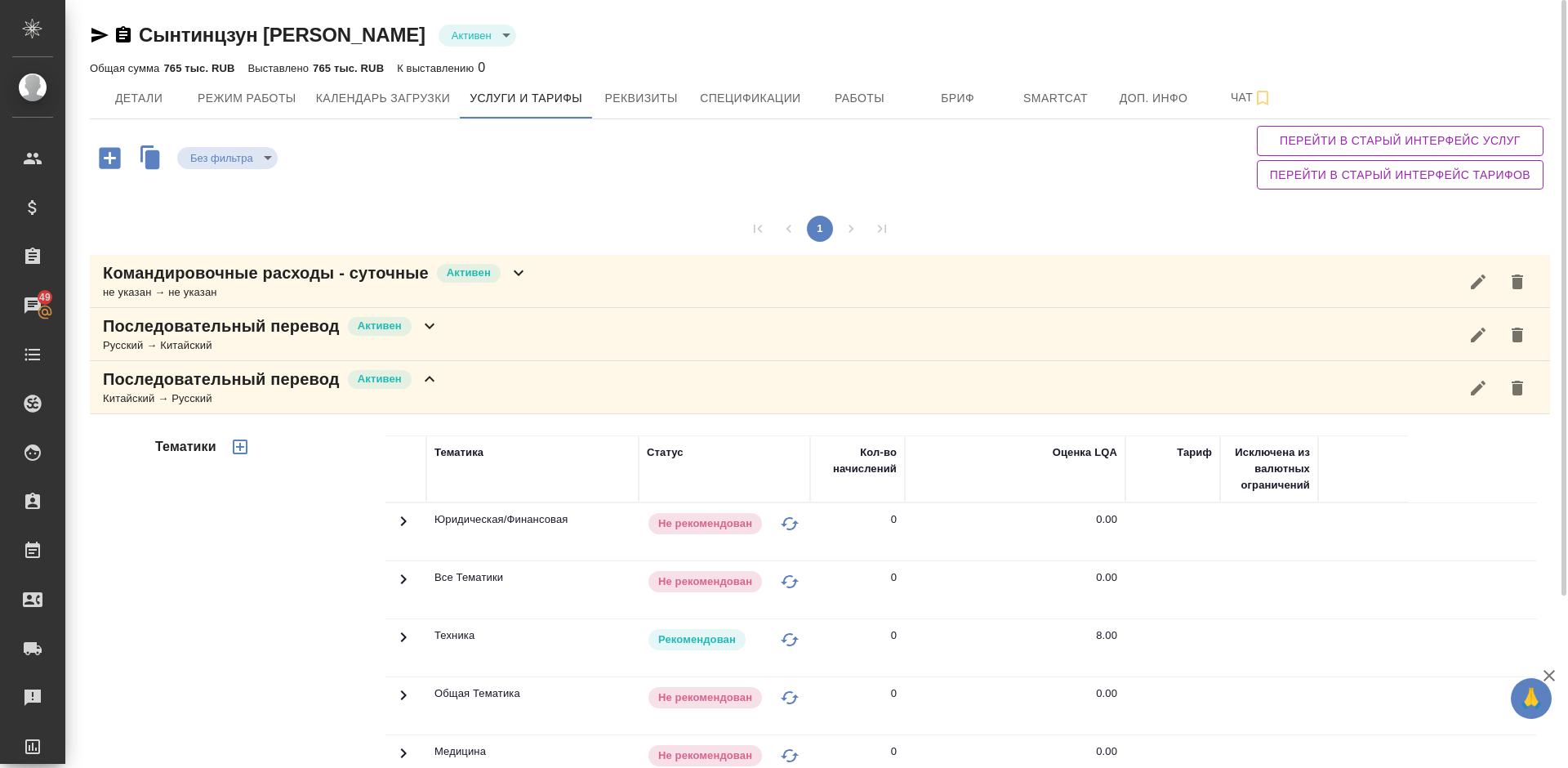
click at [286, 667] on div "Тематики" at bounding box center [269, 697] width 234 height 547
click at [863, 90] on span "Работы" at bounding box center [859, 98] width 78 height 21
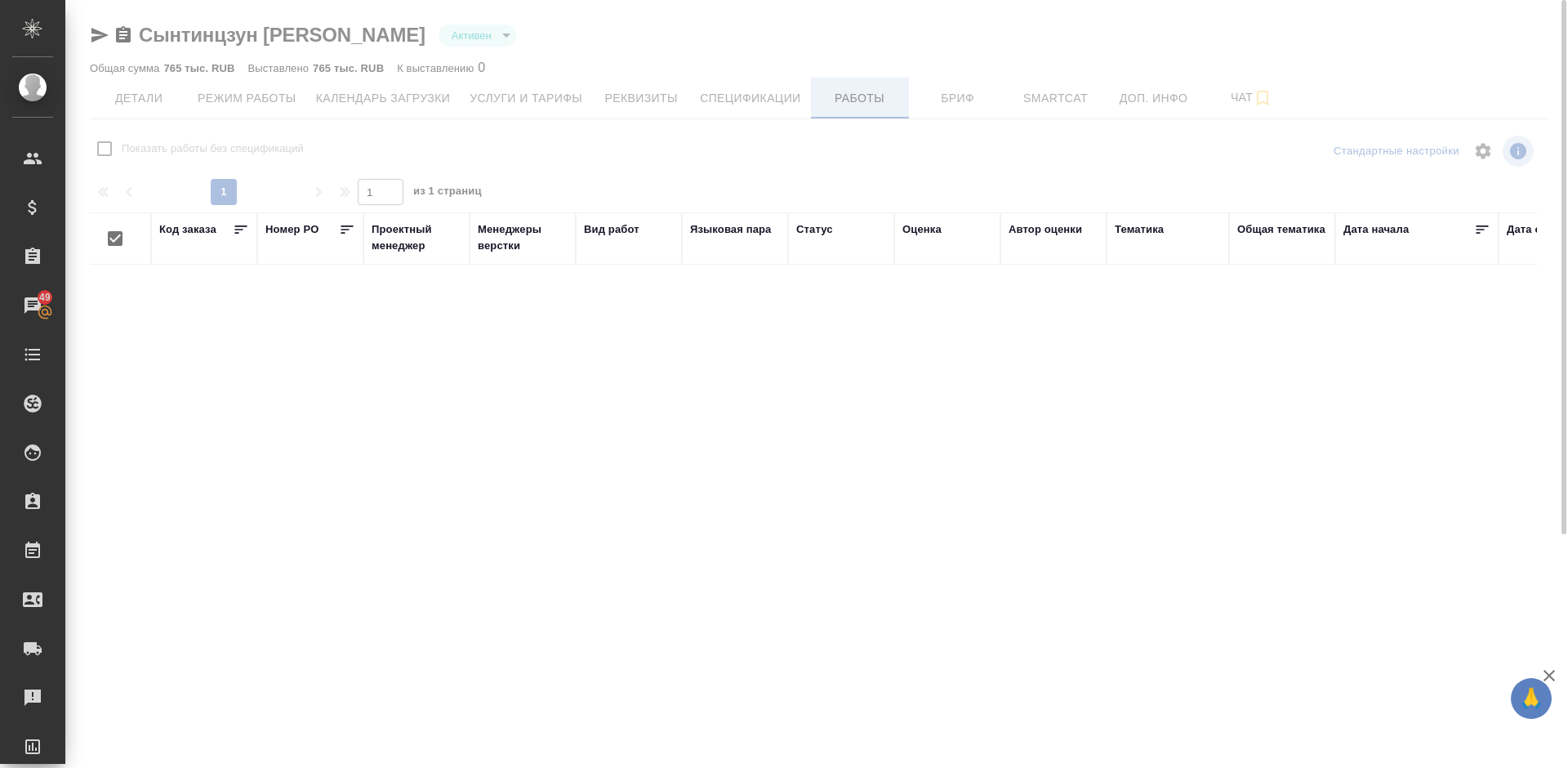
checkbox input "false"
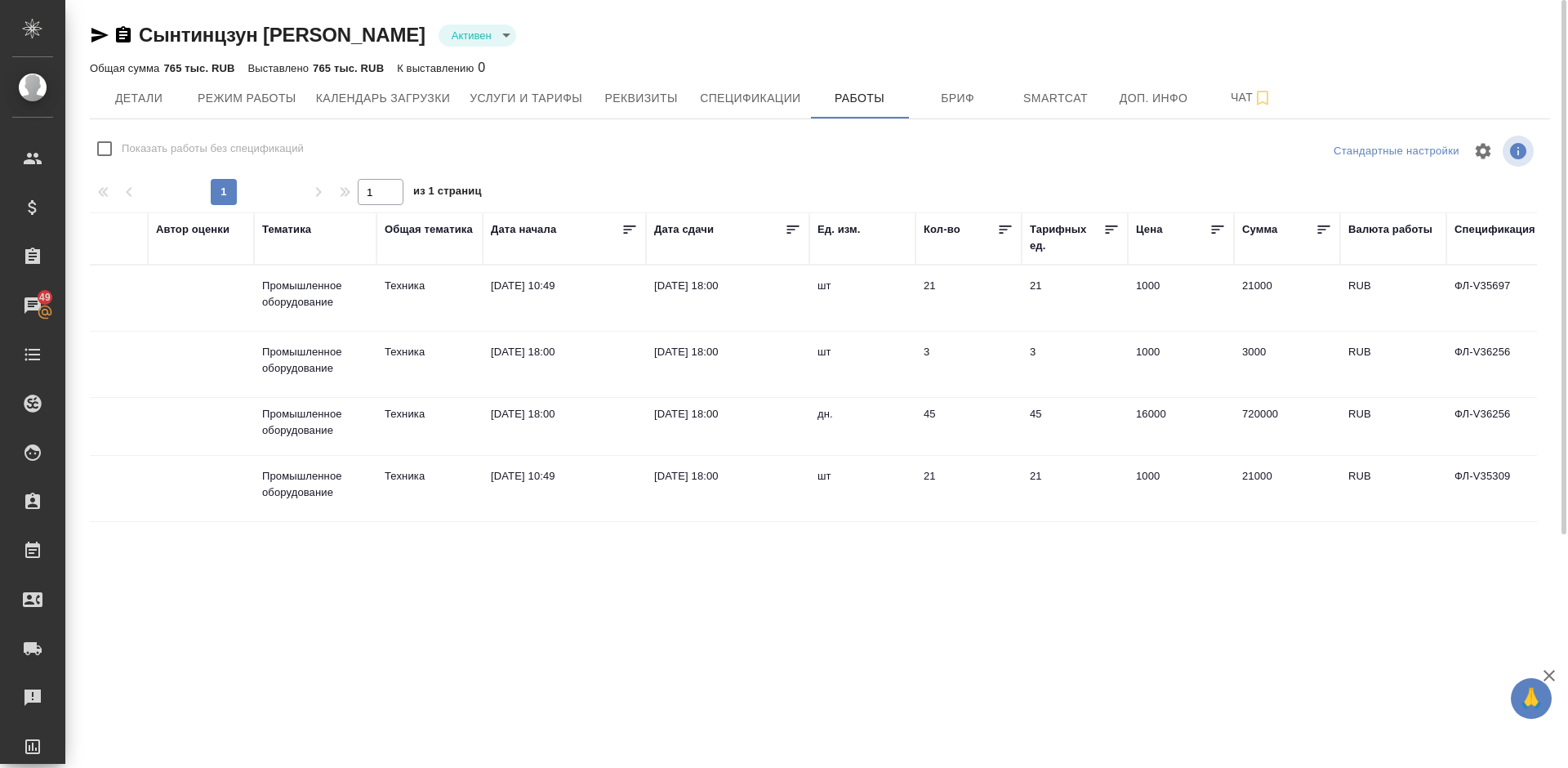
scroll to position [0, 849]
